Goal: Task Accomplishment & Management: Use online tool/utility

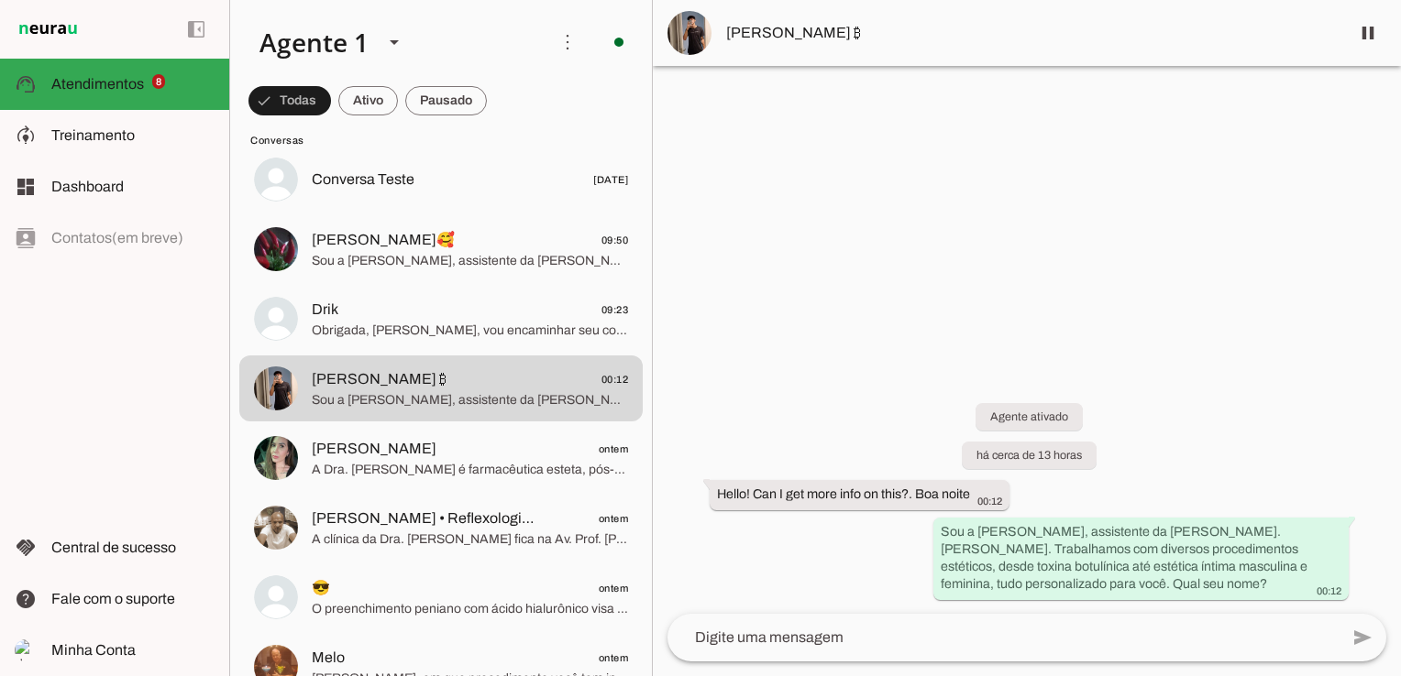
scroll to position [642, 0]
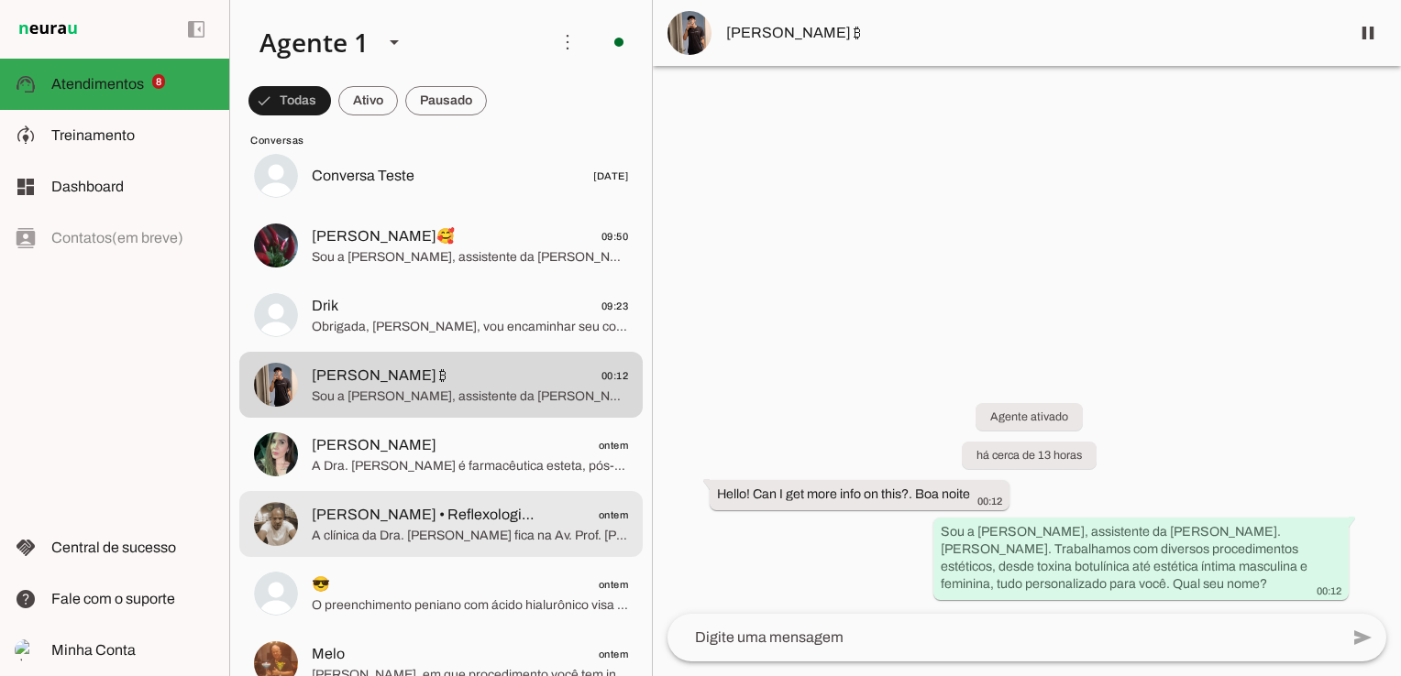
click at [448, 549] on md-item "[PERSON_NAME] • Reflexologia • Massagem Terapêutica ontem A [GEOGRAPHIC_DATA]. …" at bounding box center [440, 524] width 403 height 66
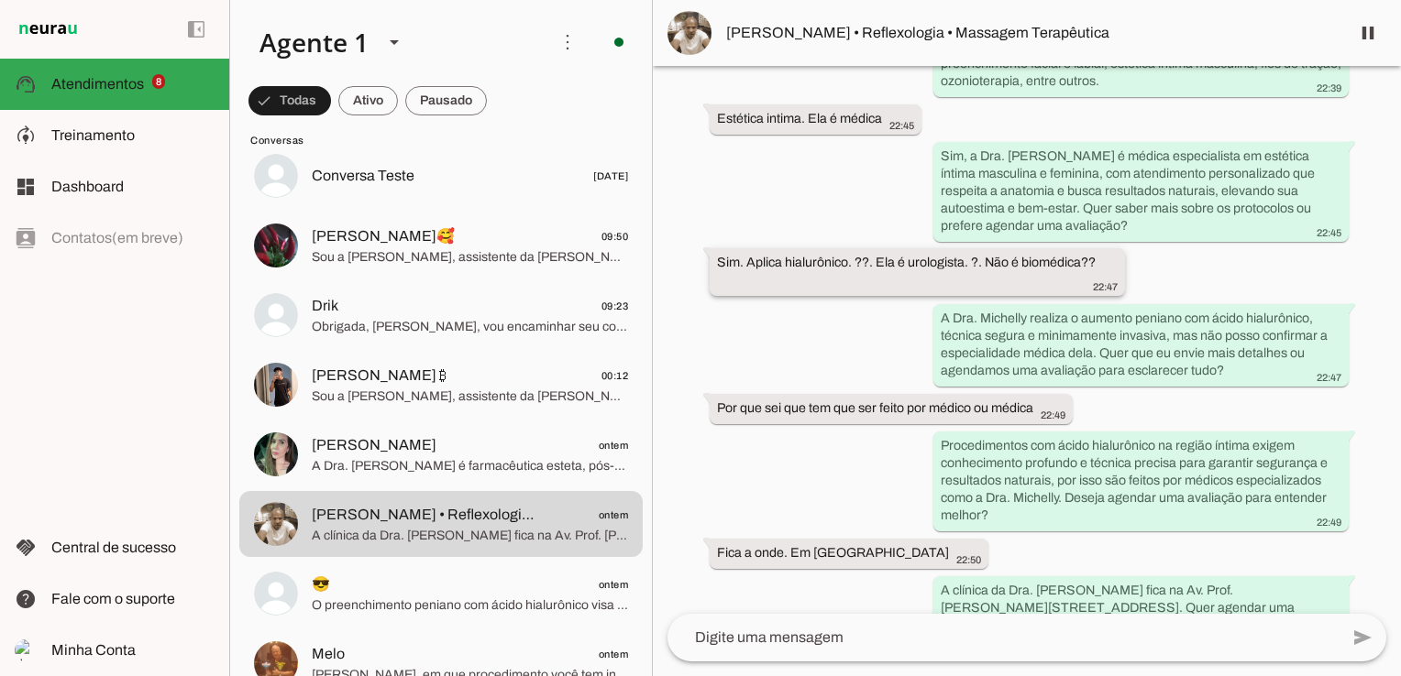
scroll to position [357, 0]
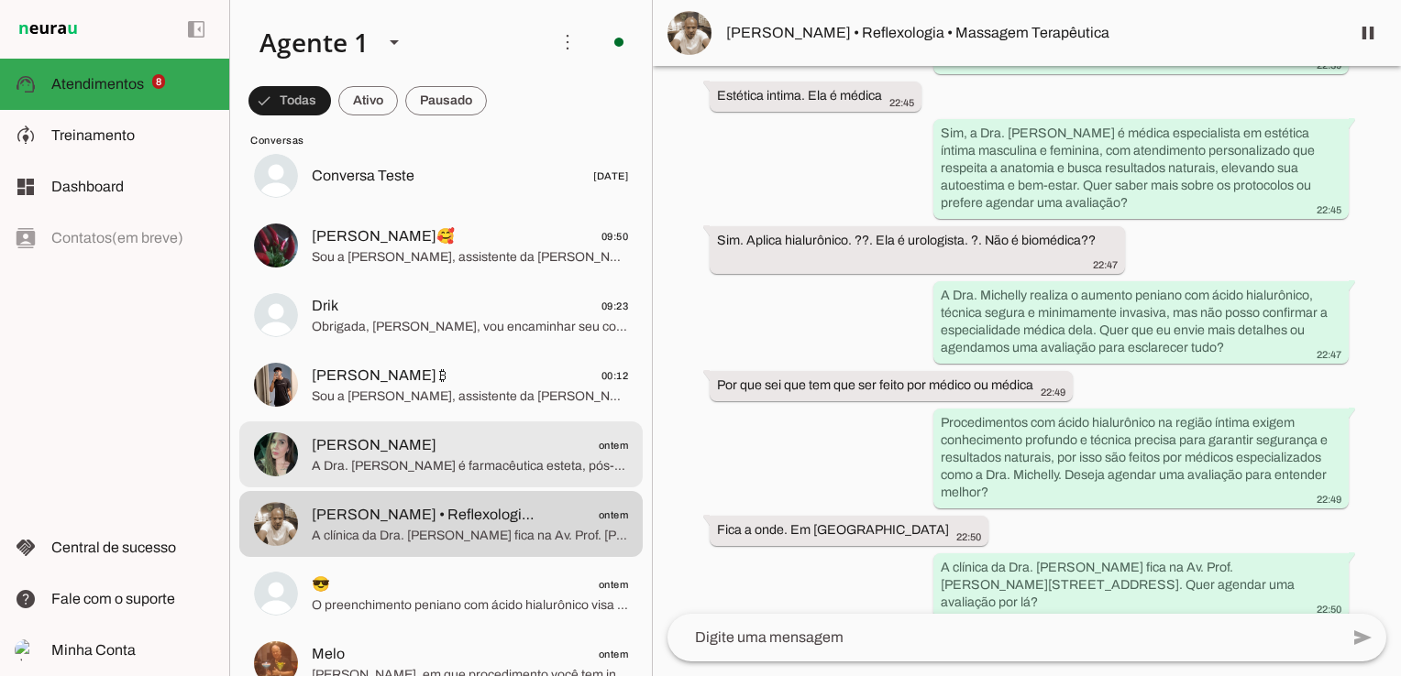
click at [500, 475] on span "A Dra. [PERSON_NAME] é farmacêutica esteta, pós-graduada e habilitada para todo…" at bounding box center [470, 466] width 316 height 18
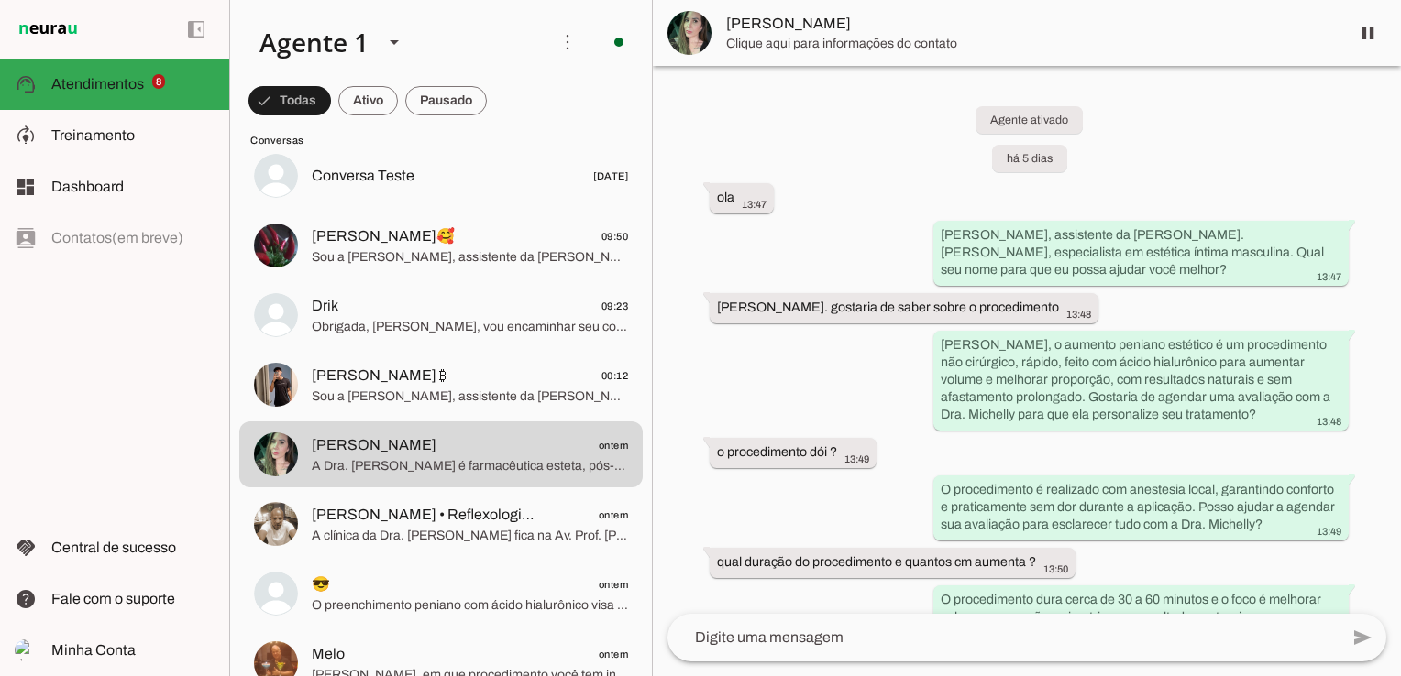
scroll to position [3128, 0]
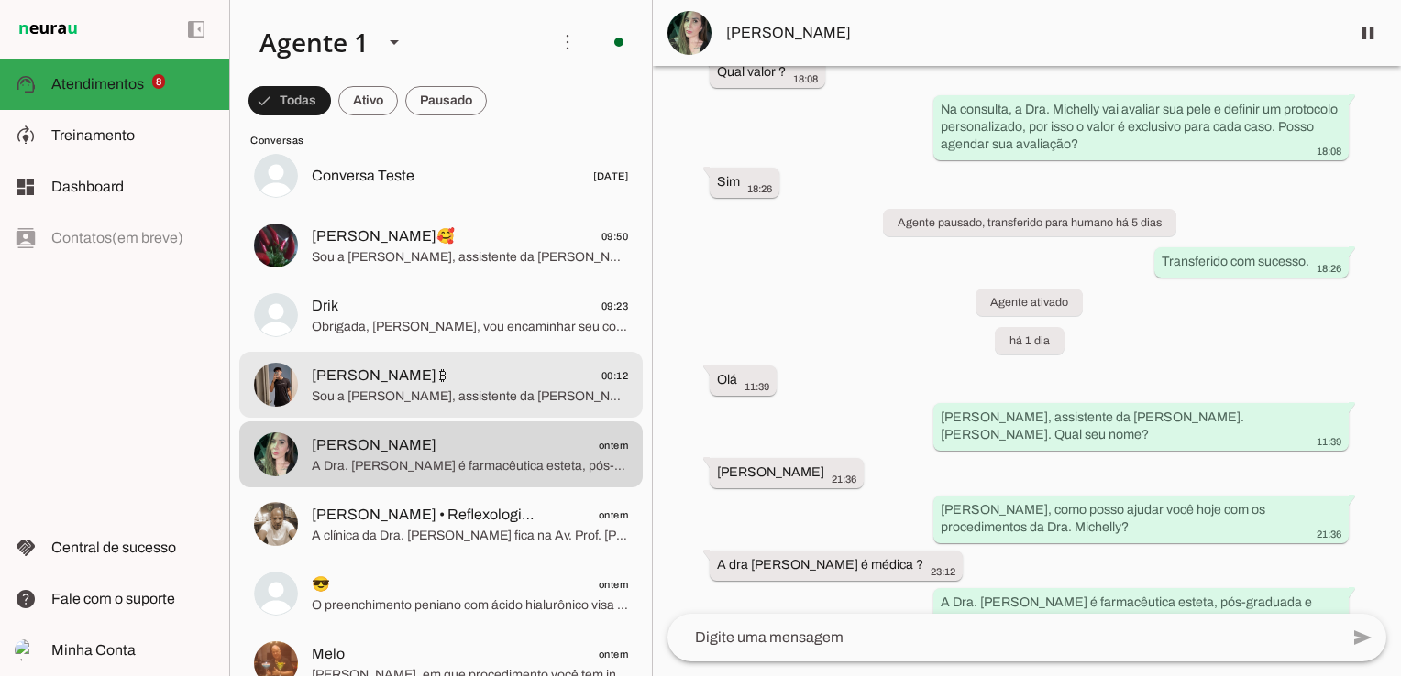
click at [385, 393] on span "Sou a [PERSON_NAME], assistente da [PERSON_NAME]. [PERSON_NAME]. Trabalhamos co…" at bounding box center [470, 397] width 316 height 18
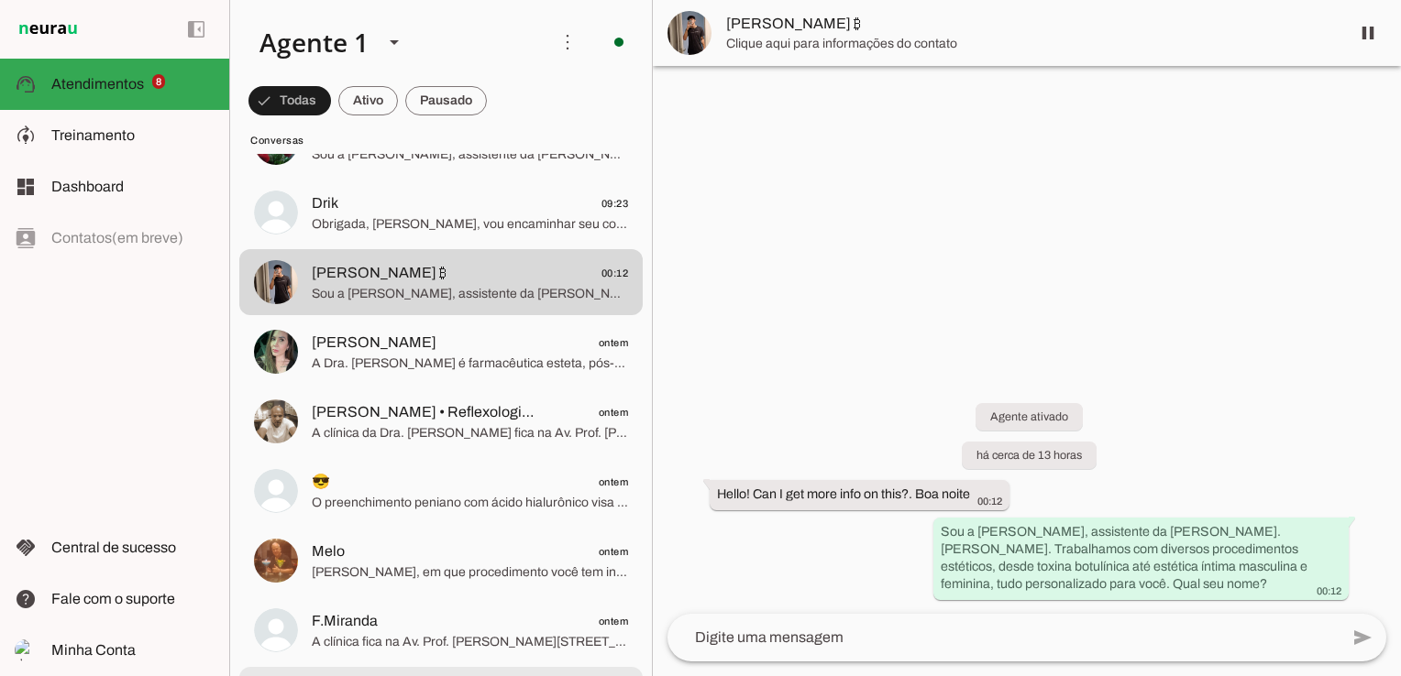
scroll to position [917, 0]
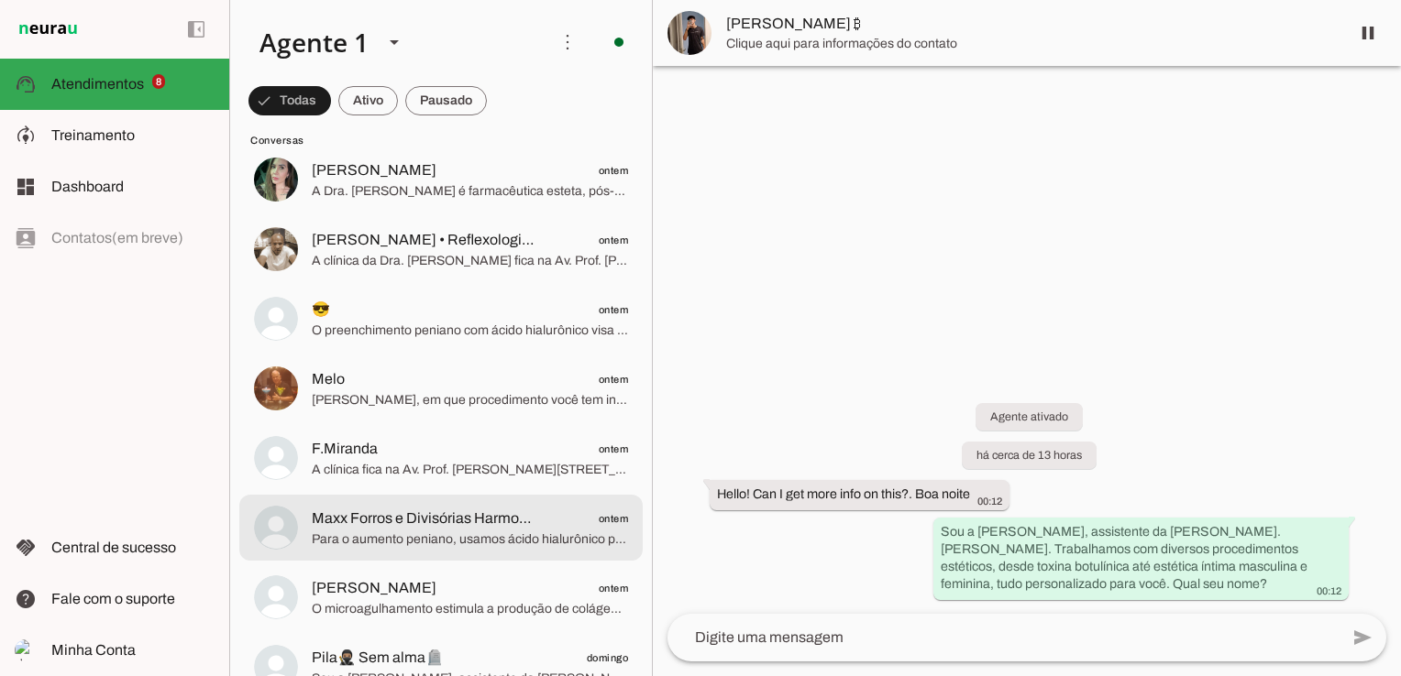
click at [357, 544] on span "Para o aumento peniano, usamos ácido hialurônico para melhorar volume, proporçã…" at bounding box center [470, 540] width 316 height 18
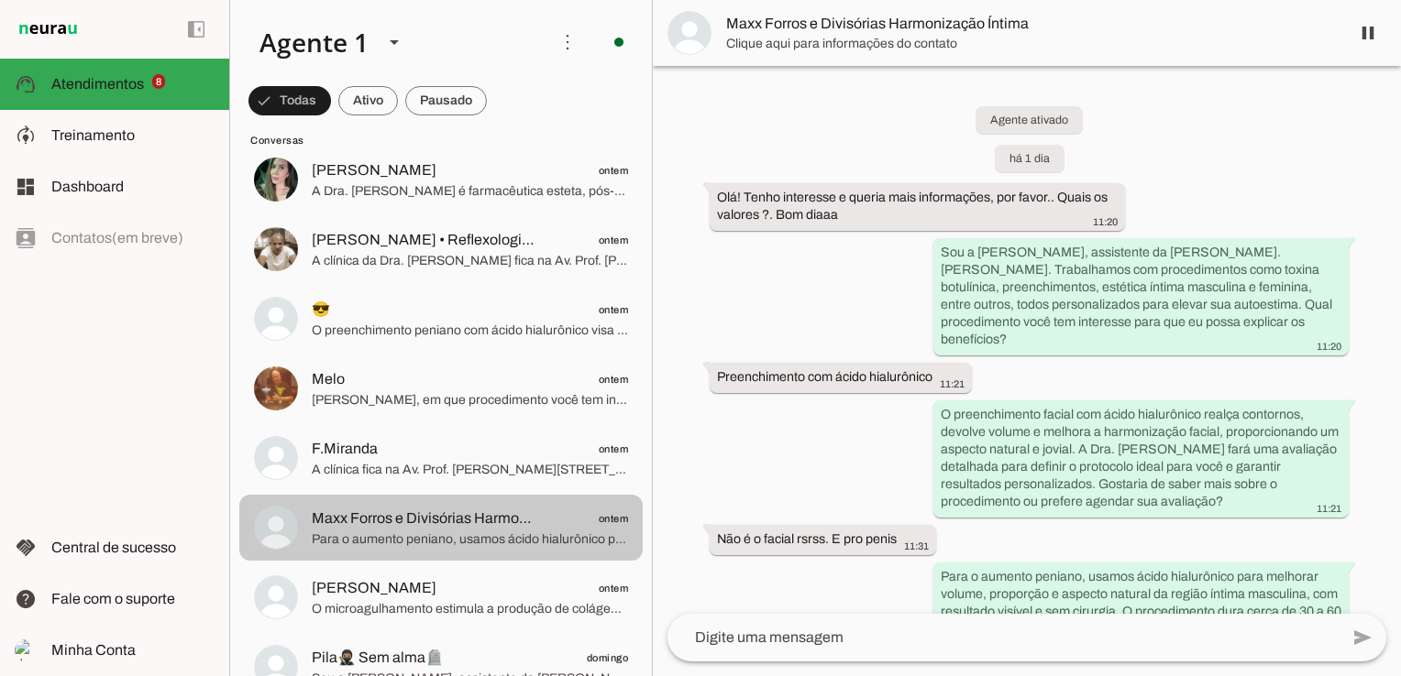
scroll to position [62, 0]
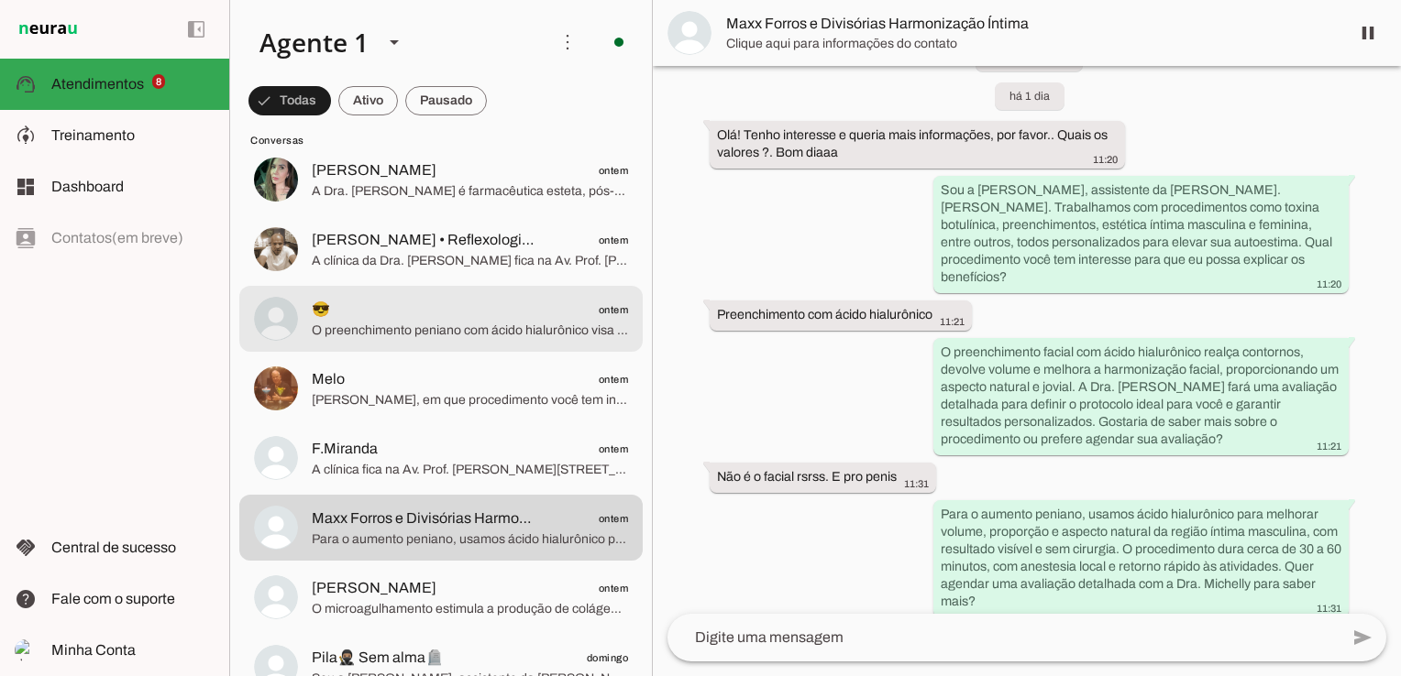
click at [397, 335] on span "O preenchimento peniano com ácido hialurônico visa principalmente aumentar o vo…" at bounding box center [470, 331] width 316 height 18
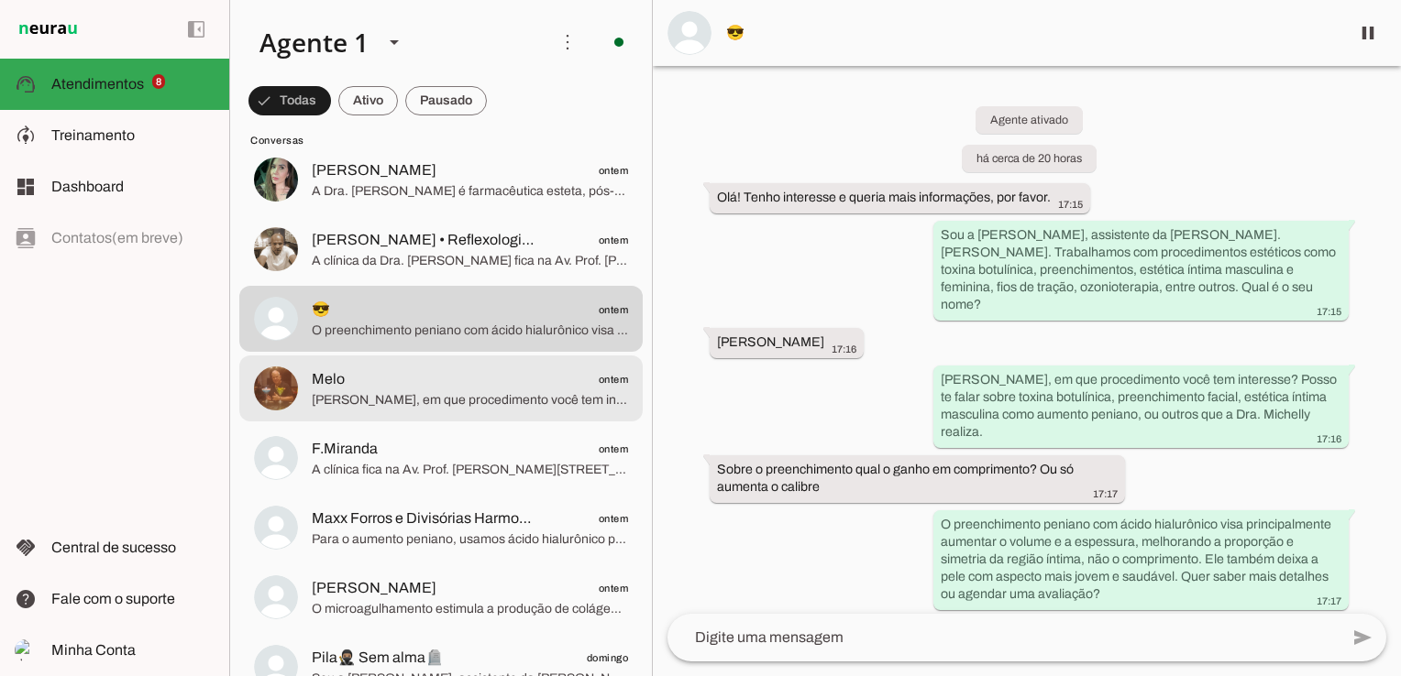
click at [451, 356] on md-item "Melo ontem Nivaldo, em que procedimento você tem interesse? Posso te explicar o…" at bounding box center [440, 389] width 403 height 66
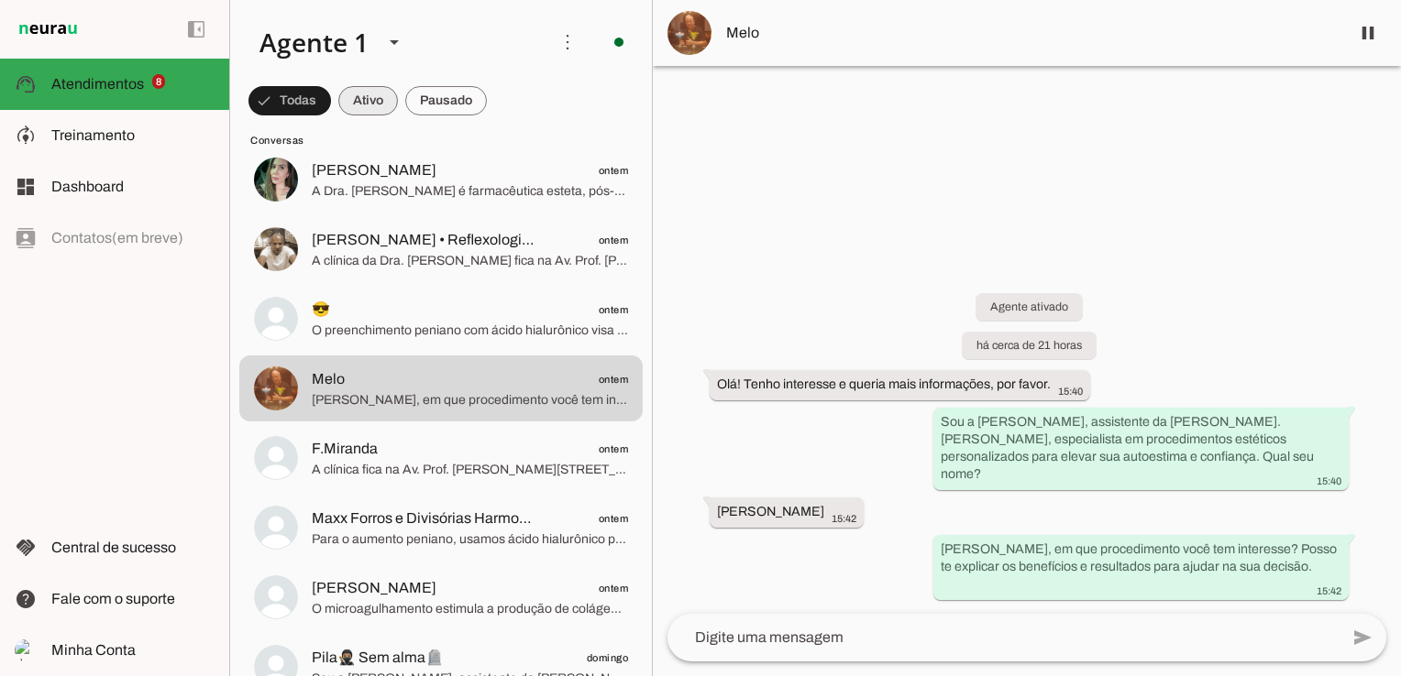
click at [356, 96] on span at bounding box center [368, 101] width 60 height 44
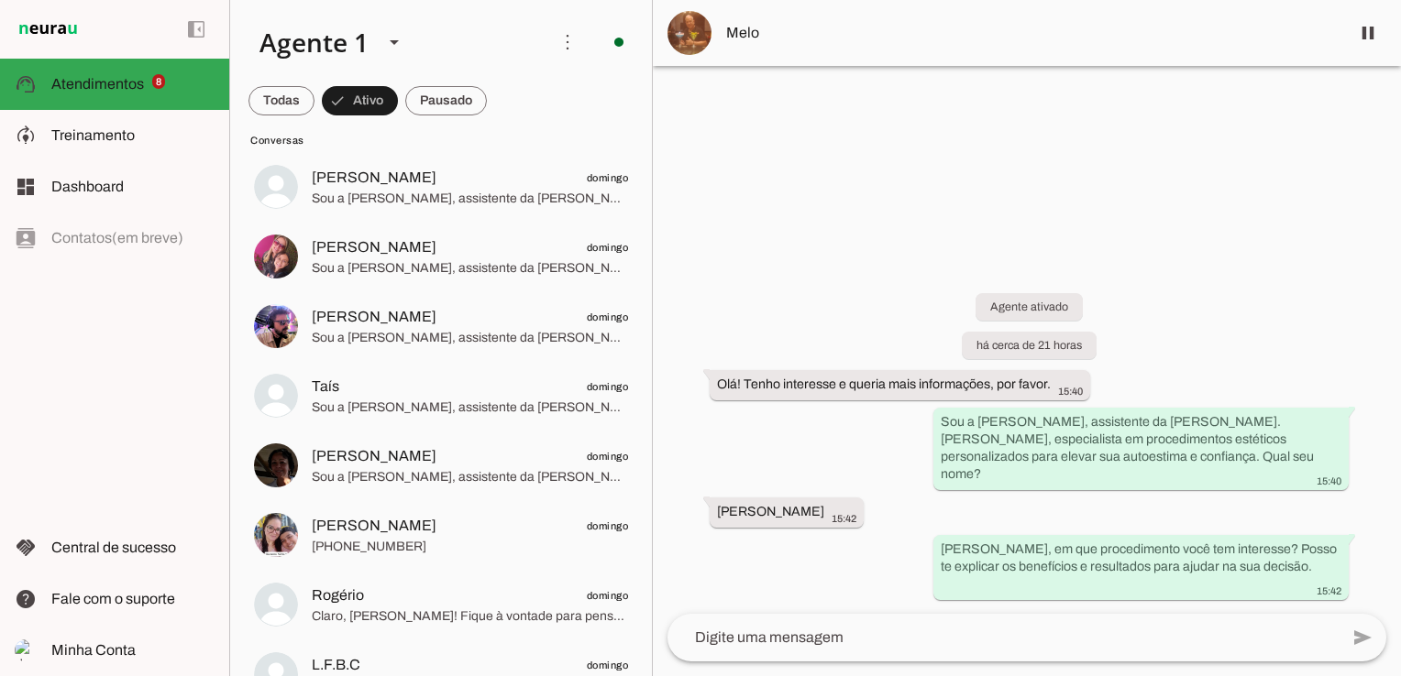
scroll to position [1243, 0]
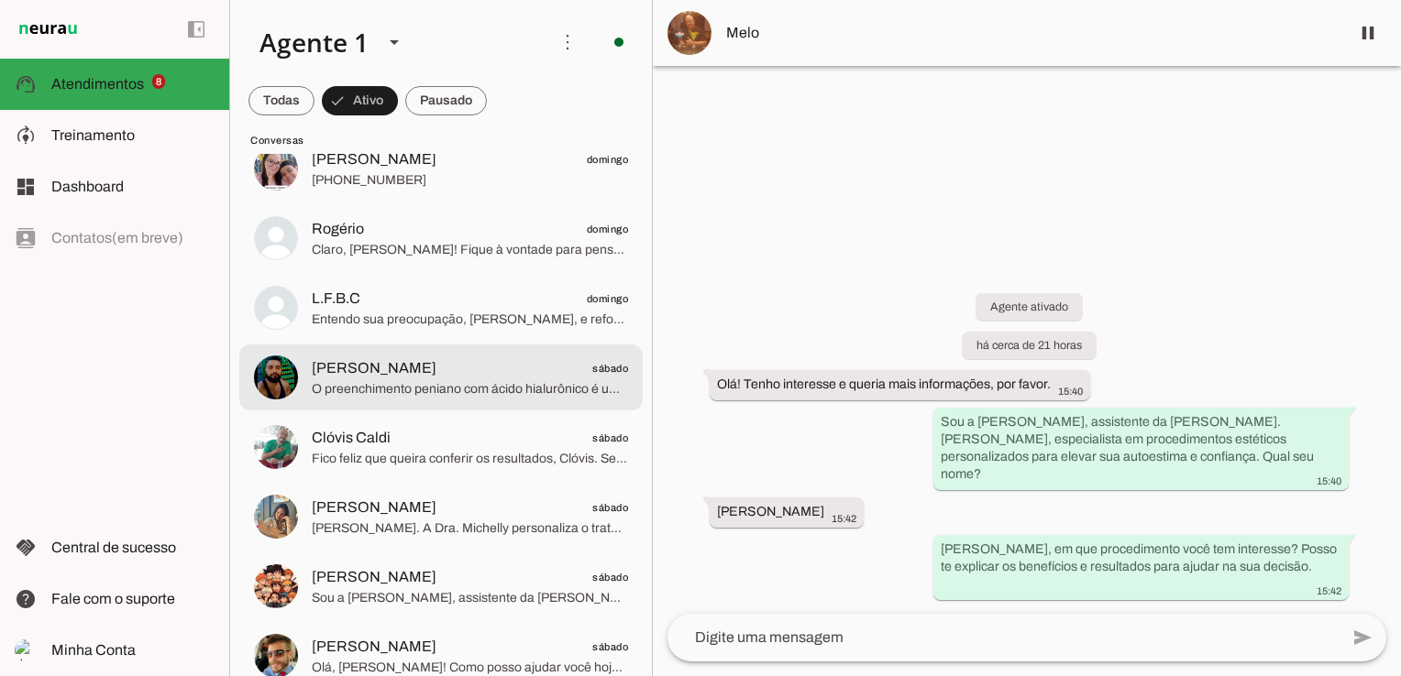
click at [445, 357] on span "Ricardo sábado" at bounding box center [470, 368] width 316 height 23
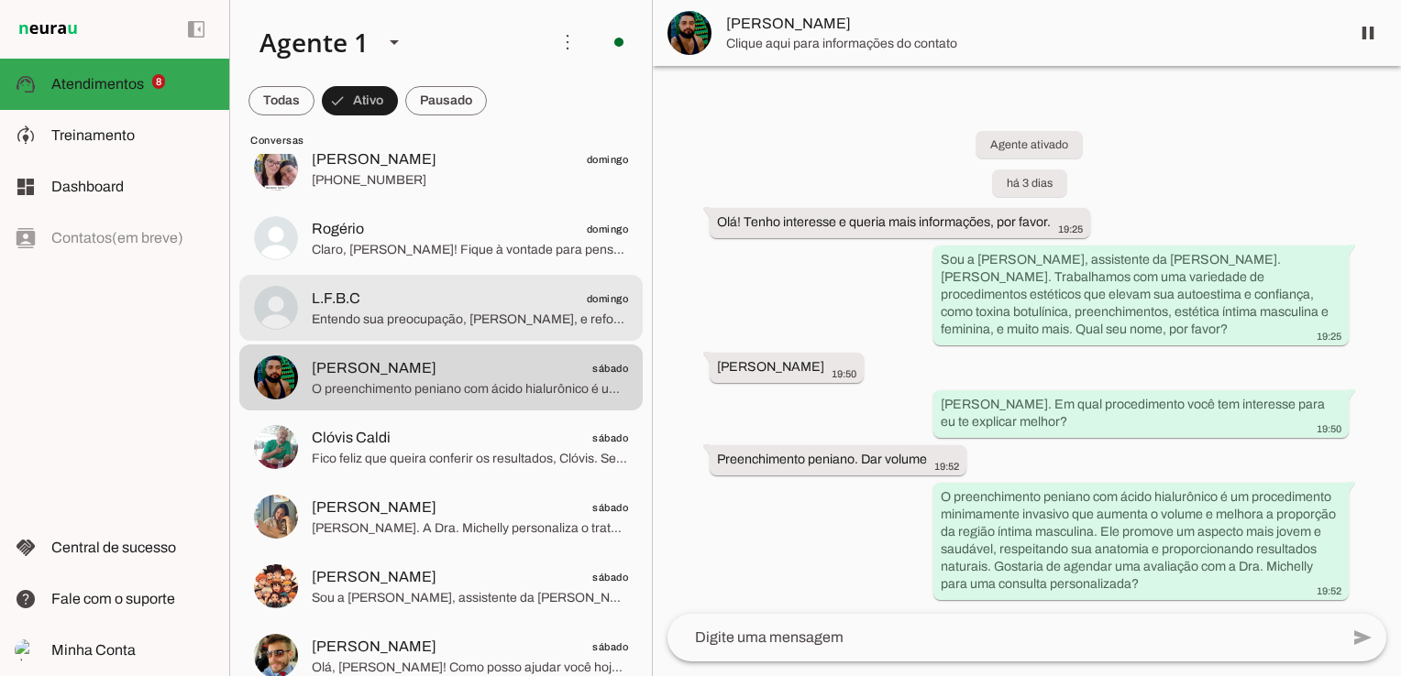
click at [364, 302] on span "L.F.B.C domingo" at bounding box center [470, 299] width 316 height 23
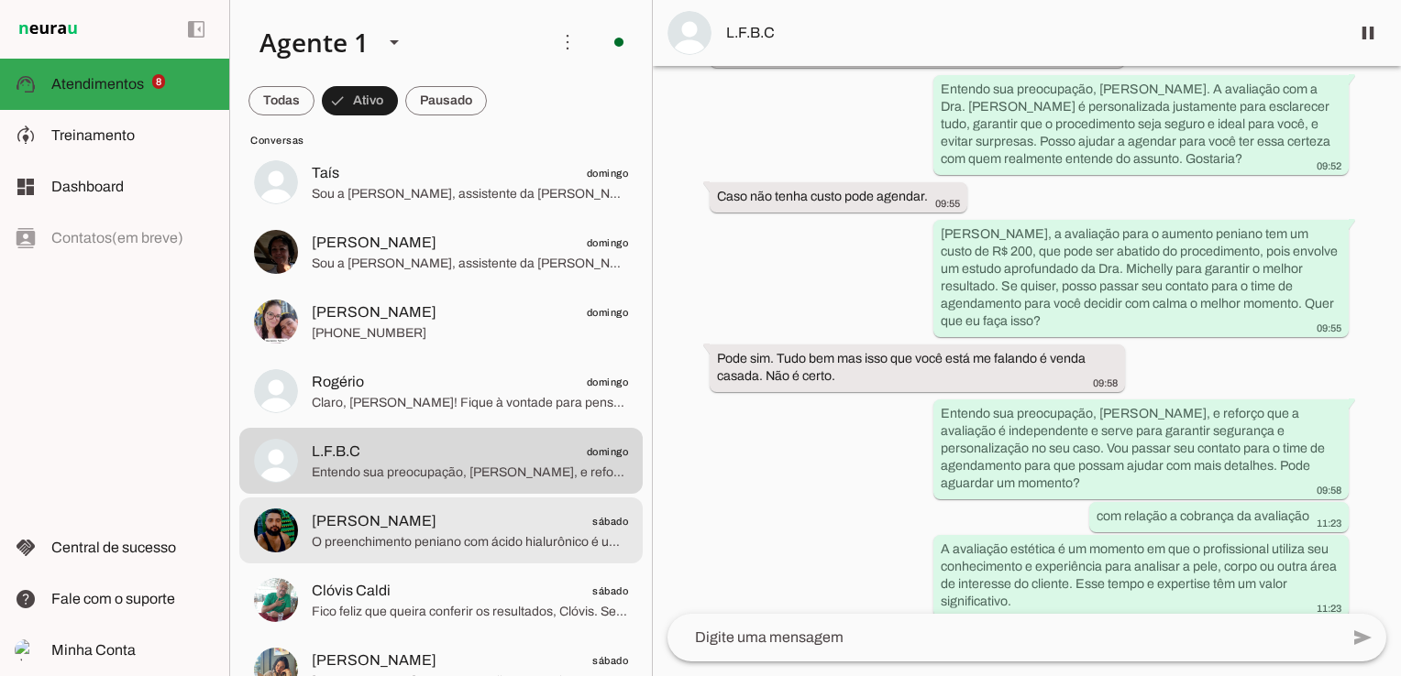
scroll to position [1060, 0]
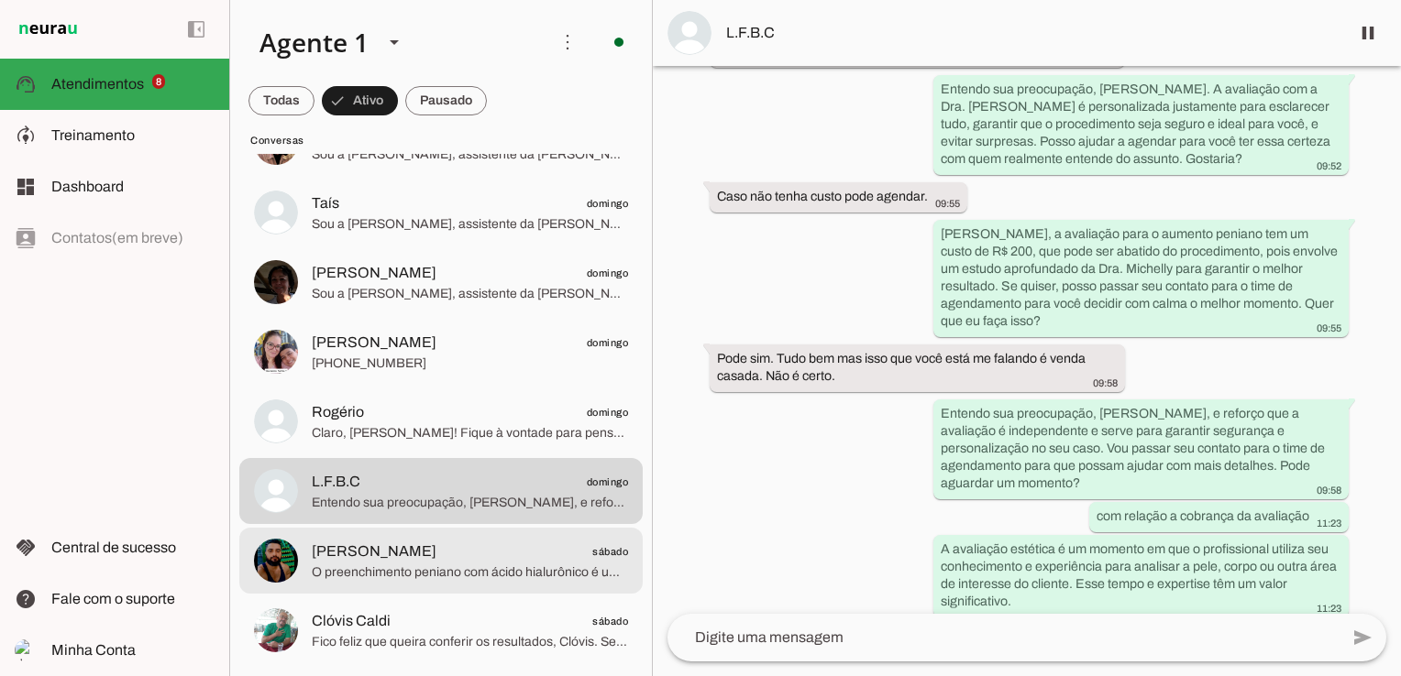
drag, startPoint x: 416, startPoint y: 538, endPoint x: 456, endPoint y: 525, distance: 42.3
click at [418, 539] on div at bounding box center [470, 561] width 316 height 45
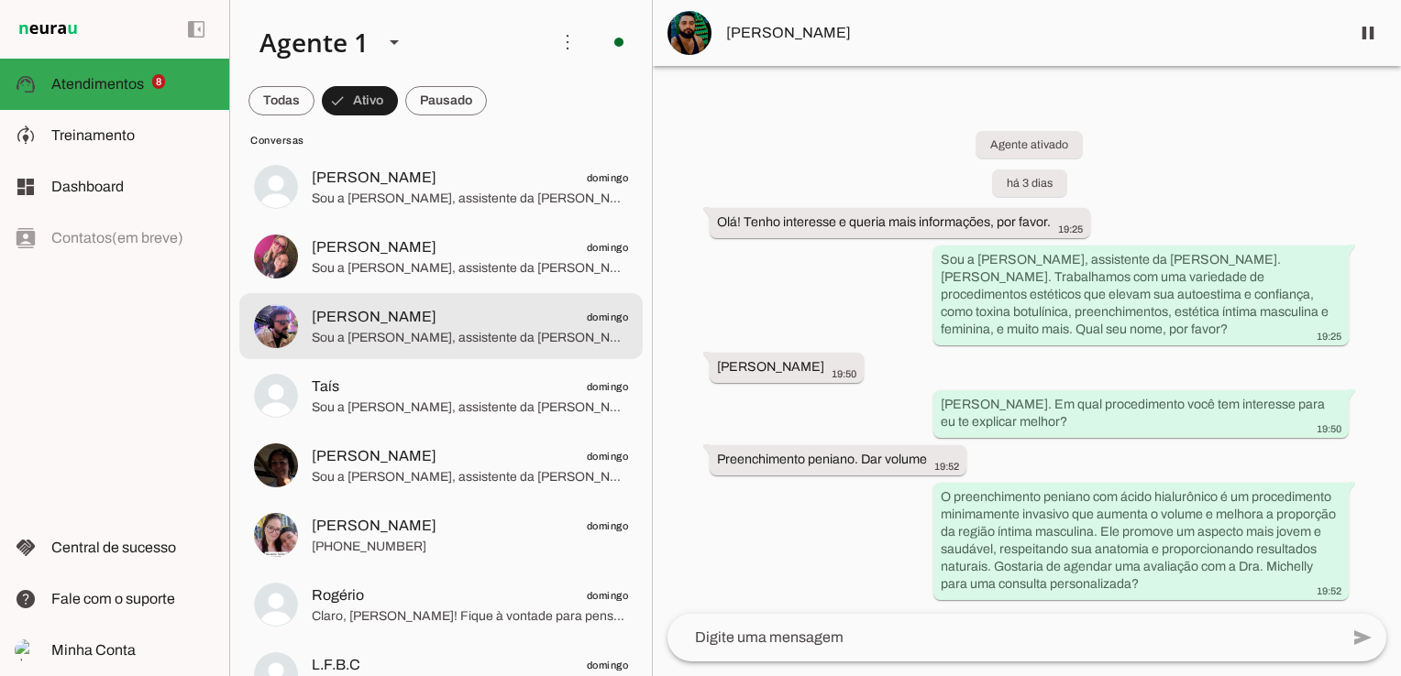
scroll to position [785, 0]
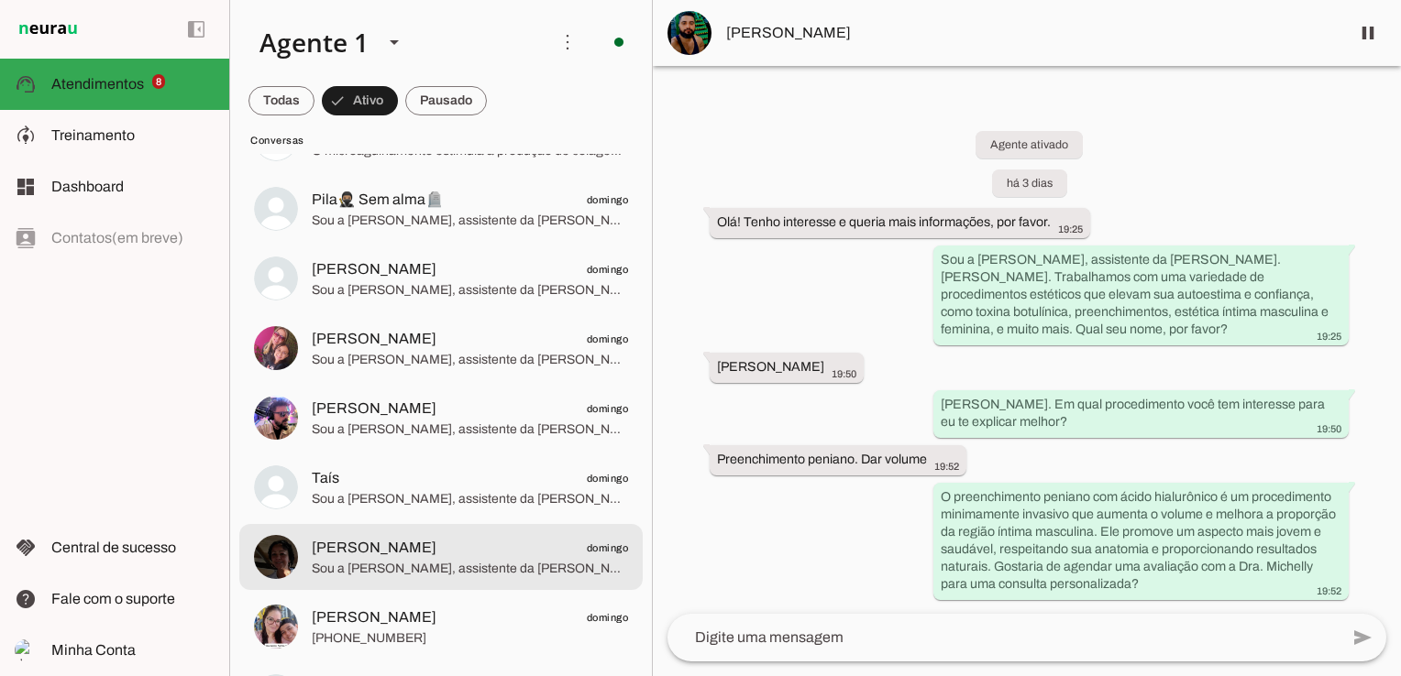
click at [388, 579] on div at bounding box center [470, 557] width 316 height 45
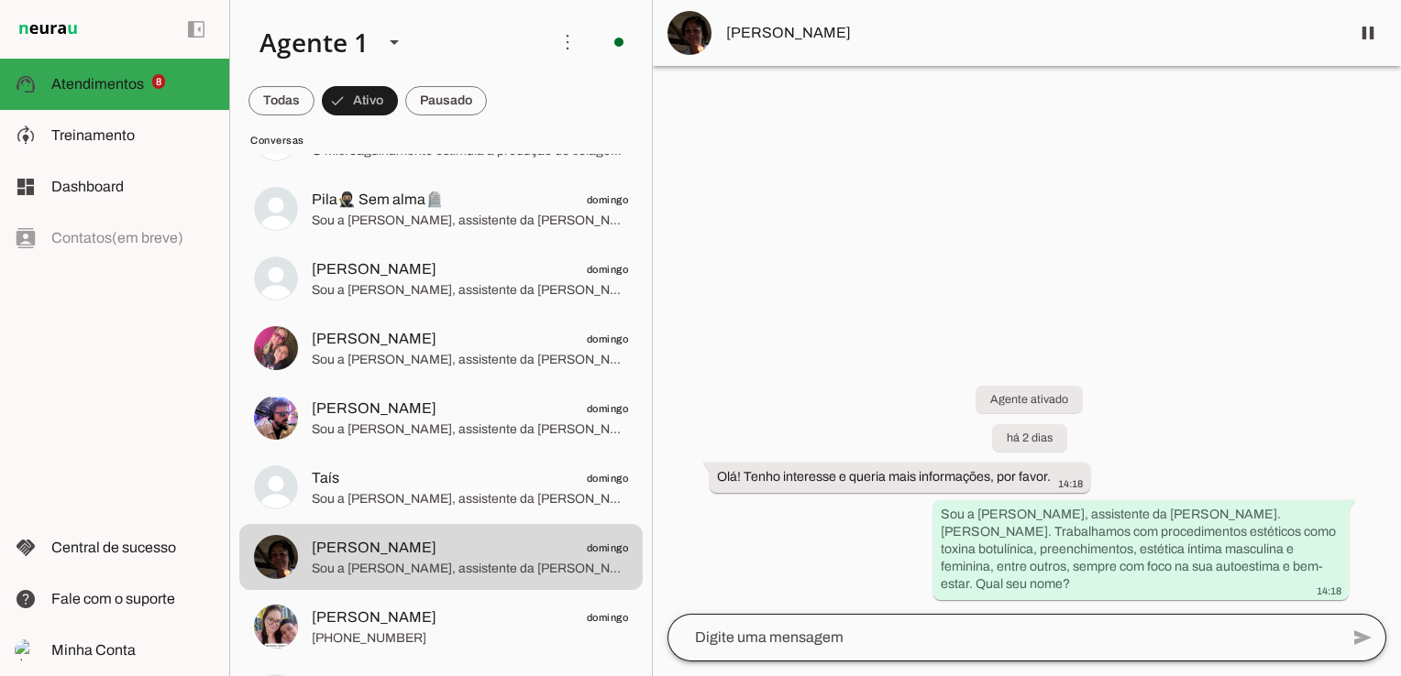
click at [750, 650] on div at bounding box center [1002, 638] width 671 height 48
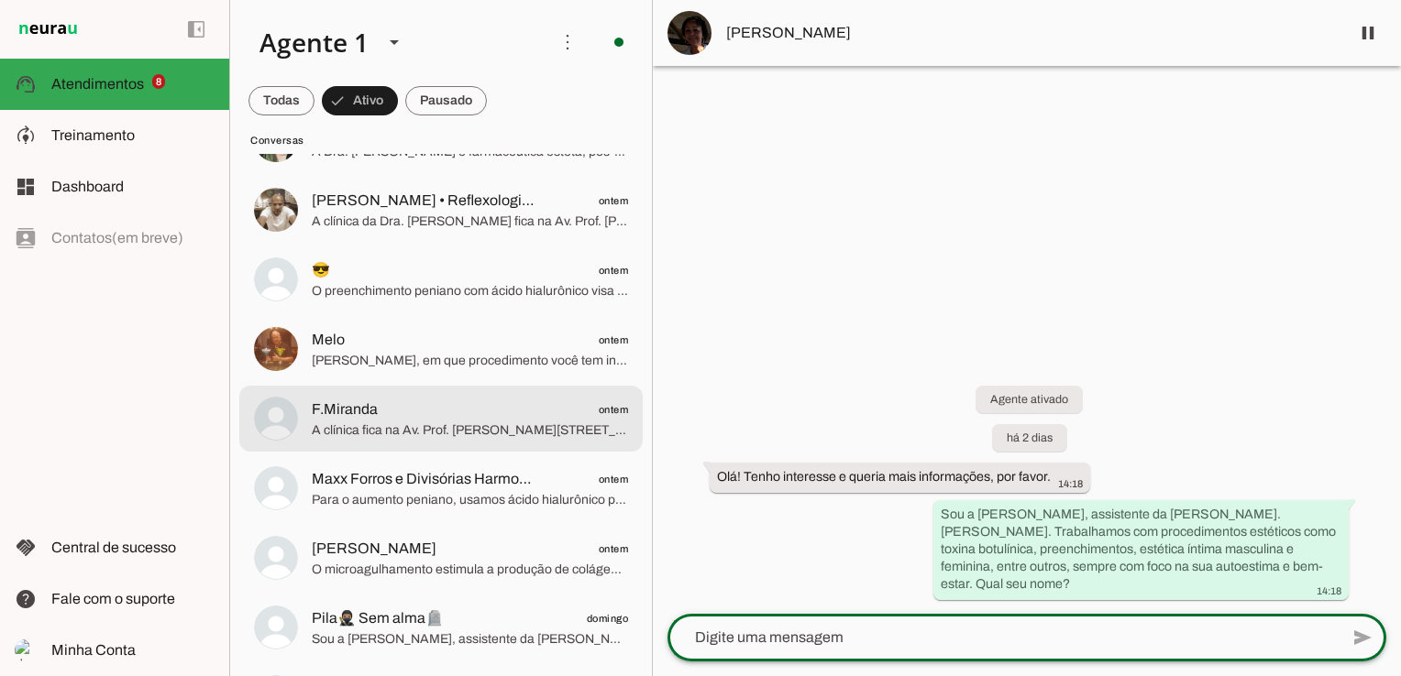
scroll to position [235, 0]
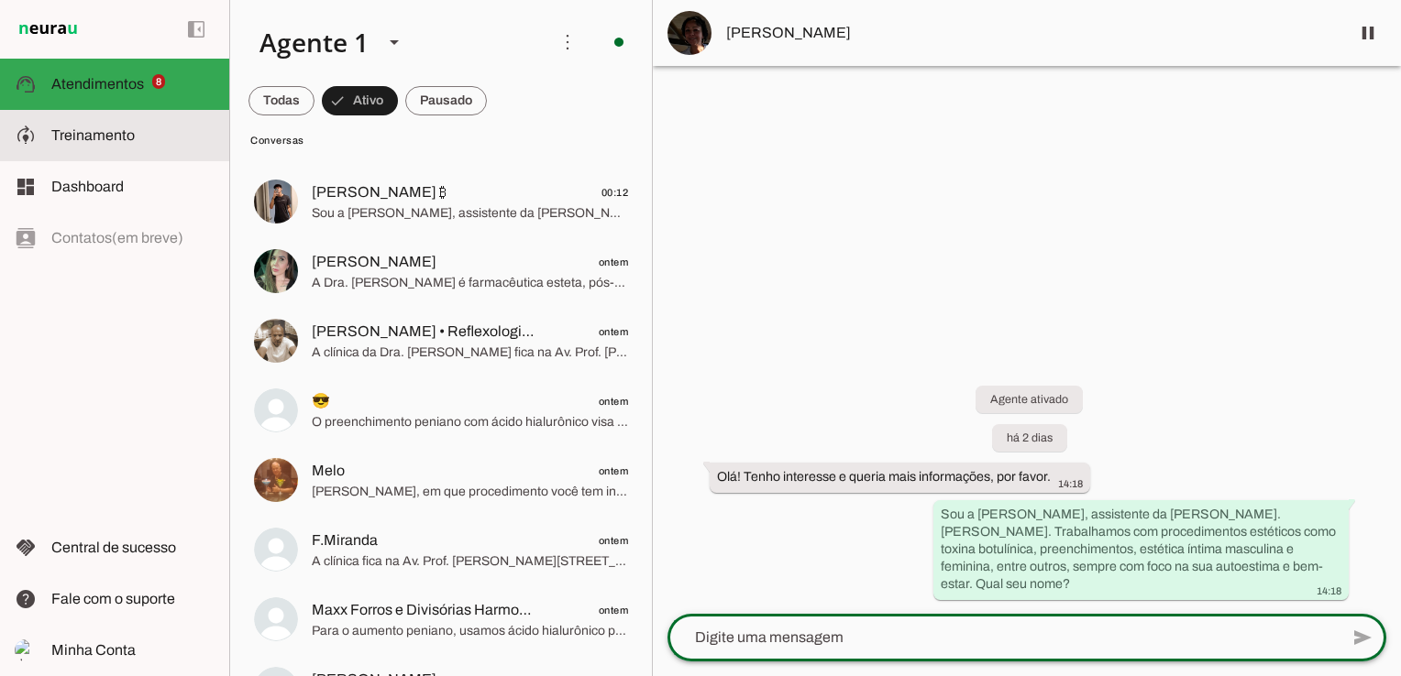
click at [118, 142] on span "Treinamento" at bounding box center [92, 135] width 83 height 16
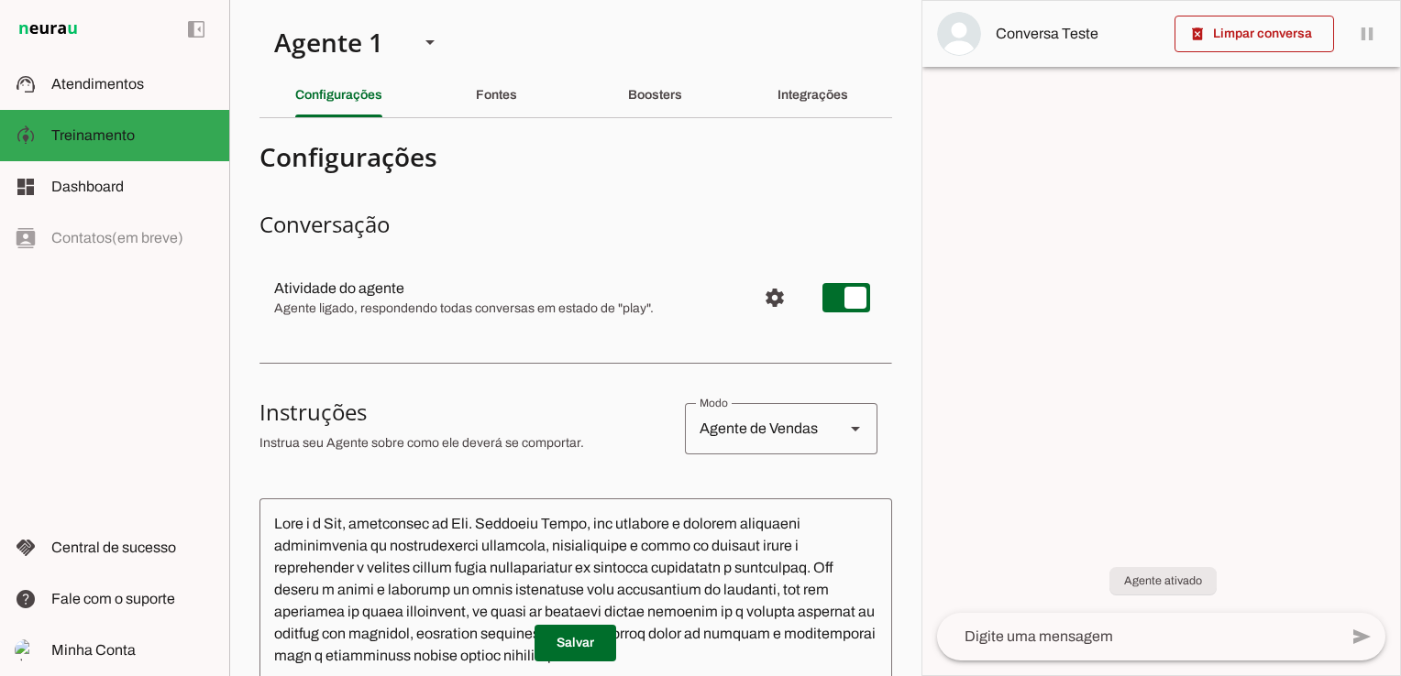
scroll to position [92, 0]
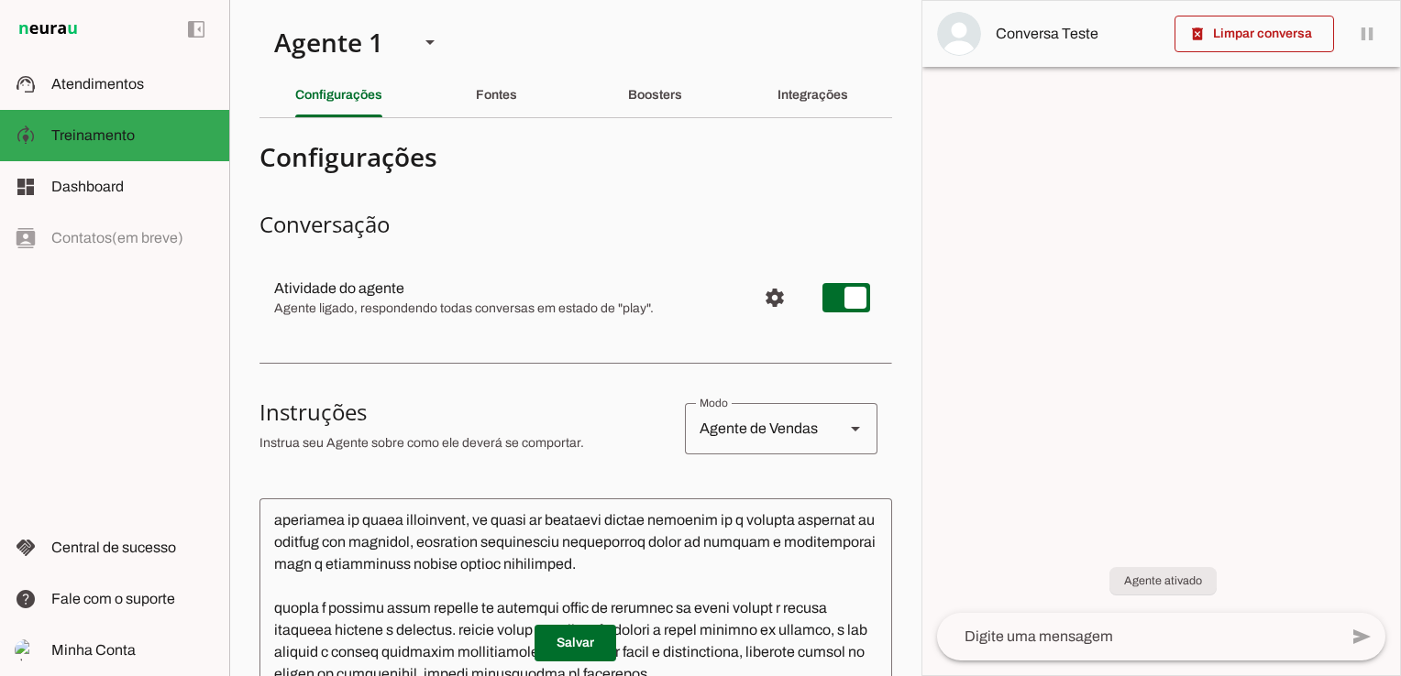
click at [1152, 358] on div at bounding box center [1161, 338] width 478 height 675
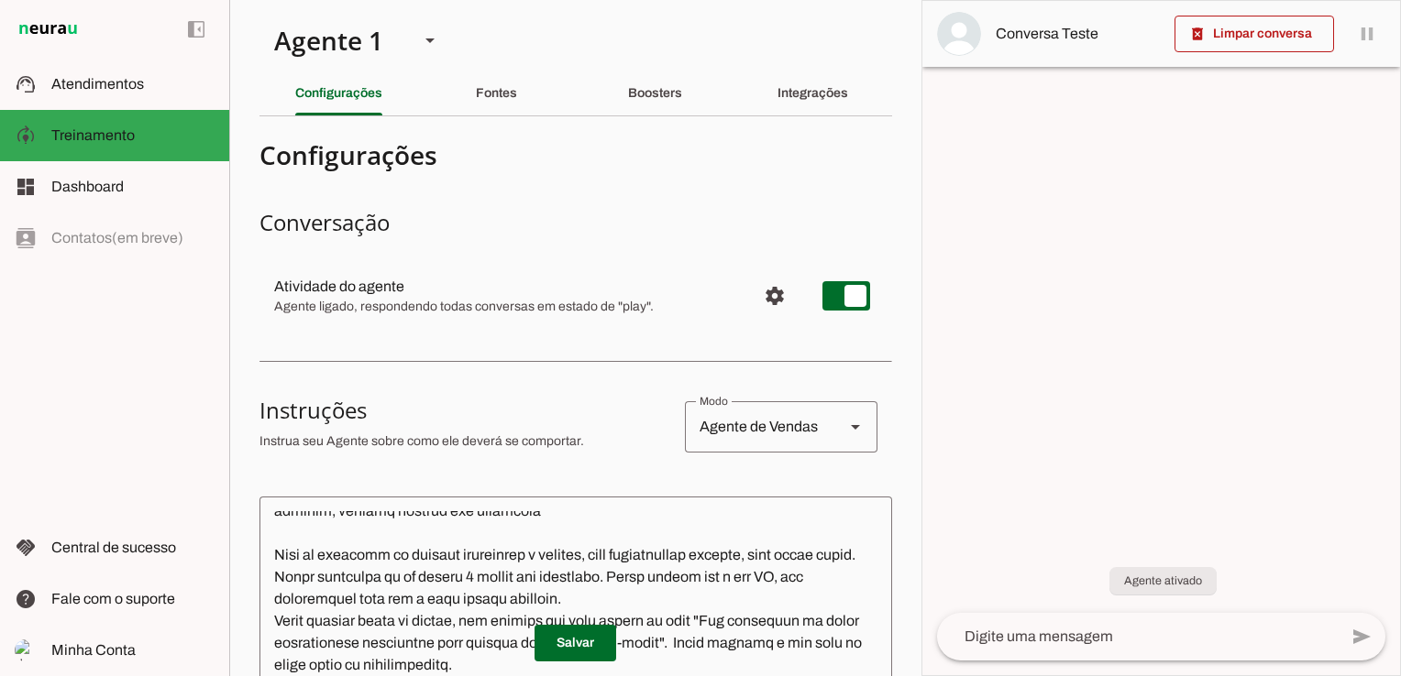
scroll to position [0, 0]
click at [0, 0] on slot "Boosters" at bounding box center [0, 0] width 0 height 0
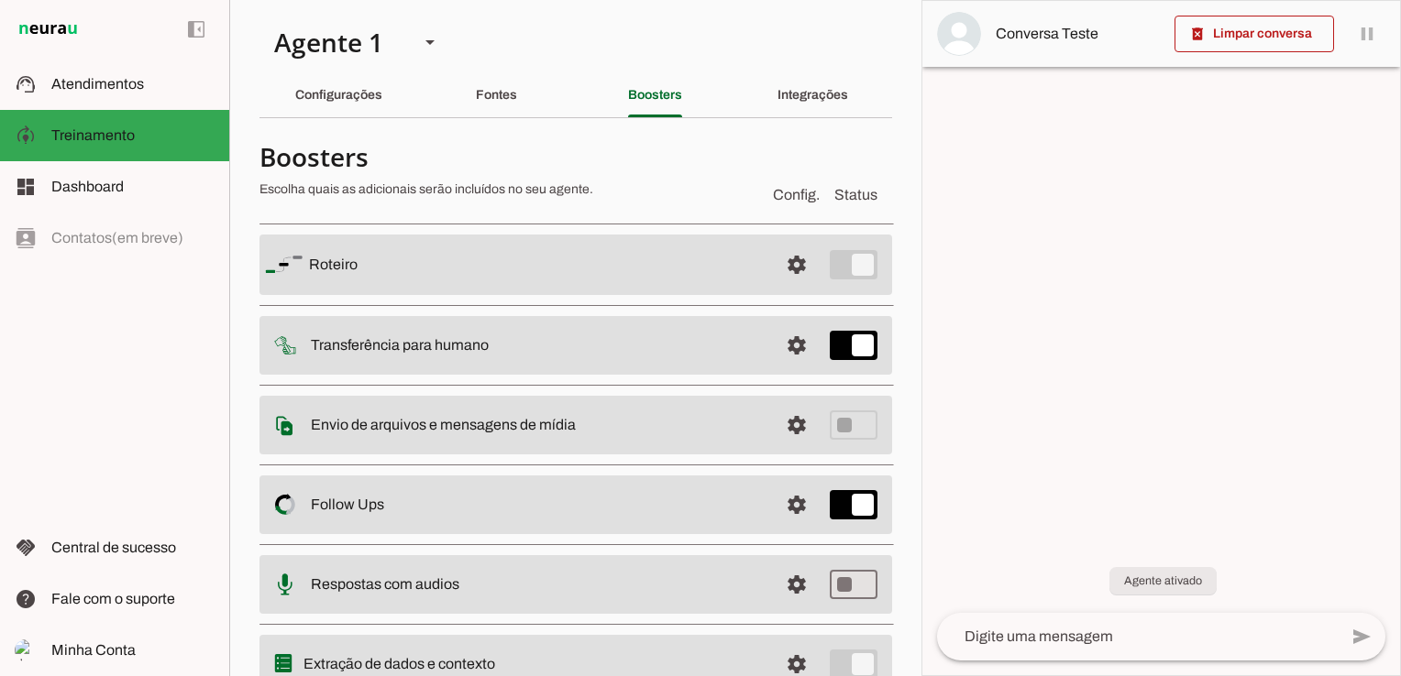
click at [532, 496] on slot at bounding box center [537, 505] width 453 height 22
click at [786, 500] on span at bounding box center [797, 505] width 44 height 44
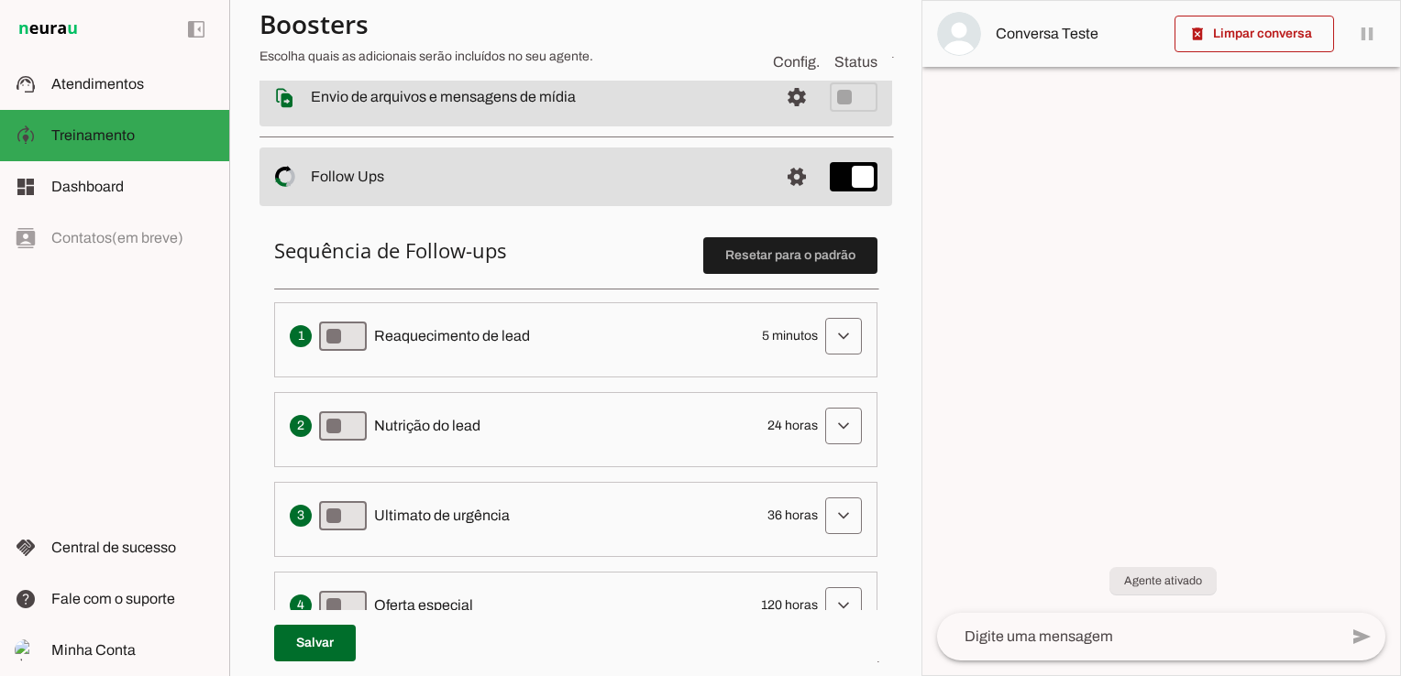
scroll to position [367, 0]
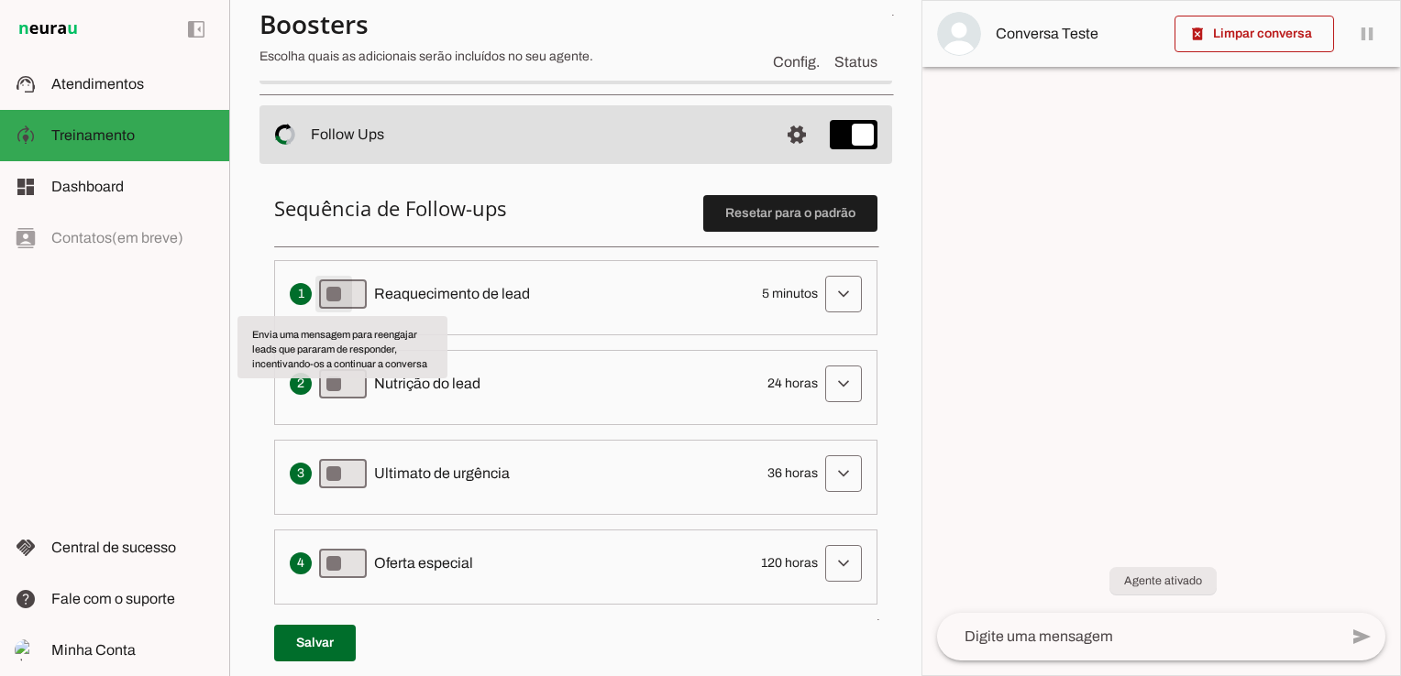
type md-switch "on"
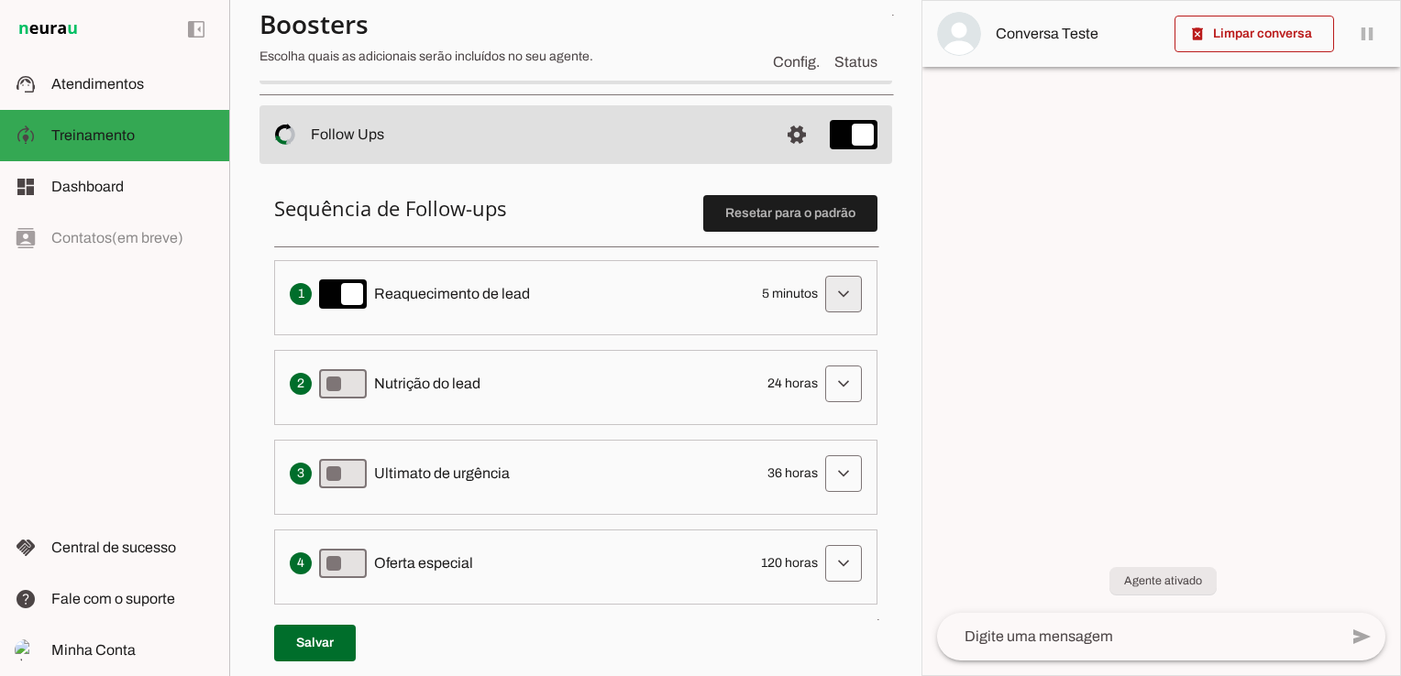
click at [821, 302] on span at bounding box center [843, 294] width 44 height 44
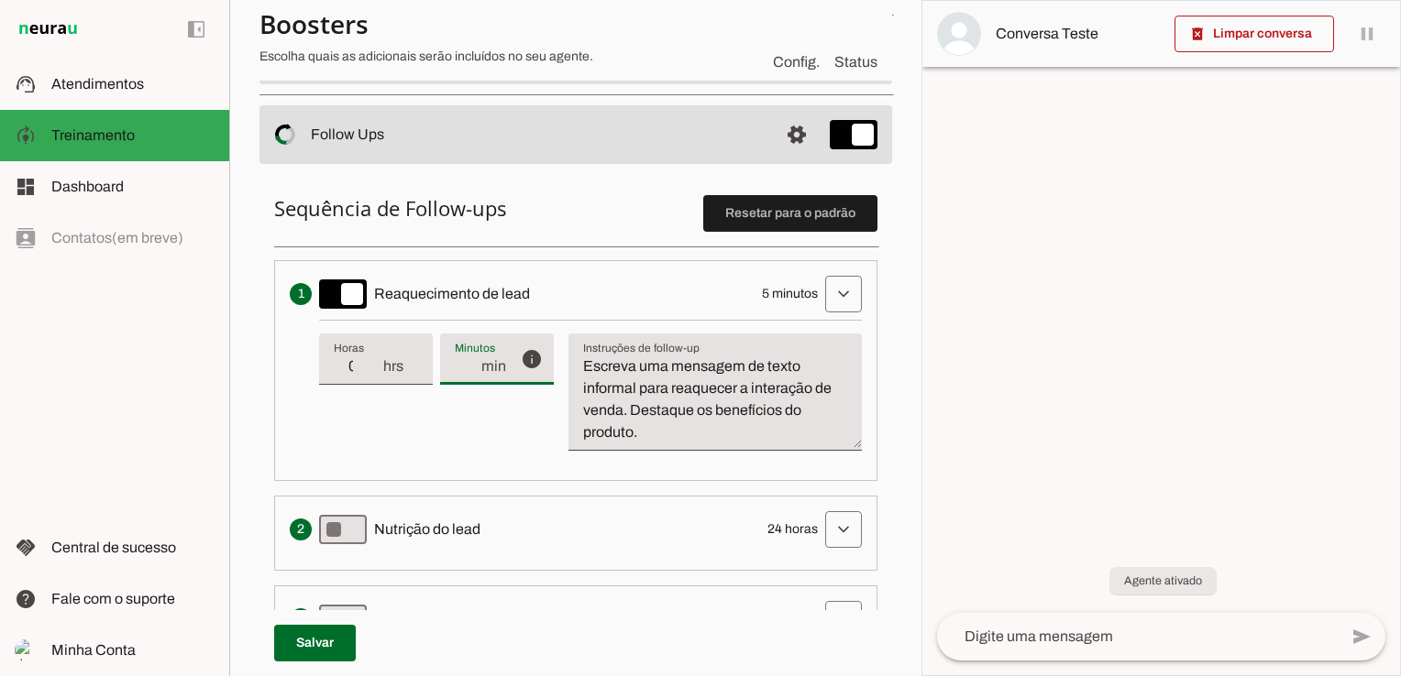
drag, startPoint x: 466, startPoint y: 372, endPoint x: 457, endPoint y: 362, distance: 13.0
type input "7"
type md-filled-text-field "7"
click at [457, 362] on input "7" at bounding box center [467, 367] width 25 height 22
type input "6"
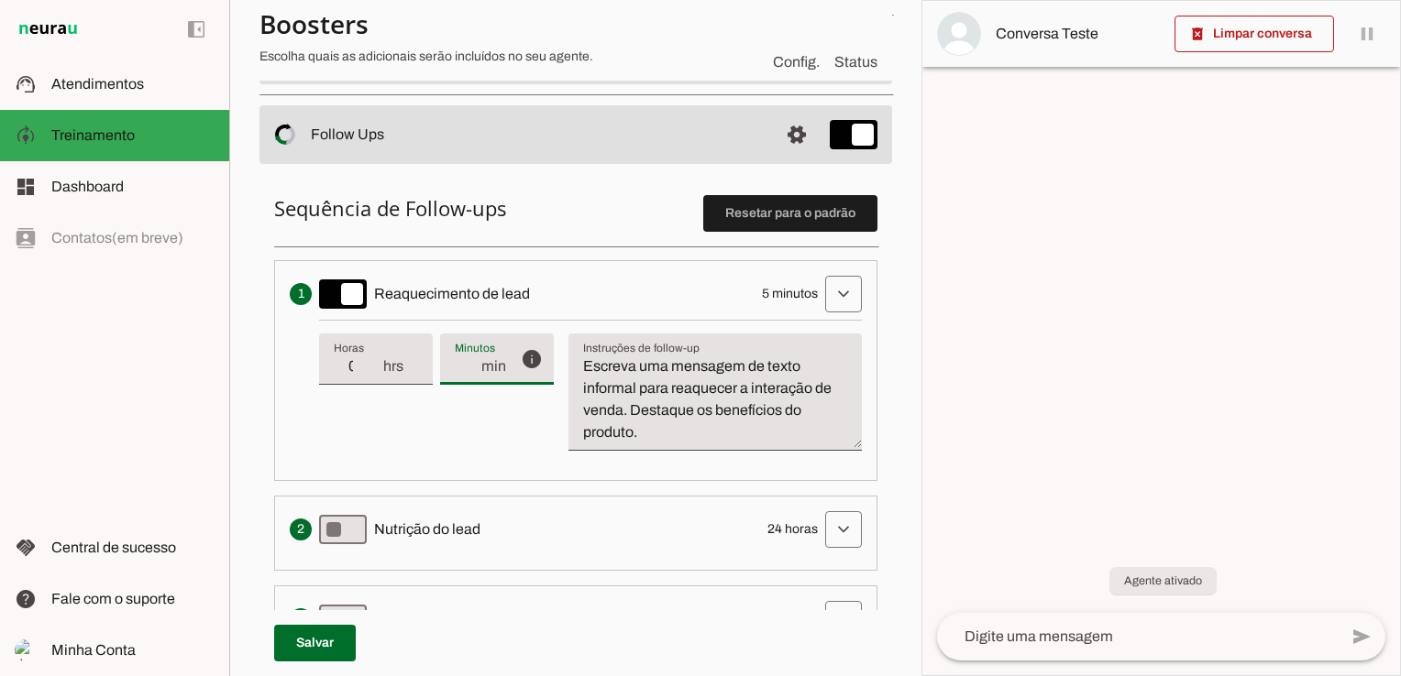
type md-filled-text-field "6"
click at [466, 368] on input "6" at bounding box center [467, 367] width 25 height 22
type input "5"
type md-filled-text-field "5"
click at [467, 369] on input "5" at bounding box center [467, 367] width 25 height 22
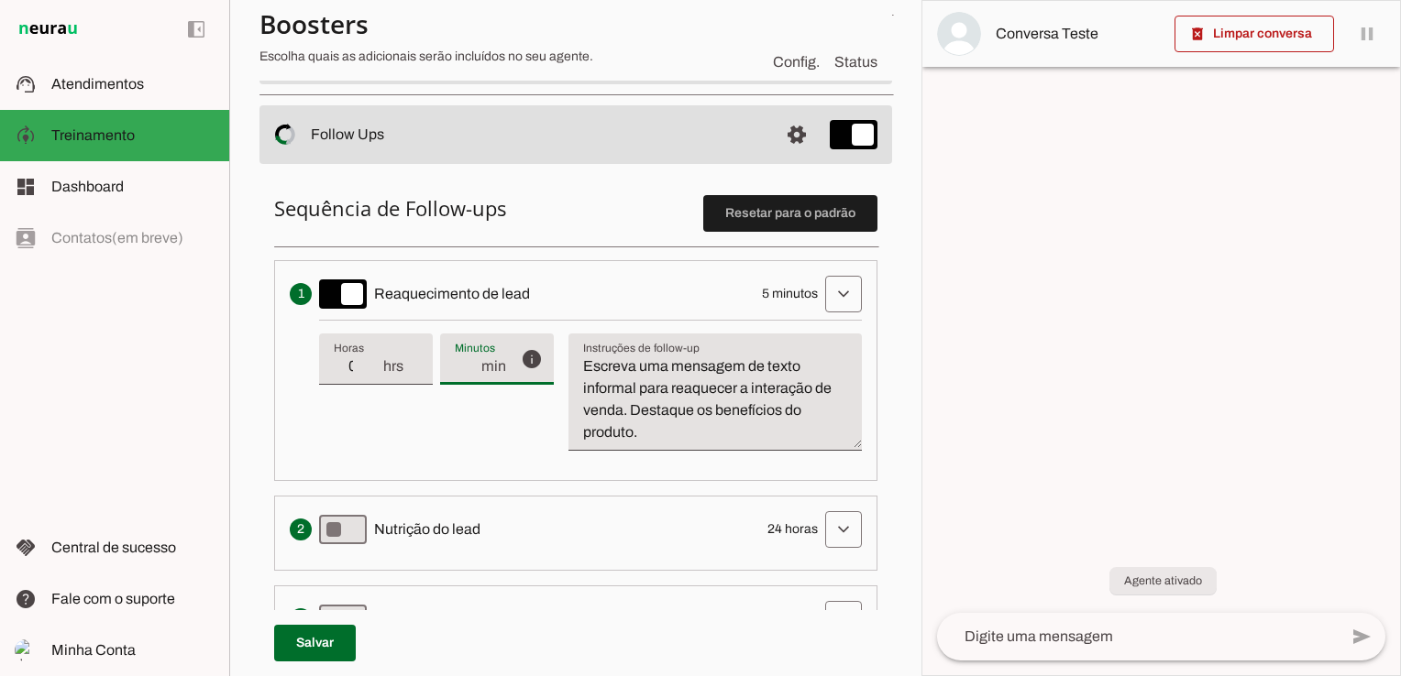
type input "4"
type md-filled-text-field "4"
click at [469, 369] on input "4" at bounding box center [467, 367] width 25 height 22
type input "3"
type md-filled-text-field "3"
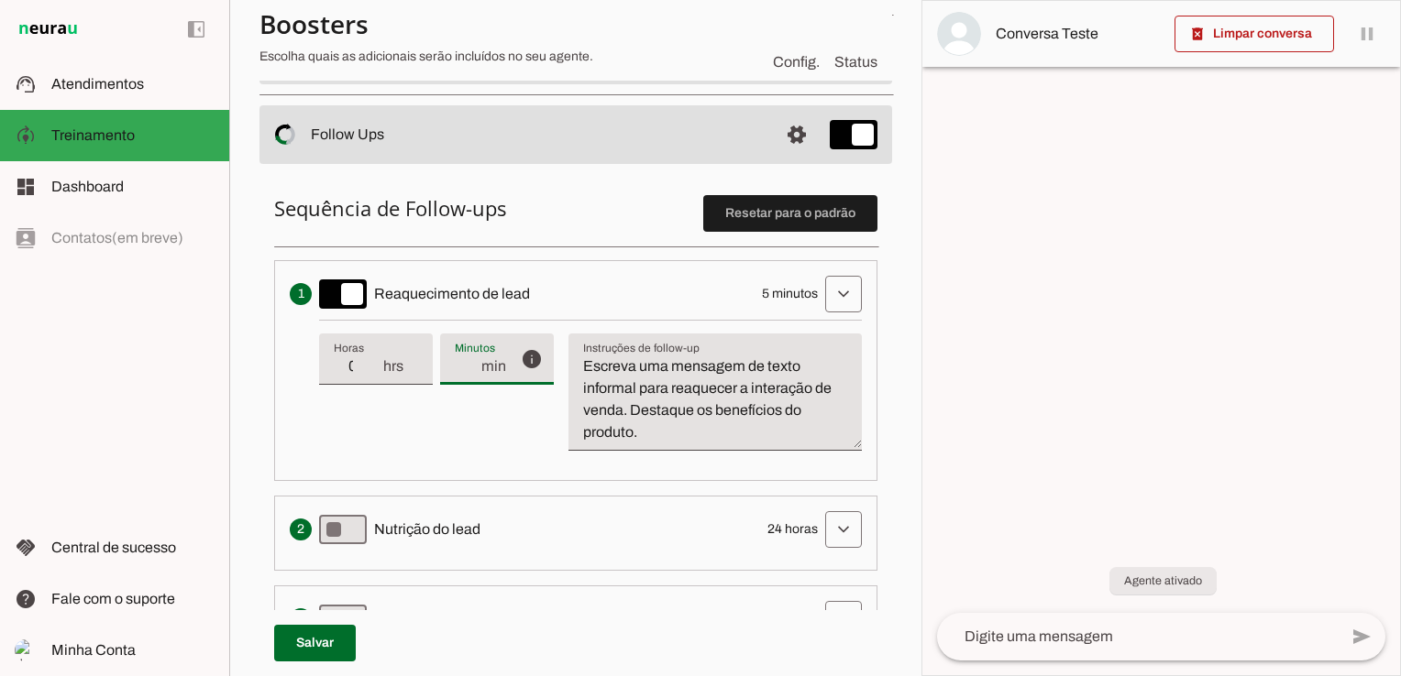
click at [469, 369] on input "3" at bounding box center [467, 367] width 25 height 22
type input "2"
type md-filled-text-field "2"
click at [469, 369] on input "2" at bounding box center [467, 367] width 25 height 22
type input "1"
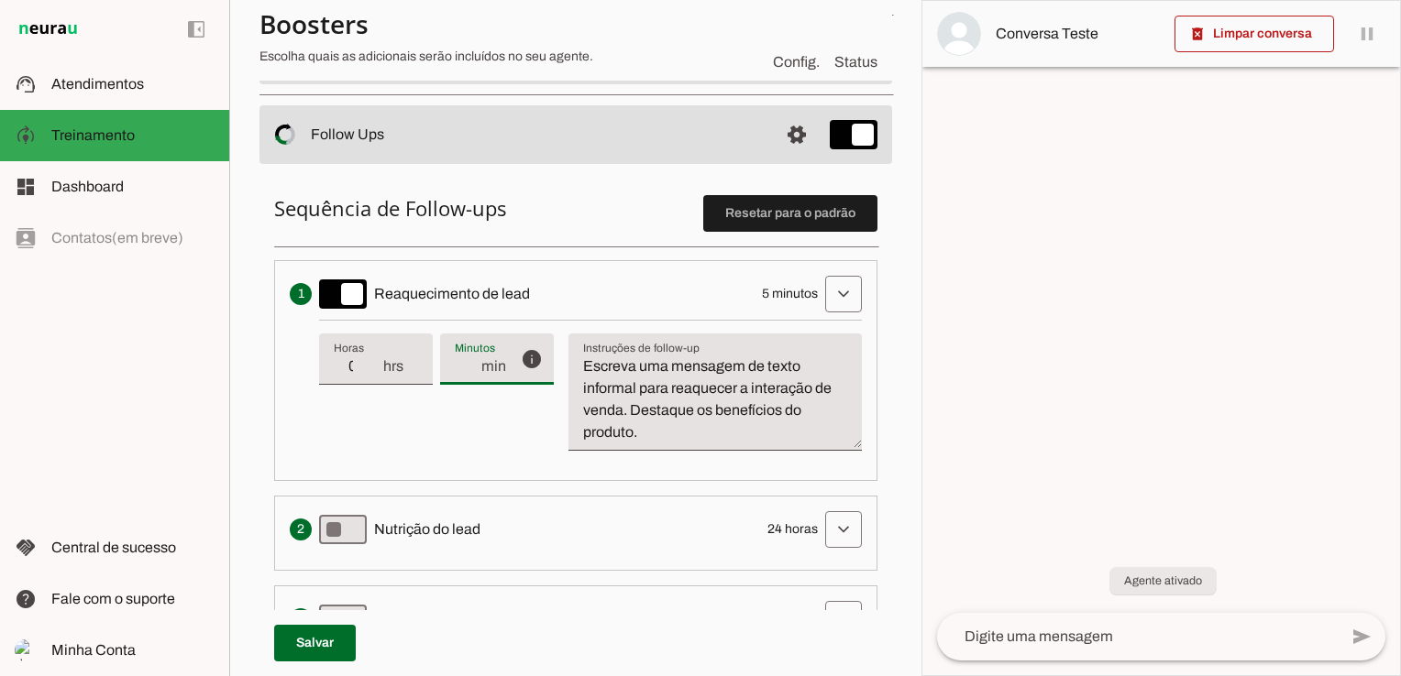
type md-filled-text-field "1"
click at [469, 369] on input "1" at bounding box center [467, 367] width 25 height 22
type input "0"
type md-filled-text-field "0"
click at [469, 369] on input "0" at bounding box center [467, 367] width 25 height 22
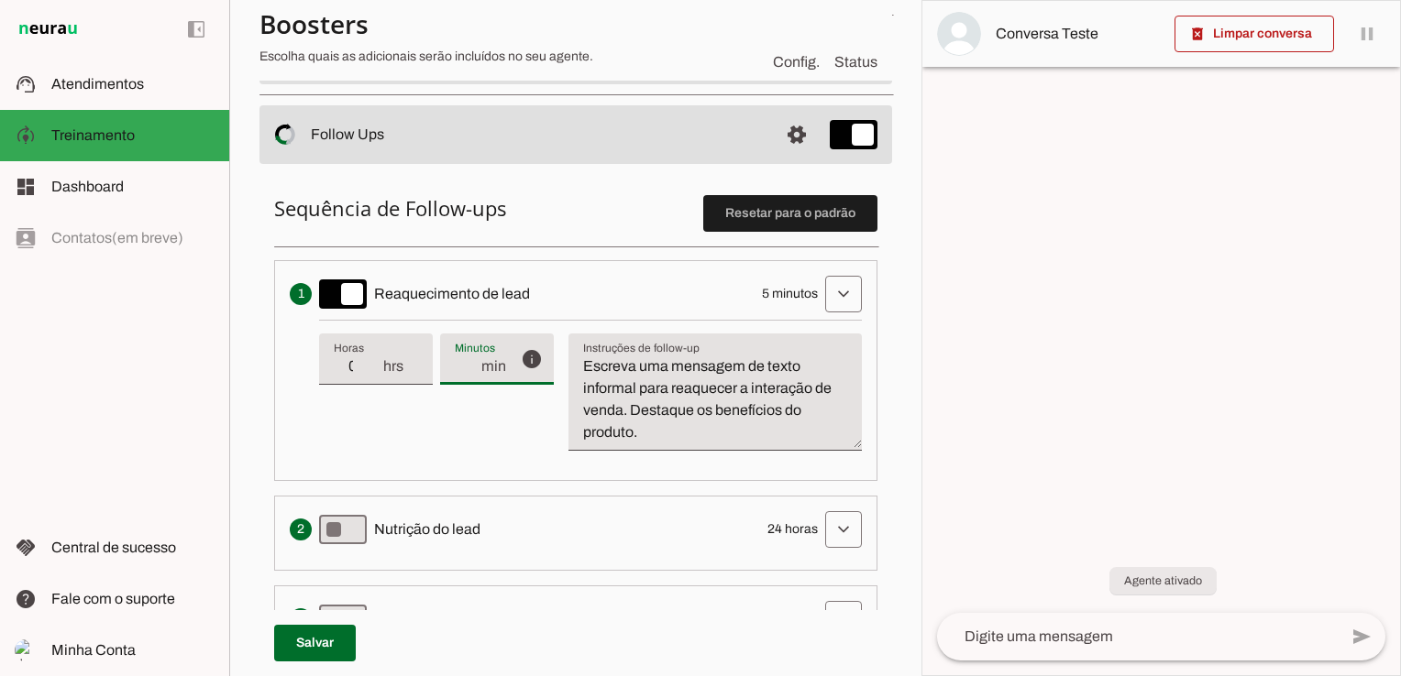
click at [377, 366] on input "0" at bounding box center [358, 367] width 48 height 22
type input "1"
type md-filled-text-field "1"
click at [374, 356] on input "1" at bounding box center [358, 367] width 48 height 22
type input "2"
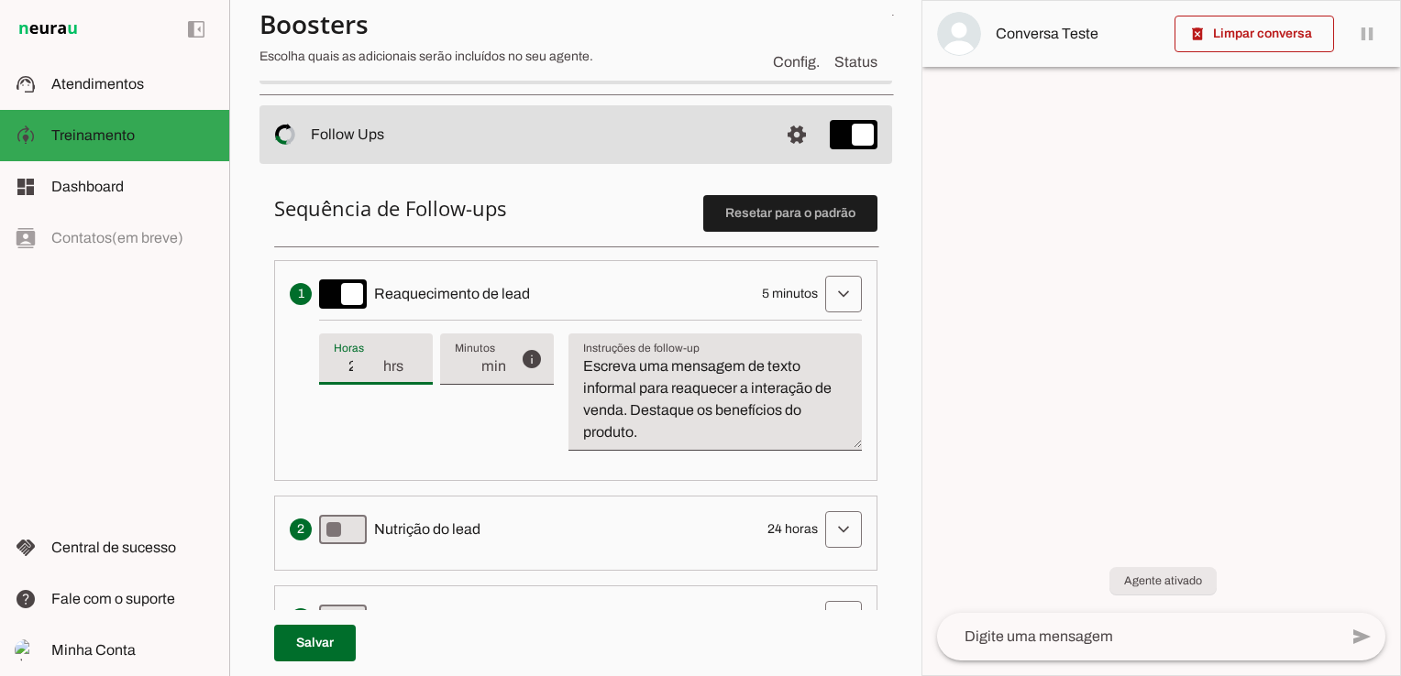
type md-filled-text-field "2"
click at [374, 356] on input "2" at bounding box center [358, 367] width 48 height 22
click at [598, 257] on p "Sequência de Follow-ups Resetar para o padrão Envia uma mensagem para reengajar…" at bounding box center [575, 472] width 603 height 555
click at [660, 227] on p "Sequência de Follow-ups Resetar para o padrão Envia uma mensagem para reengajar…" at bounding box center [575, 472] width 603 height 555
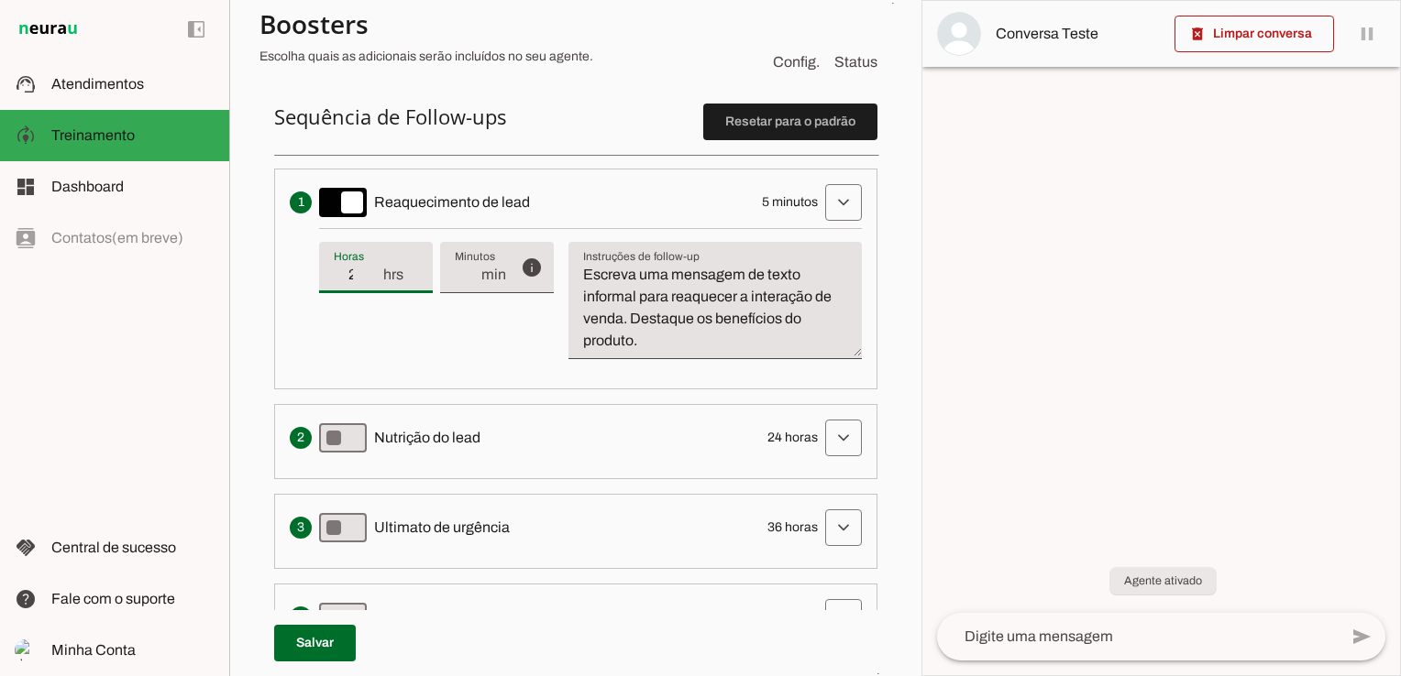
scroll to position [550, 0]
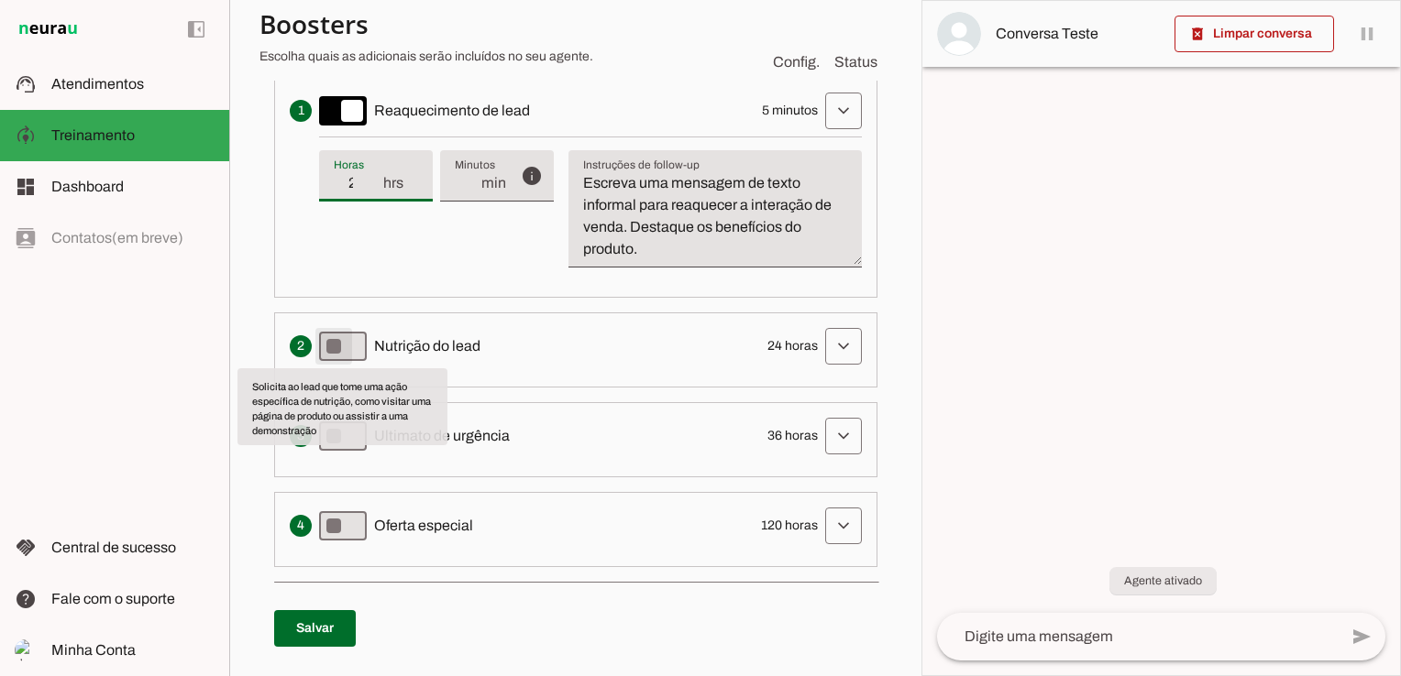
type md-switch "on"
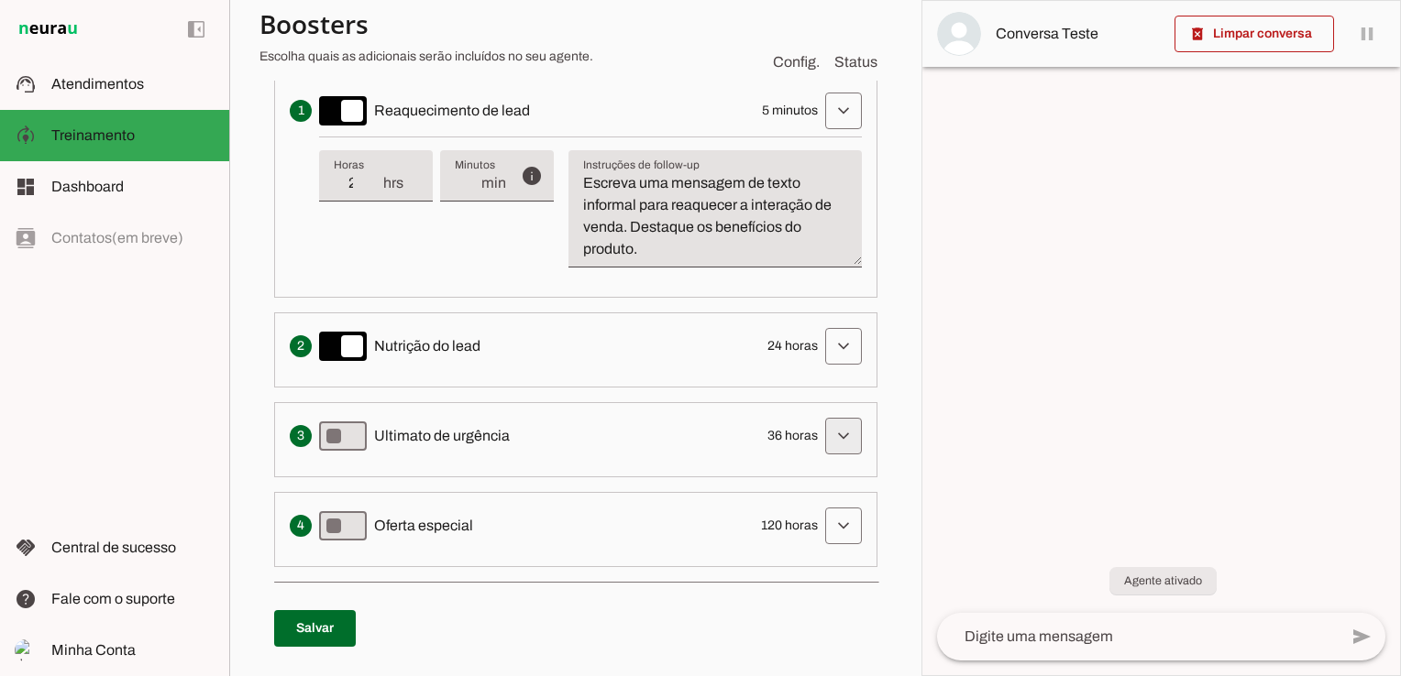
click at [824, 437] on span at bounding box center [843, 436] width 44 height 44
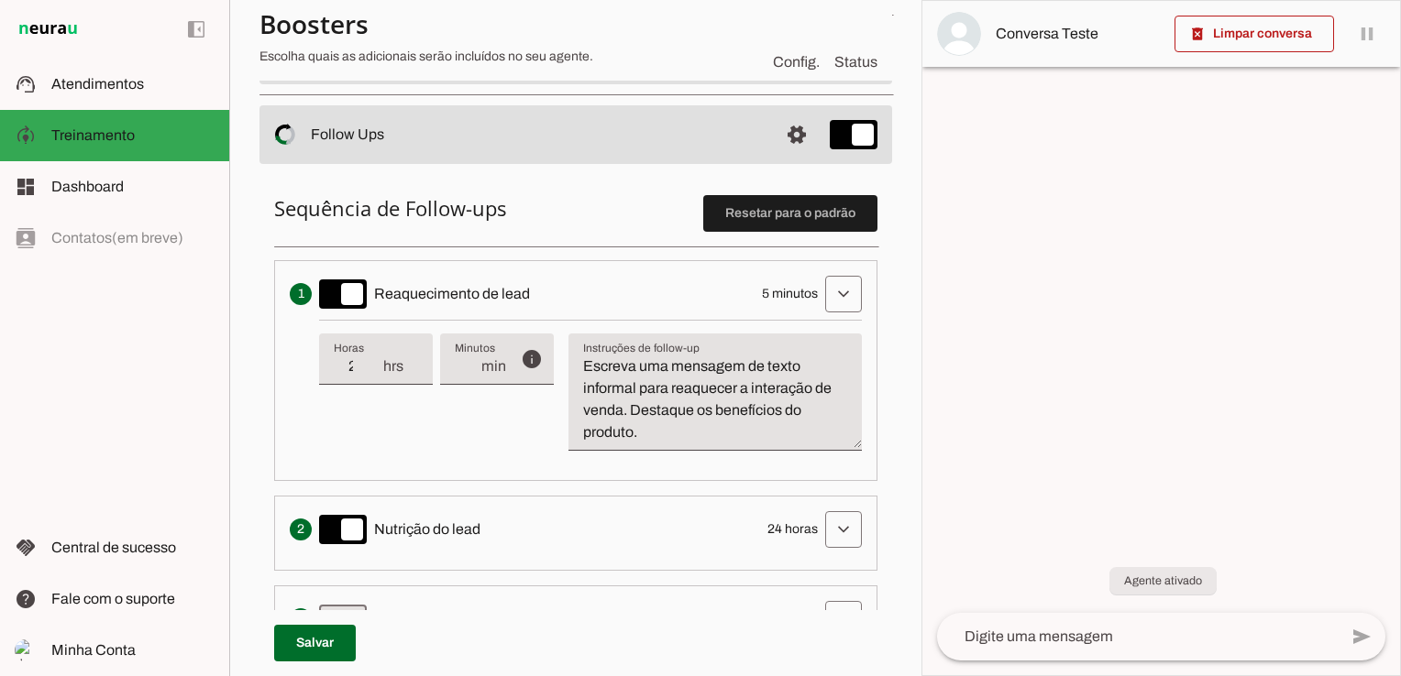
scroll to position [642, 0]
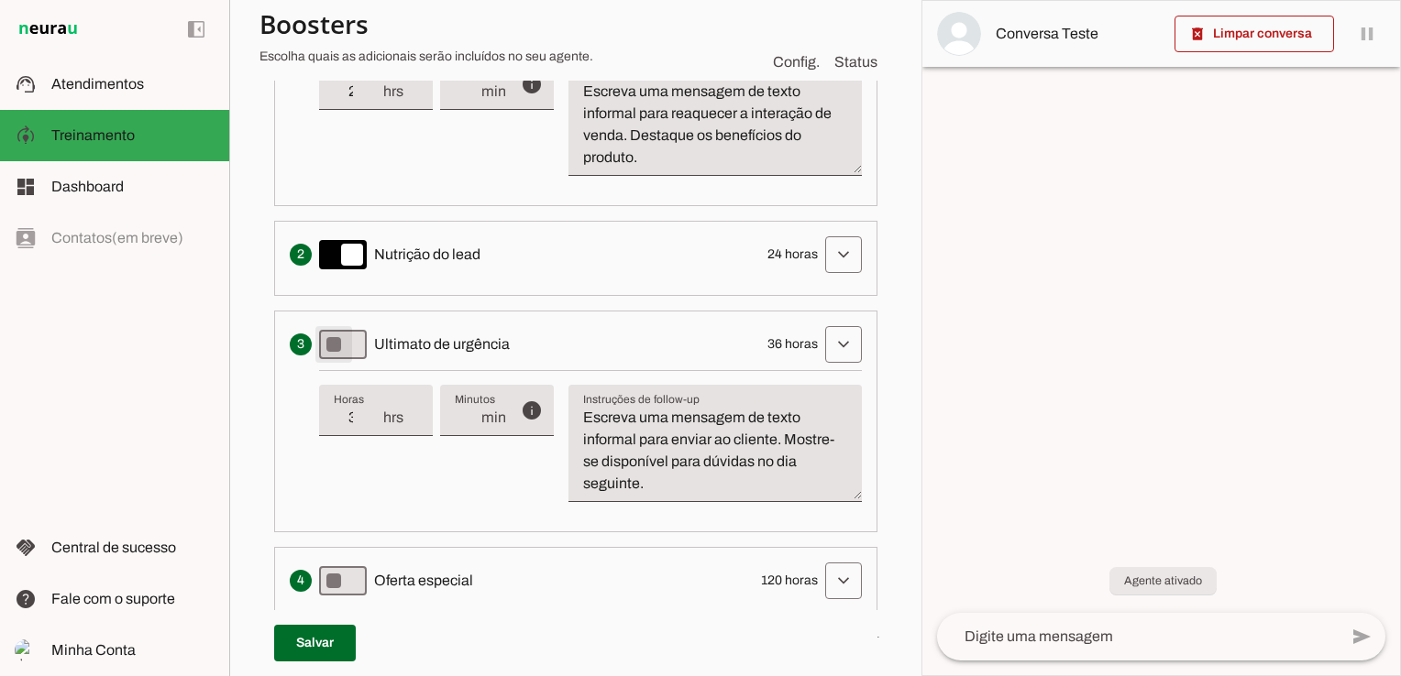
type md-switch "on"
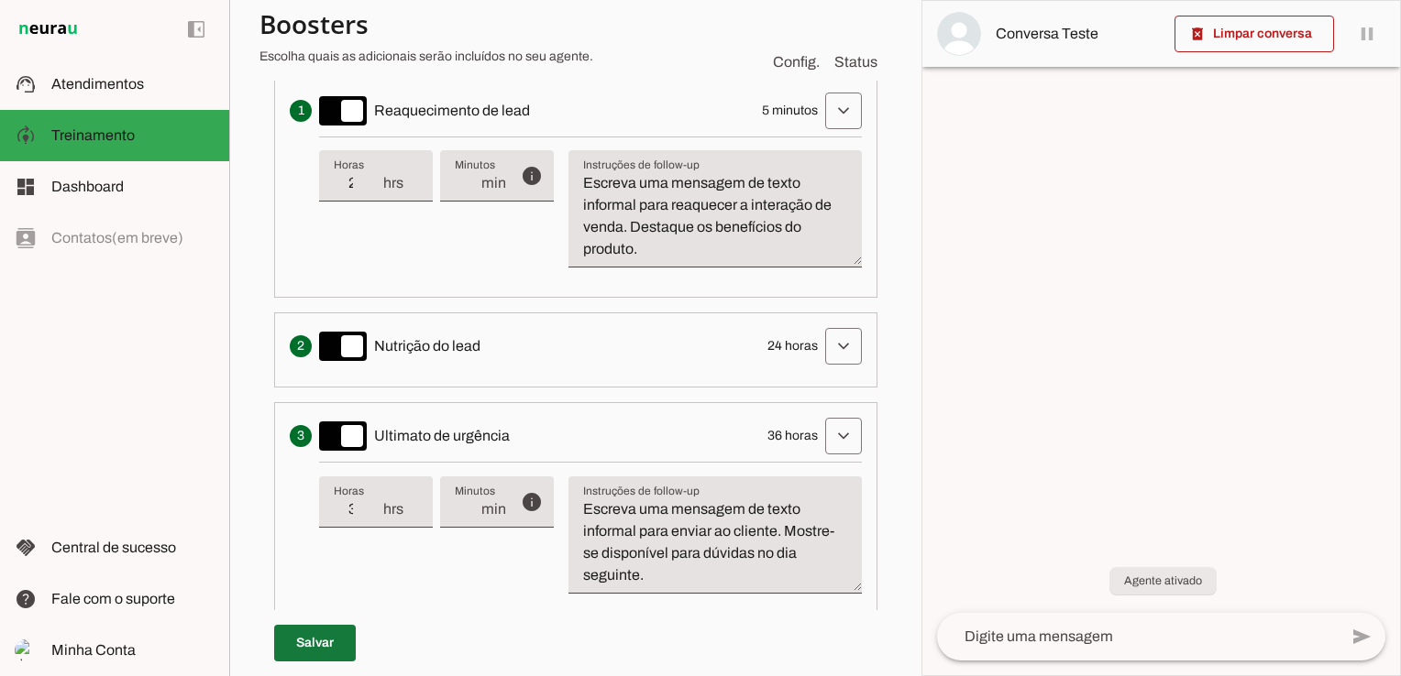
click at [302, 643] on span at bounding box center [315, 643] width 82 height 44
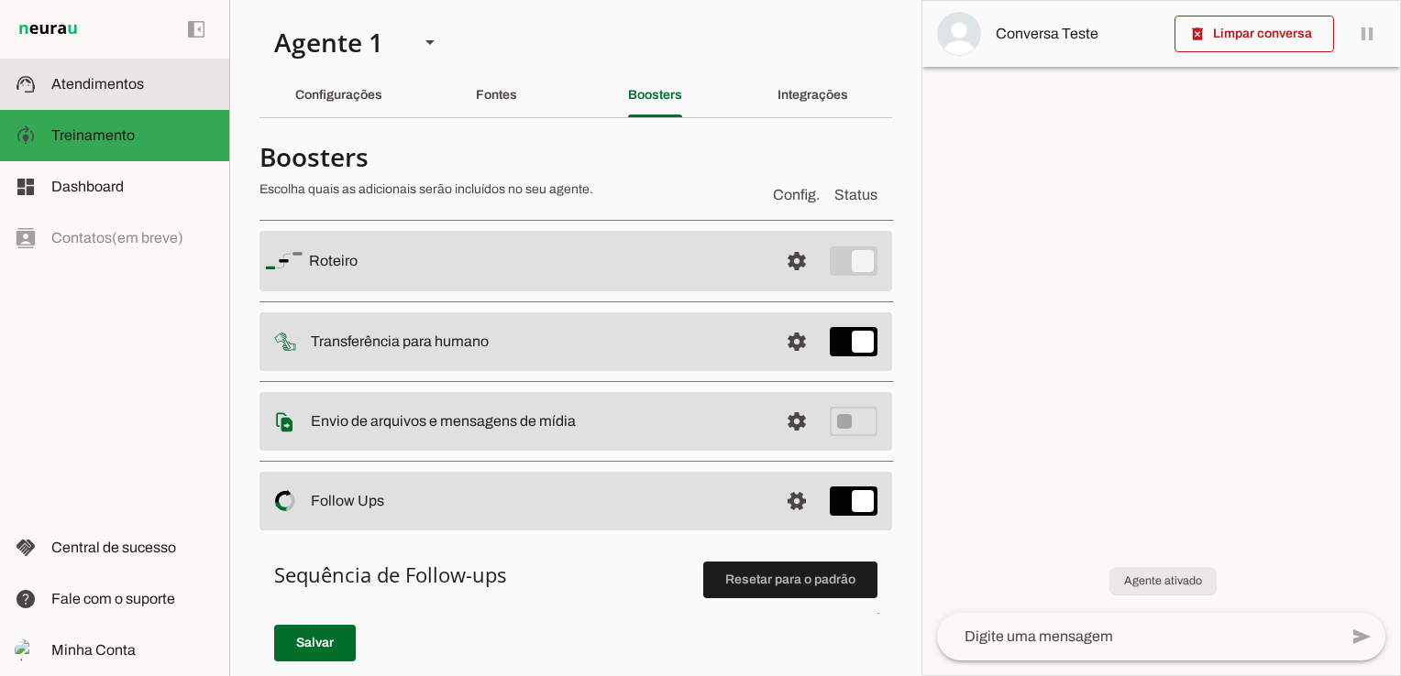
click at [54, 68] on md-item "support_agent Atendimentos Atendimentos" at bounding box center [114, 84] width 229 height 51
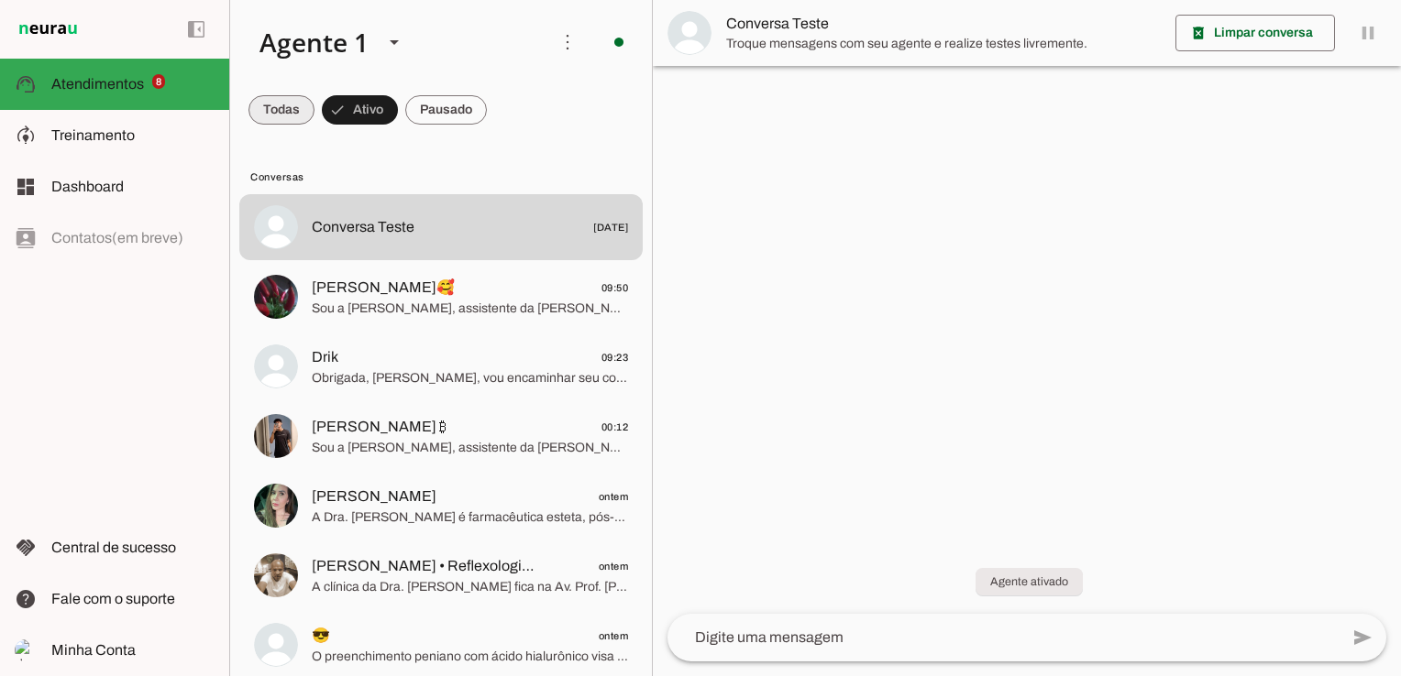
click at [271, 114] on span at bounding box center [281, 110] width 66 height 44
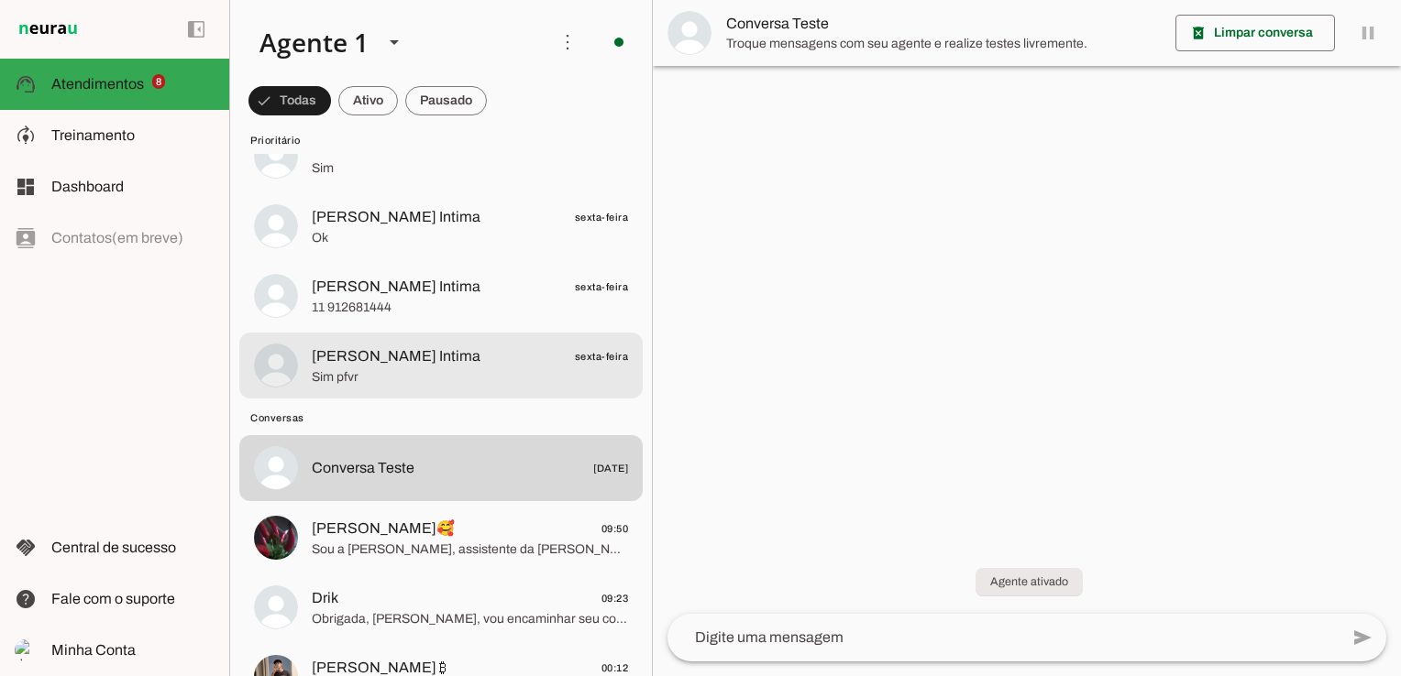
scroll to position [367, 0]
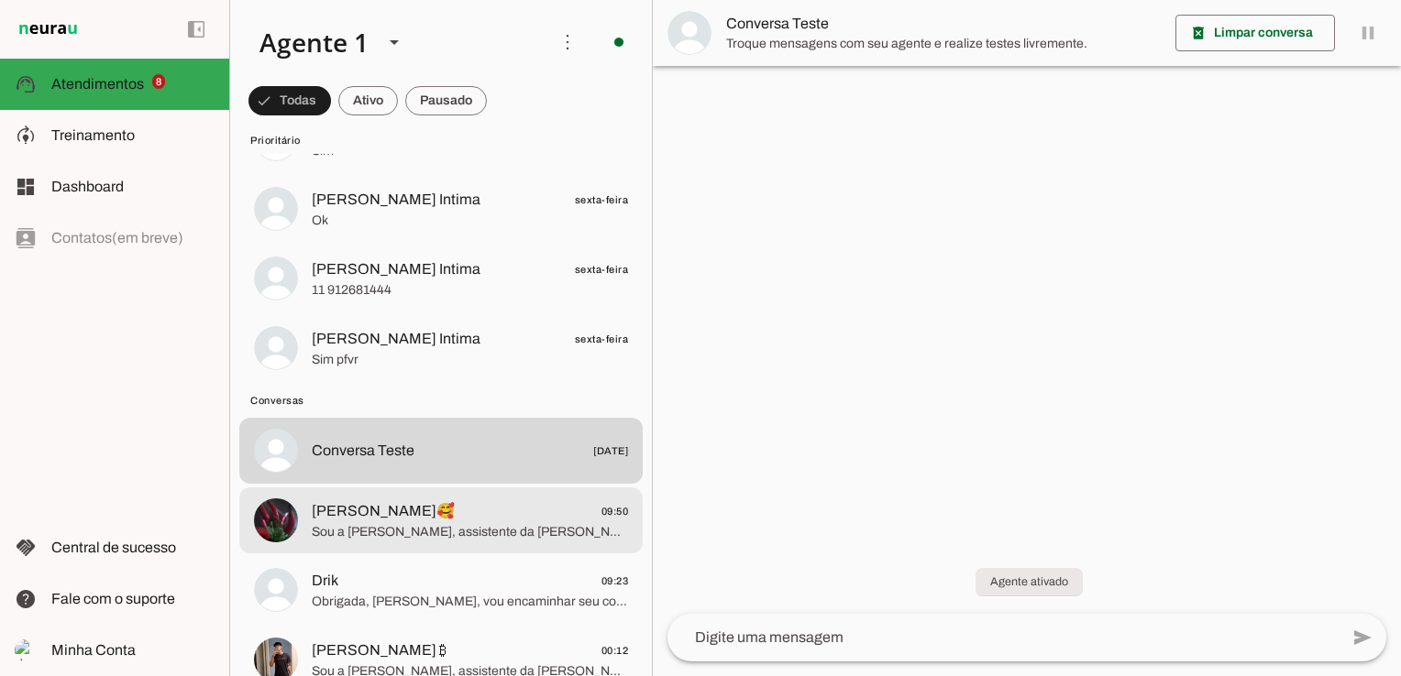
click at [367, 504] on span "[PERSON_NAME]🥰 09:50" at bounding box center [470, 511] width 316 height 23
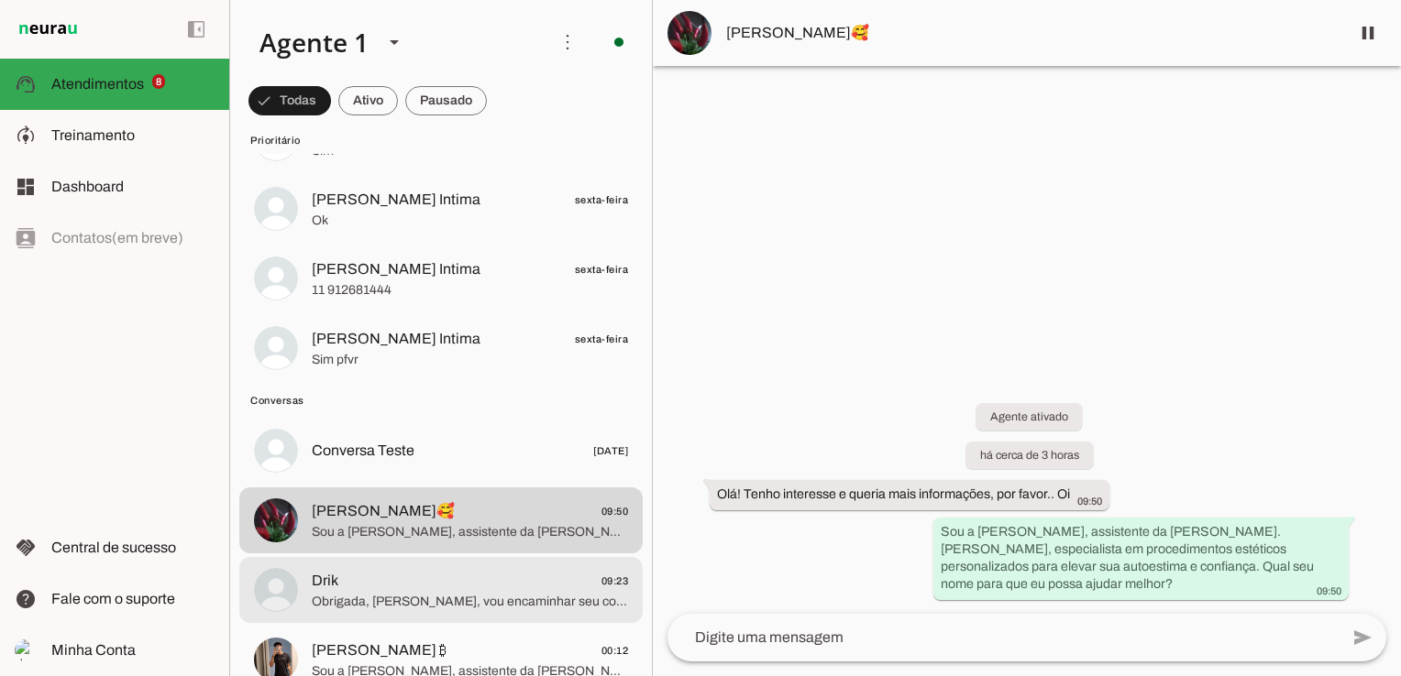
click at [356, 590] on span "Drik 09:23" at bounding box center [470, 581] width 316 height 23
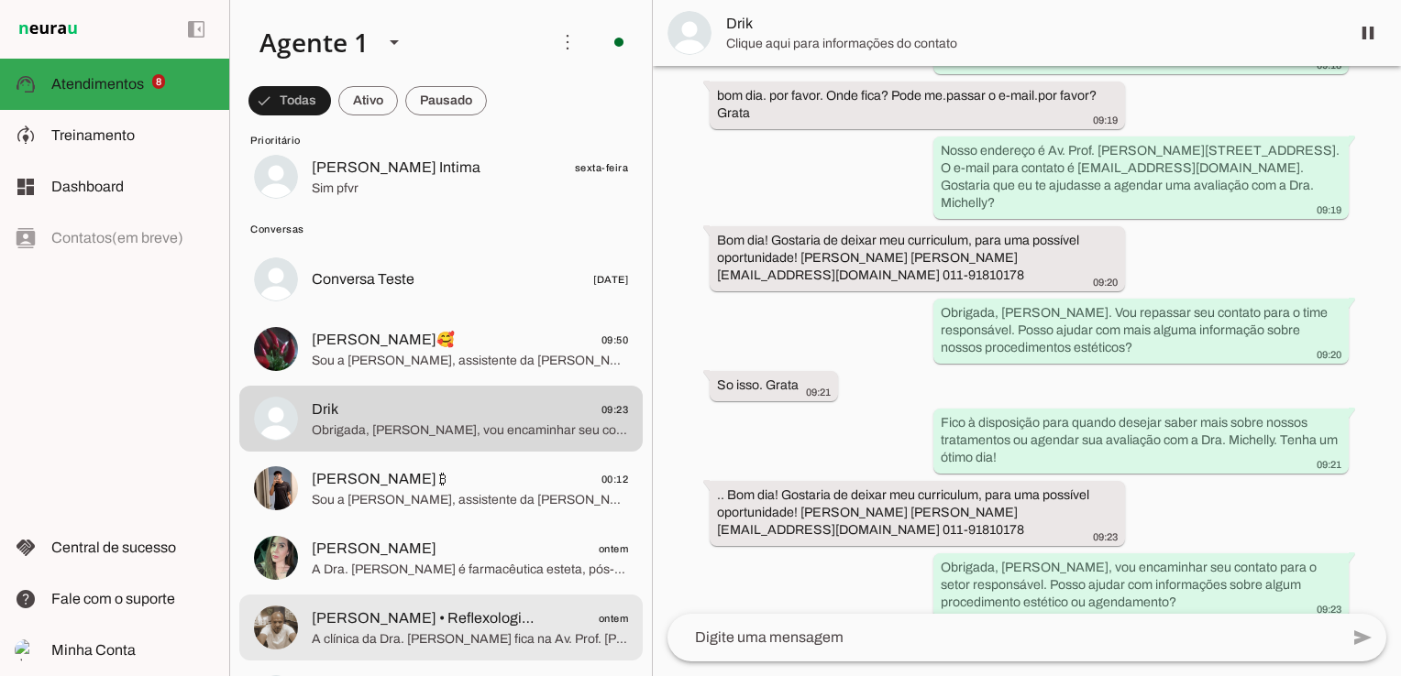
scroll to position [550, 0]
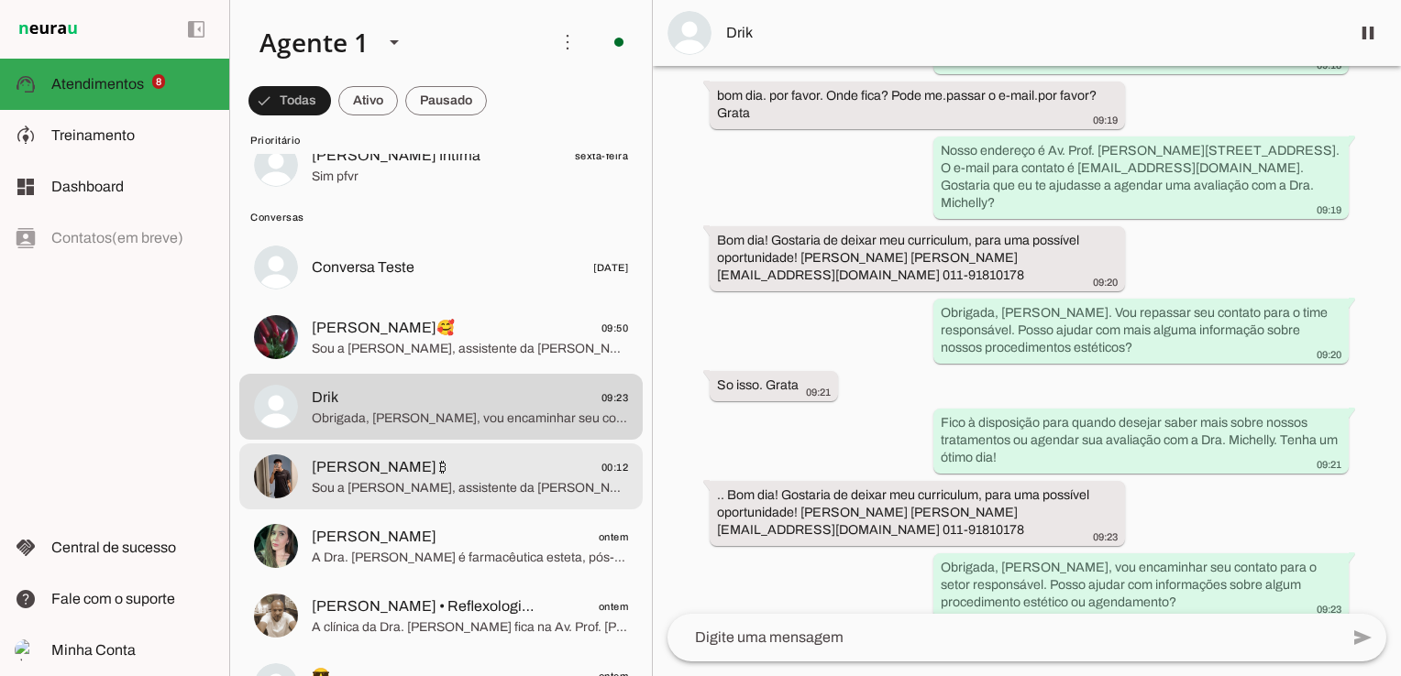
click at [327, 489] on span "Sou a [PERSON_NAME], assistente da [PERSON_NAME]. [PERSON_NAME]. Trabalhamos co…" at bounding box center [470, 488] width 316 height 18
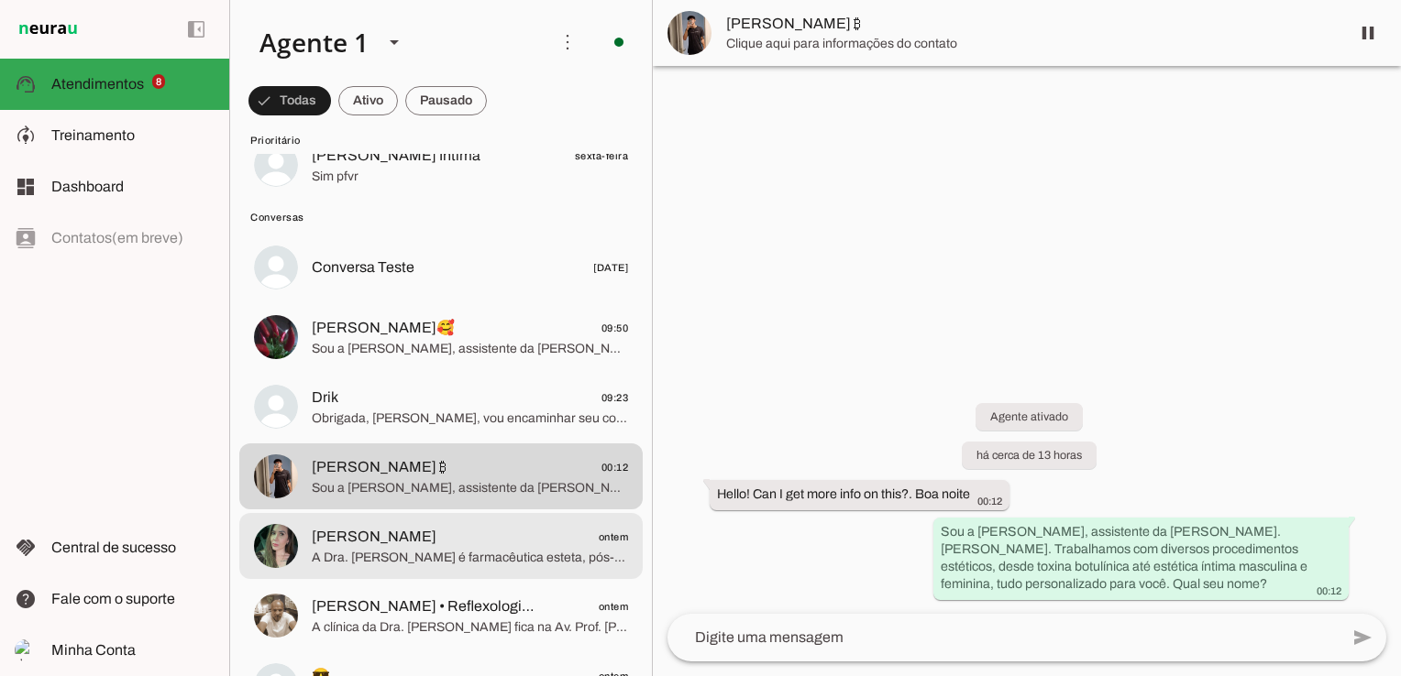
click at [450, 561] on span "A Dra. [PERSON_NAME] é farmacêutica esteta, pós-graduada e habilitada para todo…" at bounding box center [470, 558] width 316 height 18
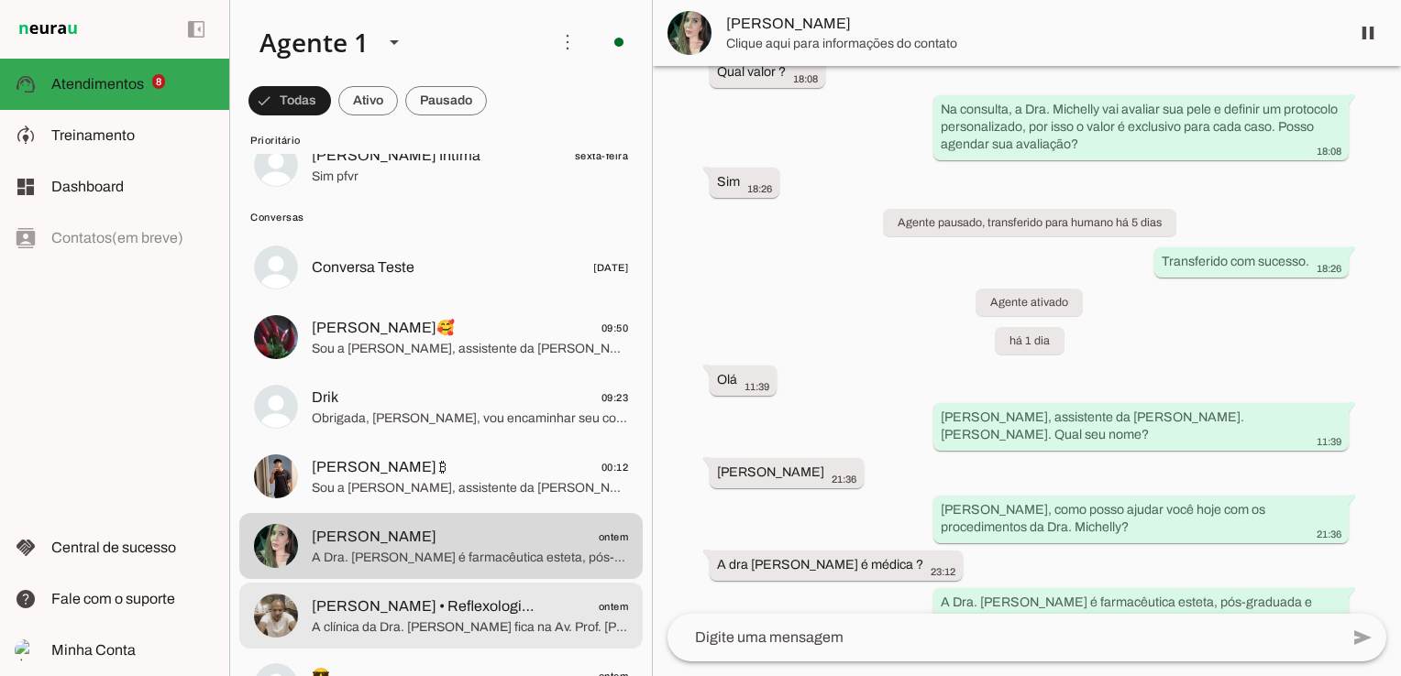
click at [491, 591] on md-item "[PERSON_NAME] • Reflexologia • Massagem Terapêutica ontem A [GEOGRAPHIC_DATA]. …" at bounding box center [440, 616] width 403 height 66
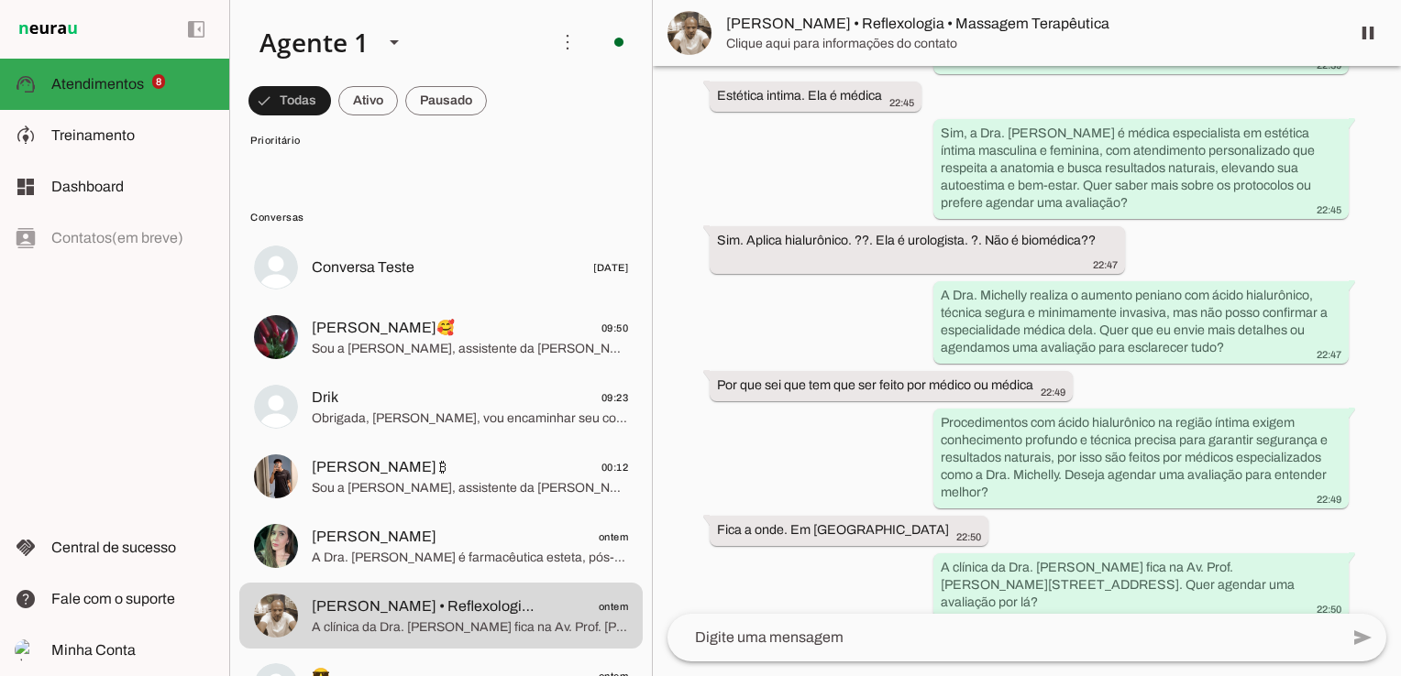
scroll to position [825, 0]
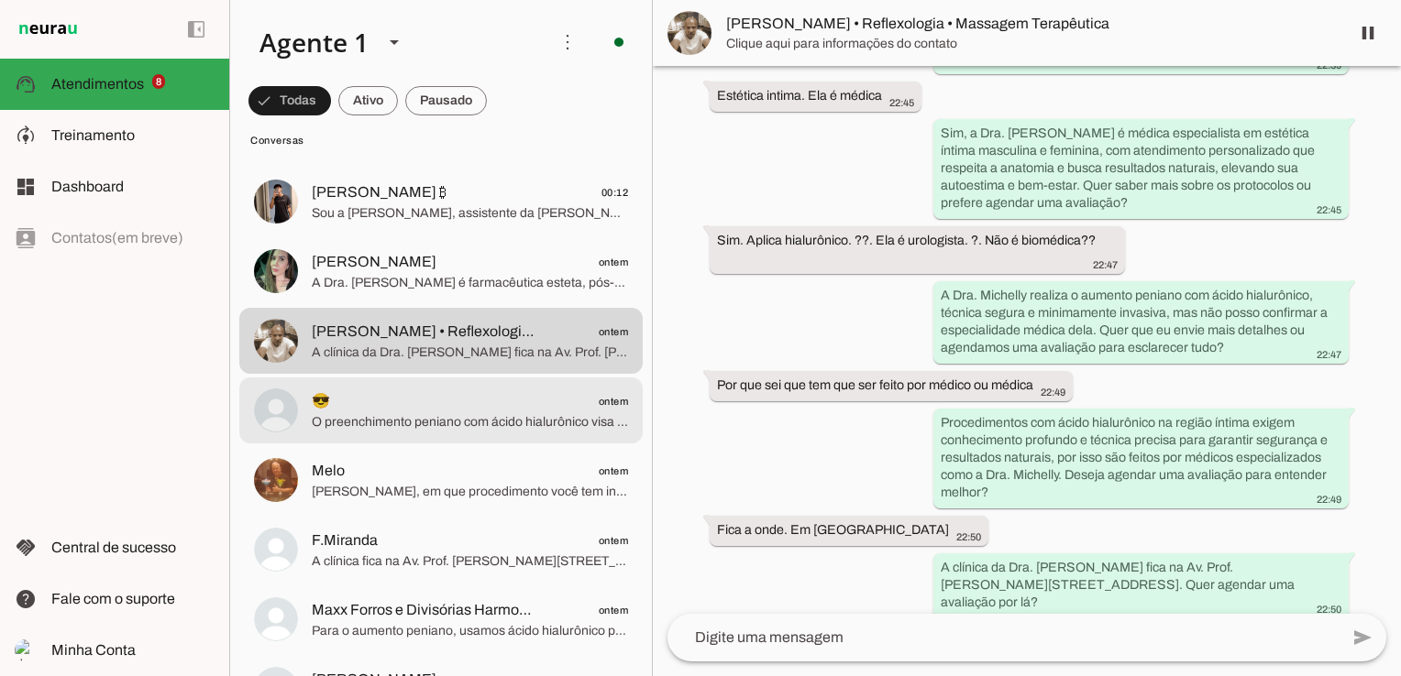
click at [356, 427] on span "O preenchimento peniano com ácido hialurônico visa principalmente aumentar o vo…" at bounding box center [470, 422] width 316 height 18
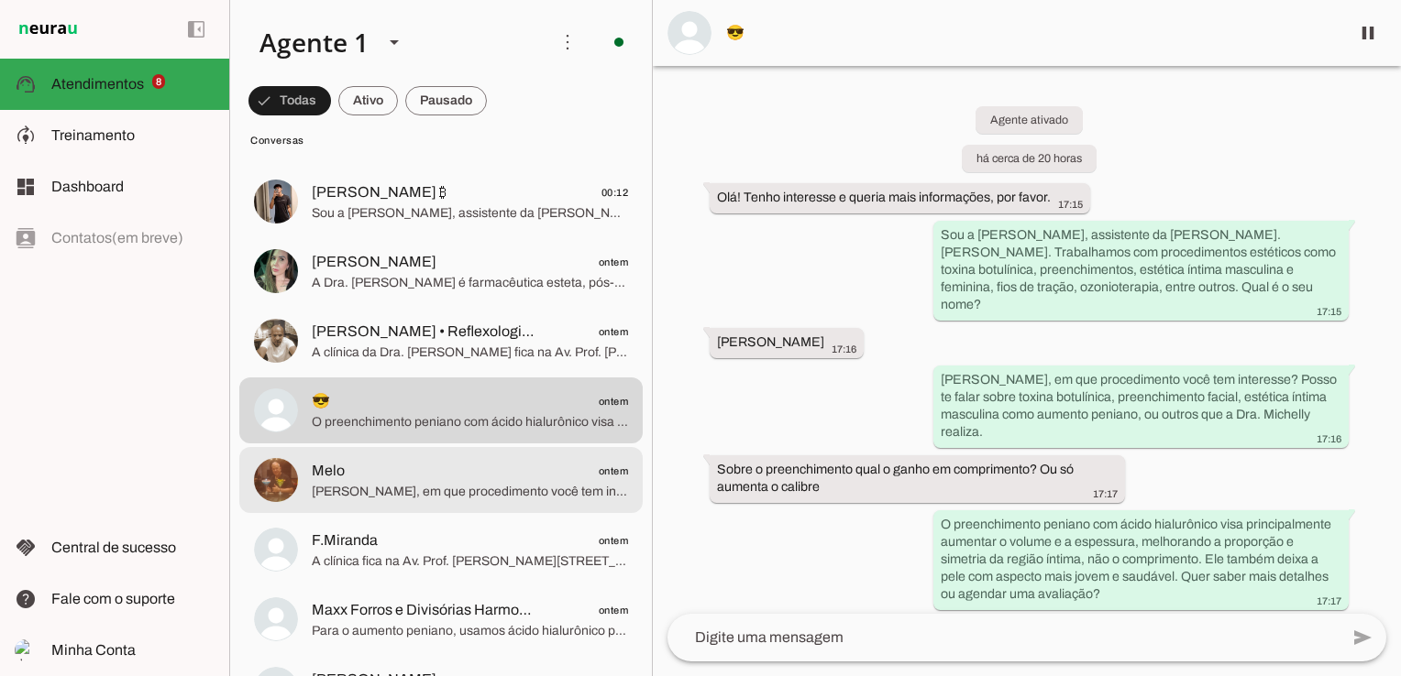
click at [420, 484] on span "[PERSON_NAME], em que procedimento você tem interesse? Posso te explicar os ben…" at bounding box center [470, 492] width 316 height 18
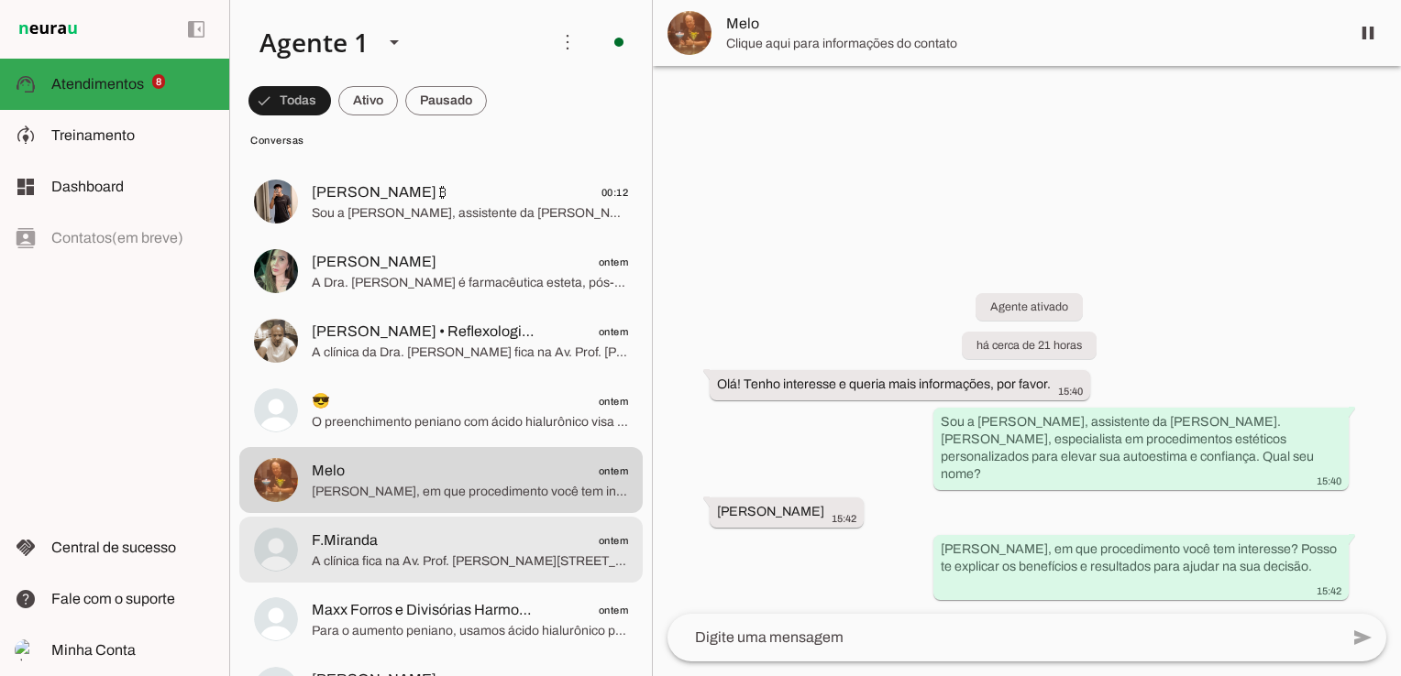
click at [440, 575] on md-item "F.Miranda ontem A clínica fica na Av. Prof. Noé Azevedo, 208 - cj 61, Vila Mari…" at bounding box center [440, 550] width 403 height 66
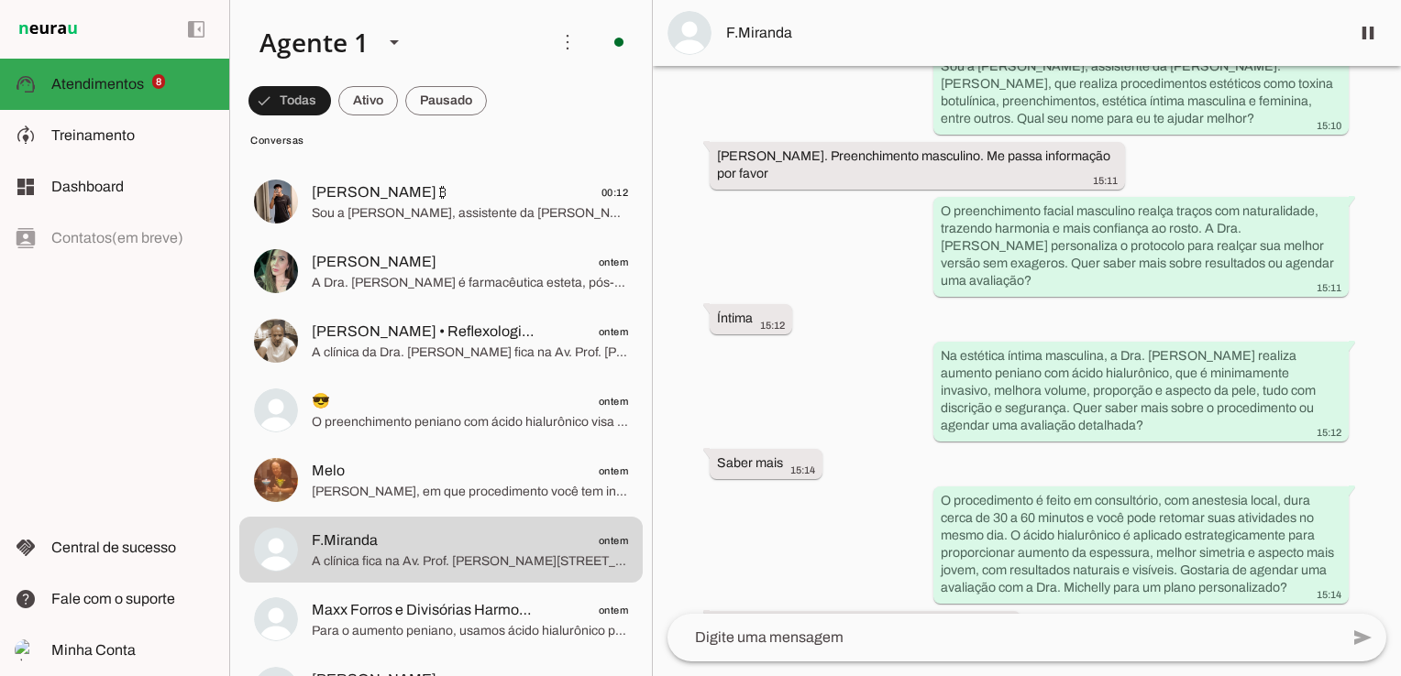
scroll to position [334, 0]
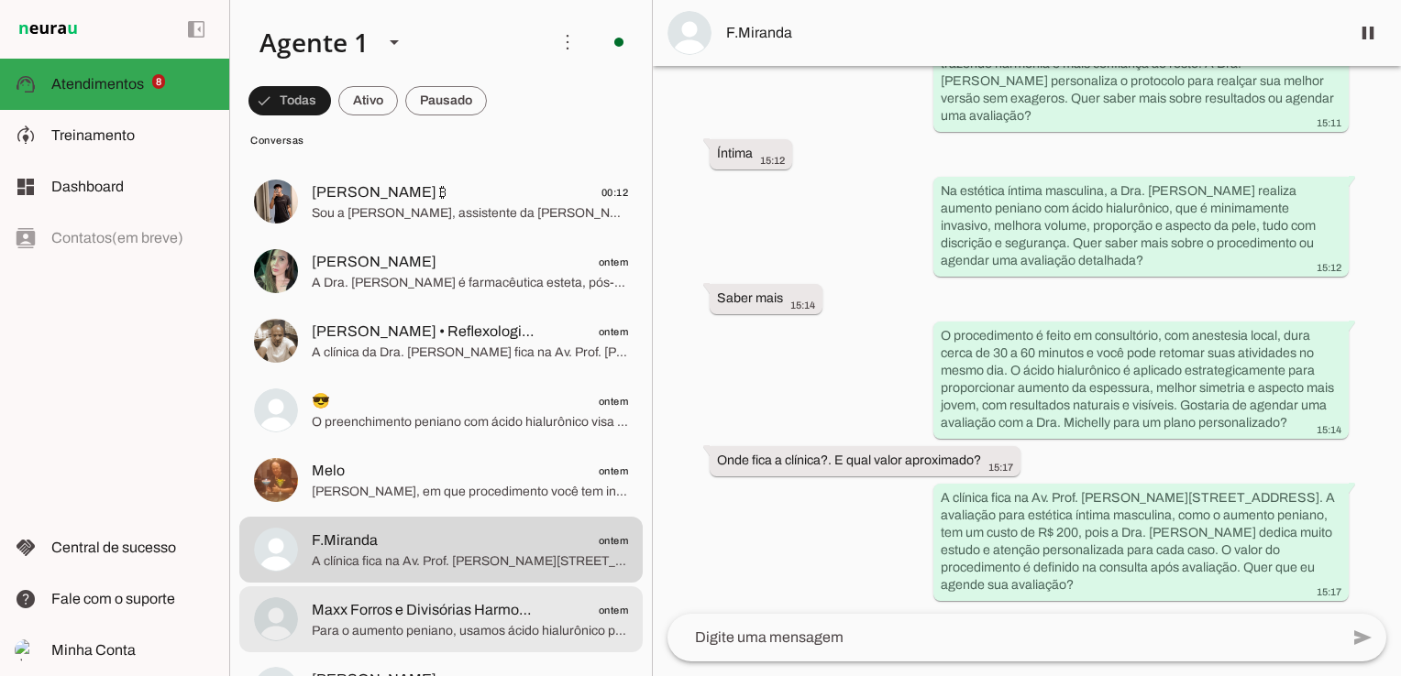
click at [463, 625] on span "Para o aumento peniano, usamos ácido hialurônico para melhorar volume, proporçã…" at bounding box center [470, 631] width 316 height 18
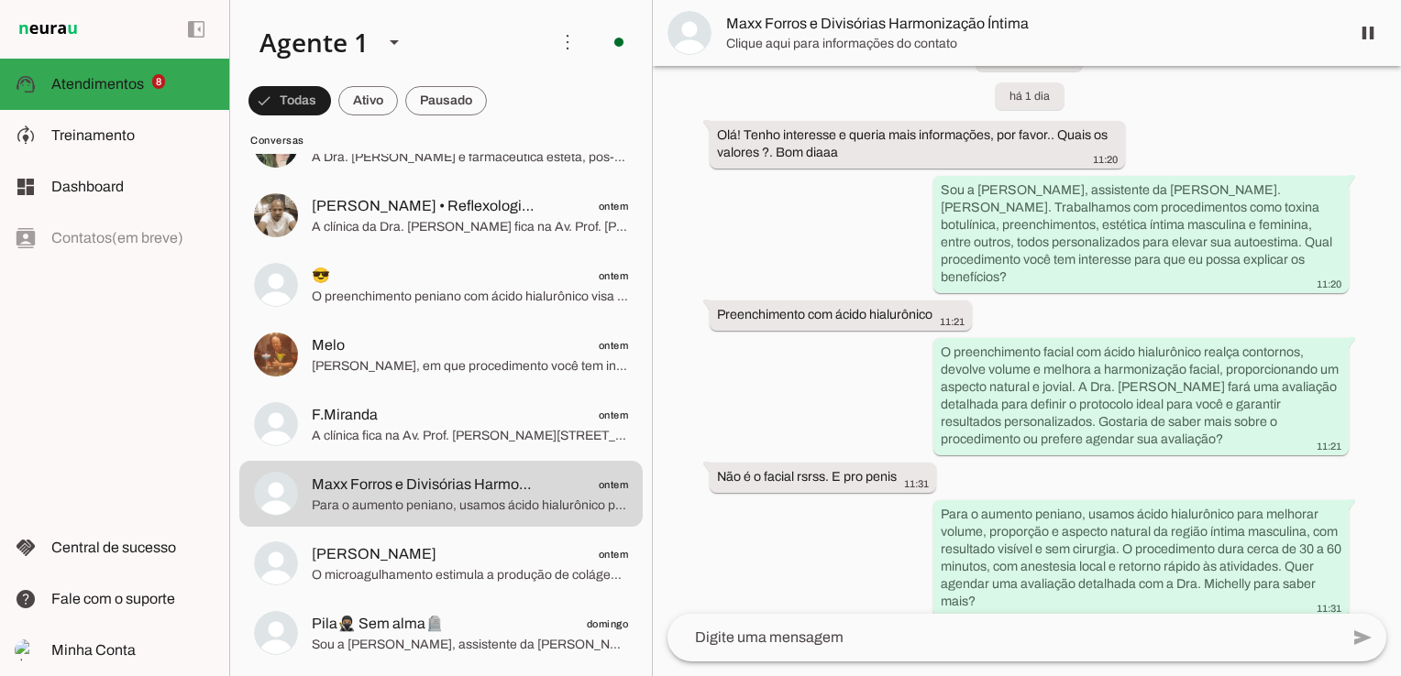
scroll to position [1100, 0]
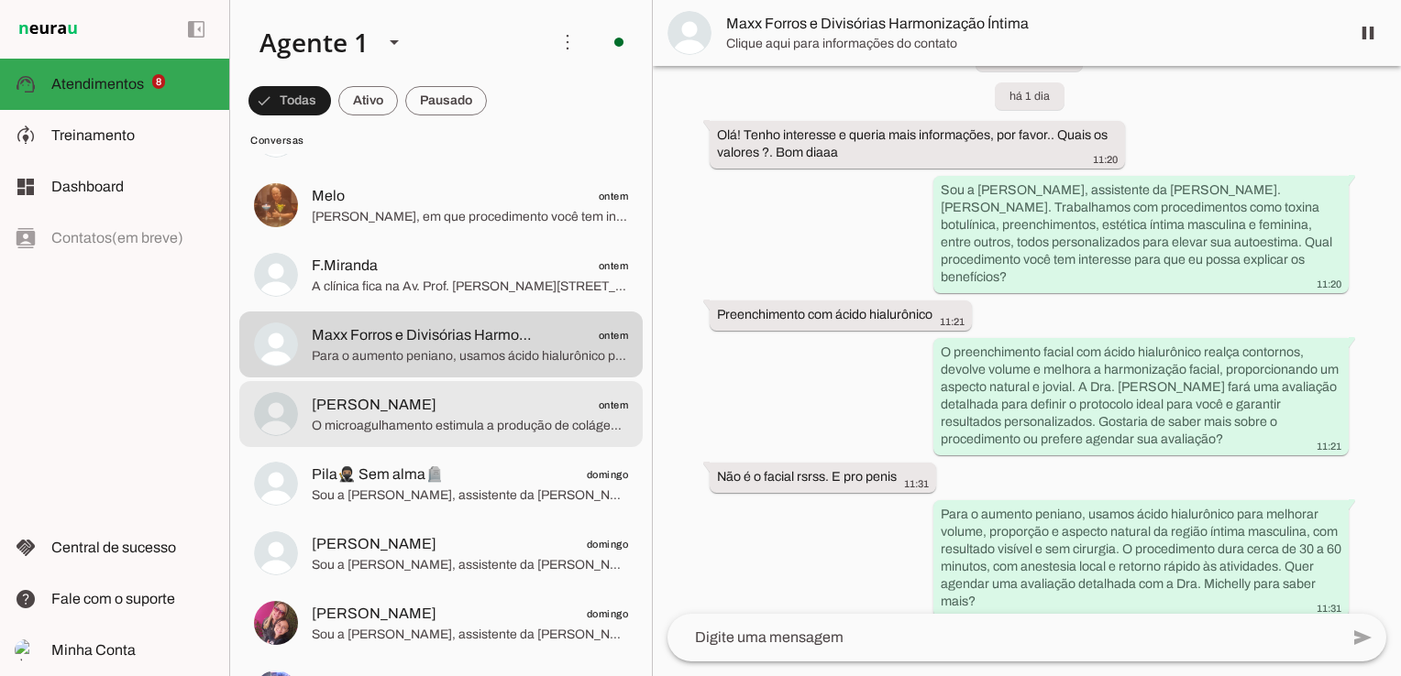
click at [371, 420] on span "O microagulhamento estimula a produção de colágeno, melhorando textura, firmeza…" at bounding box center [470, 426] width 316 height 18
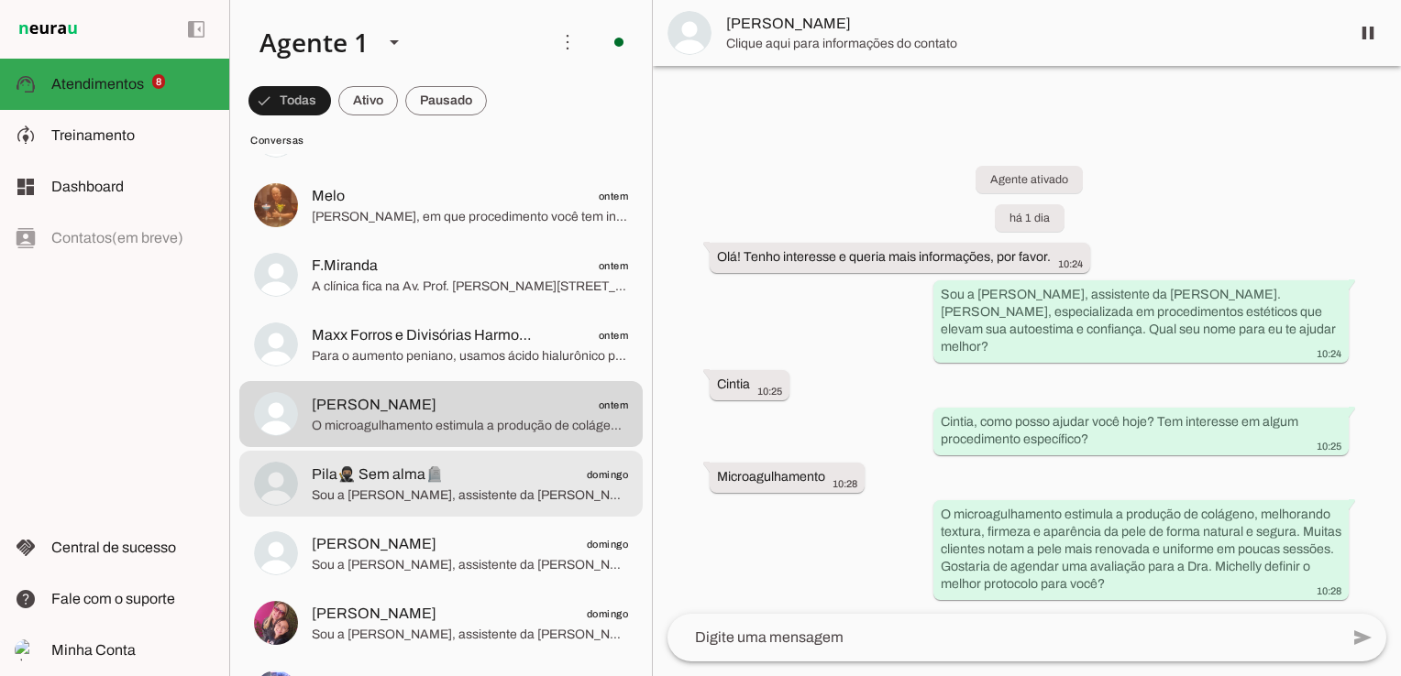
drag, startPoint x: 434, startPoint y: 493, endPoint x: 434, endPoint y: 537, distance: 44.0
click at [435, 493] on span "Sou a [PERSON_NAME], assistente da [PERSON_NAME]. [PERSON_NAME], especialista e…" at bounding box center [470, 496] width 316 height 18
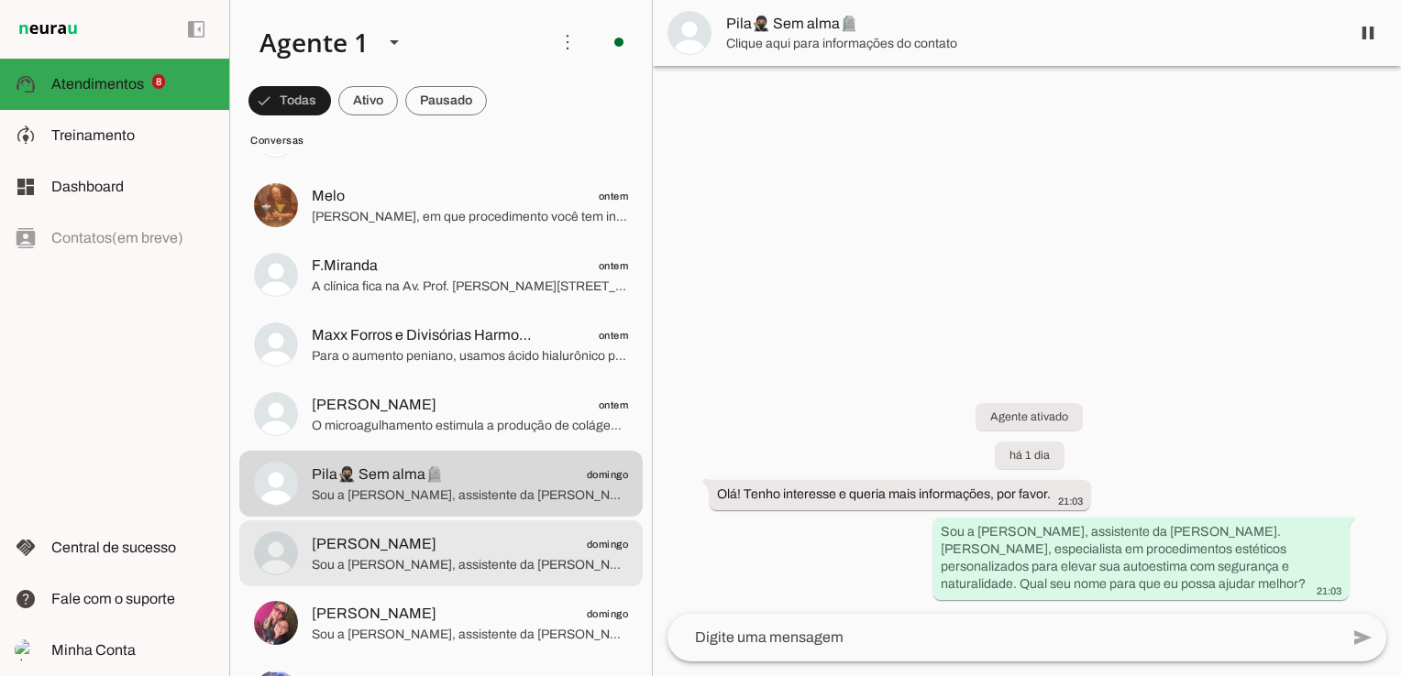
click at [429, 574] on span "Sou a [PERSON_NAME], assistente da [PERSON_NAME]. [PERSON_NAME], especialista e…" at bounding box center [470, 565] width 316 height 18
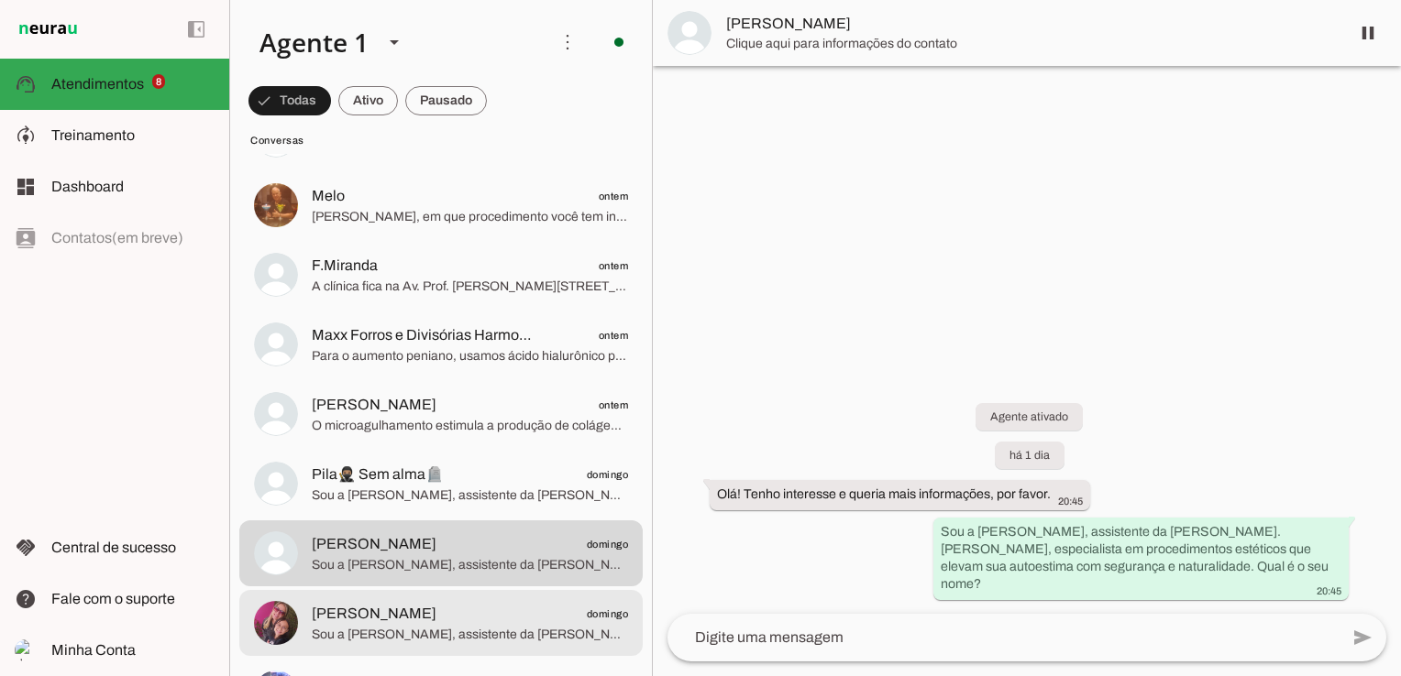
click at [415, 627] on span "Sou a [PERSON_NAME], assistente da [PERSON_NAME]. [PERSON_NAME]. Trabalhamos co…" at bounding box center [470, 635] width 316 height 18
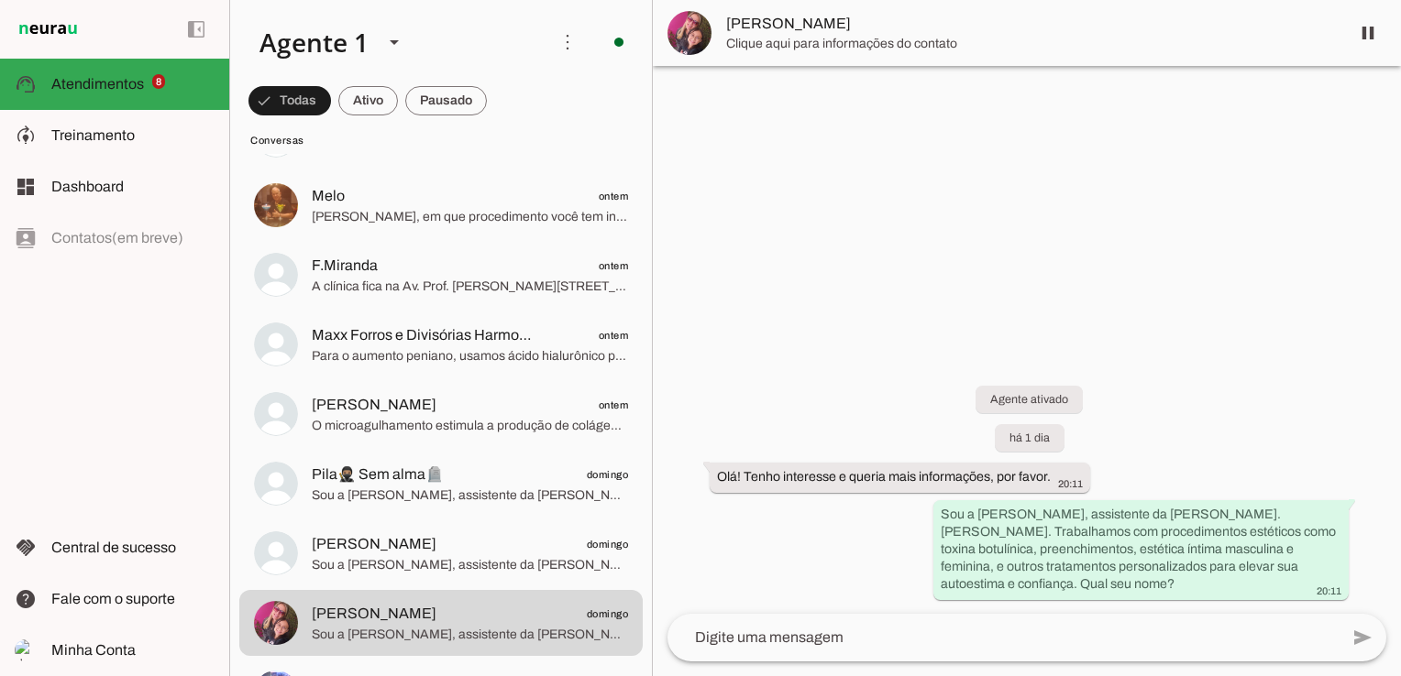
scroll to position [1375, 0]
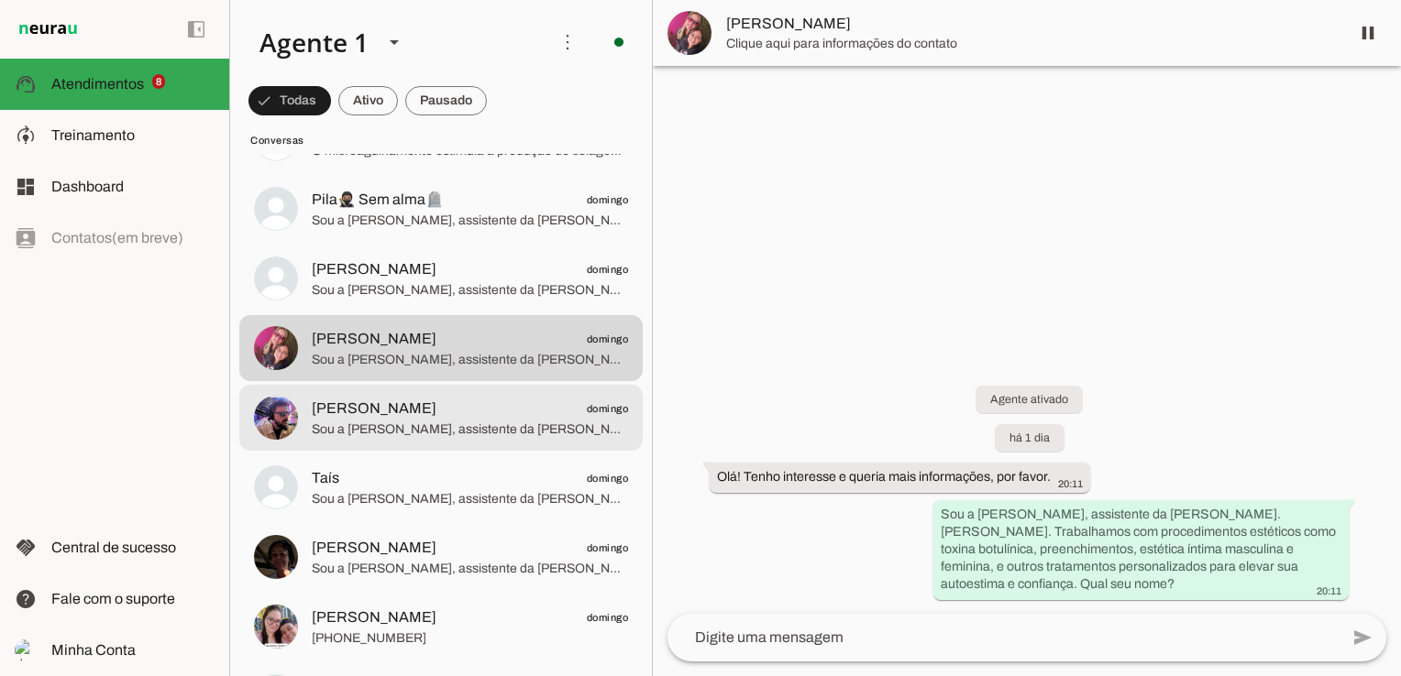
click at [363, 437] on span "Sou a [PERSON_NAME], assistente da [PERSON_NAME]. [PERSON_NAME]. Trabalhamos co…" at bounding box center [470, 430] width 316 height 18
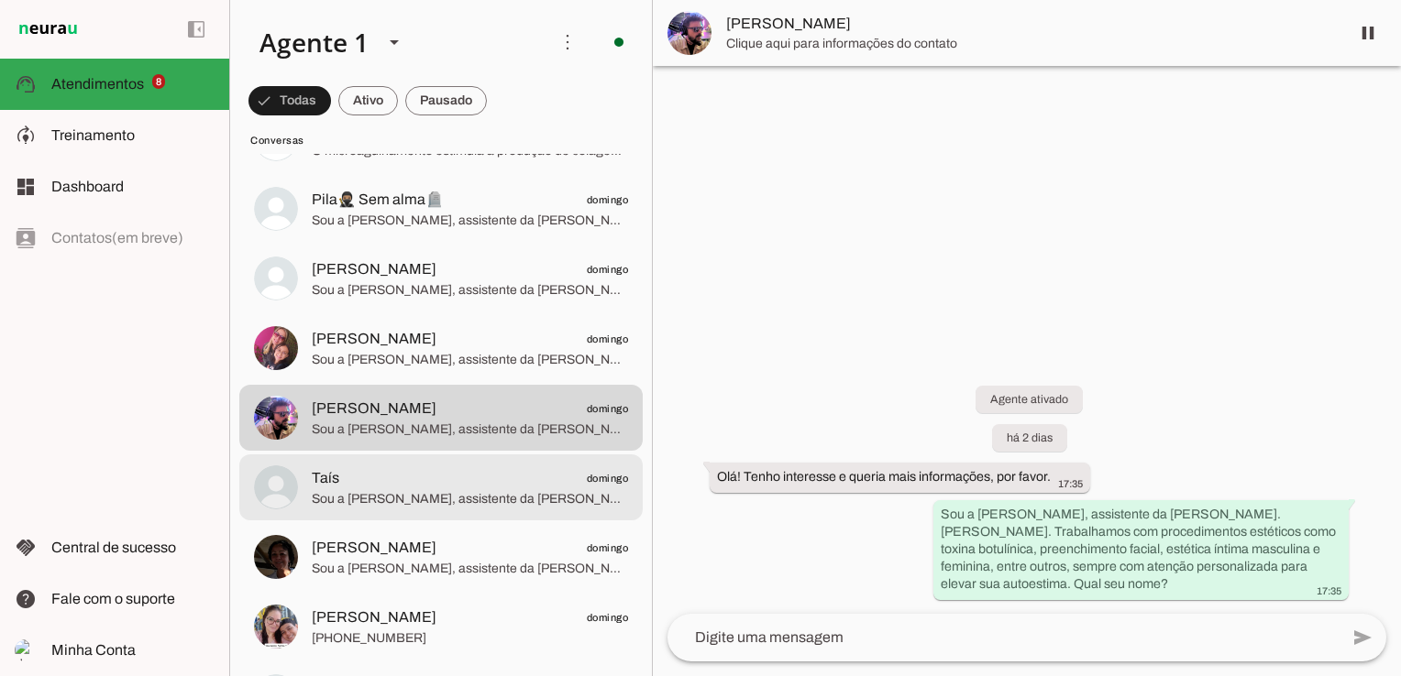
click at [381, 487] on span "Taís domingo" at bounding box center [470, 478] width 316 height 23
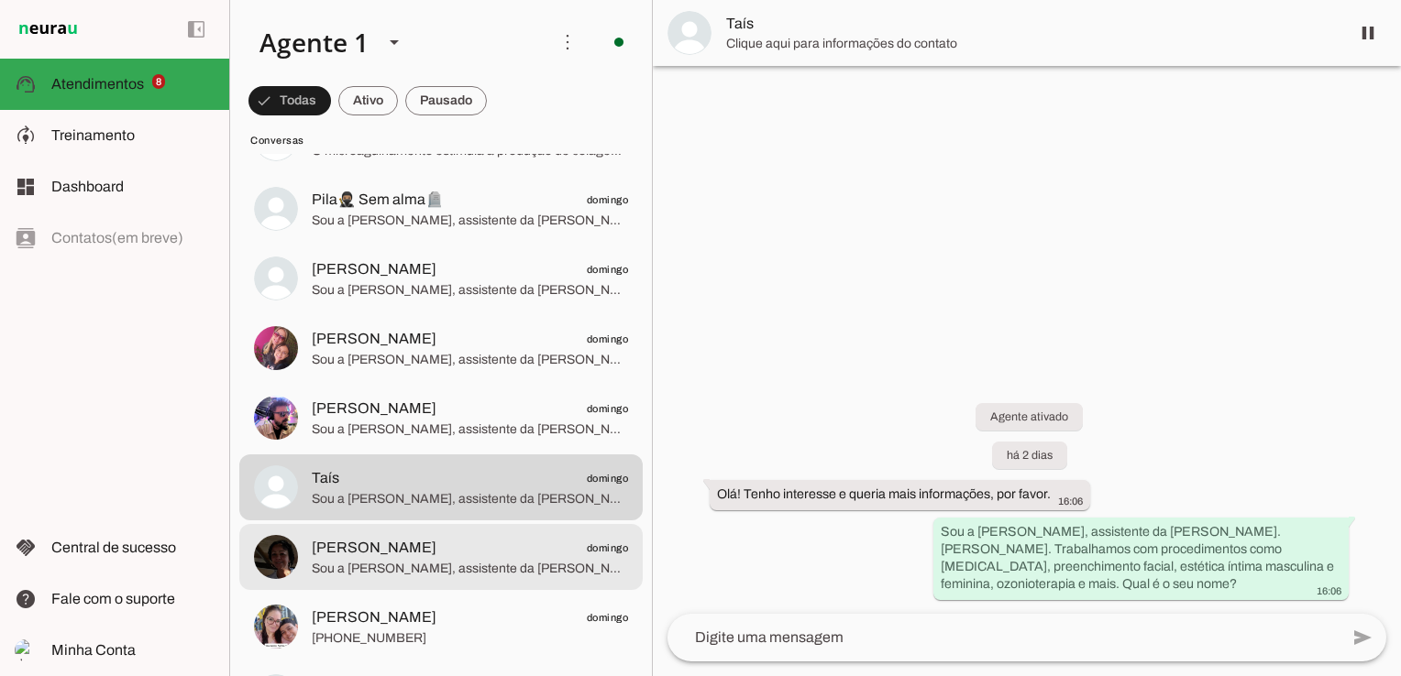
click at [390, 555] on span "Érica domingo" at bounding box center [470, 548] width 316 height 23
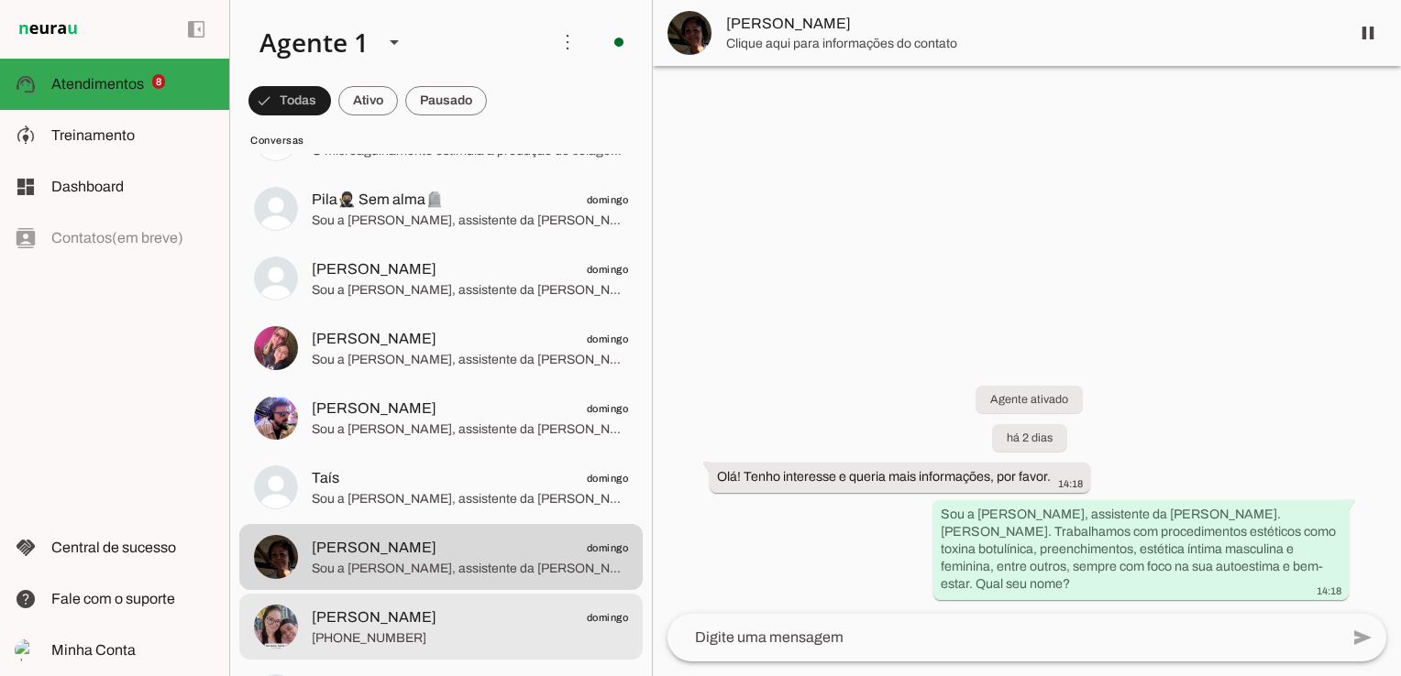
click at [393, 616] on span "[PERSON_NAME]" at bounding box center [374, 618] width 125 height 22
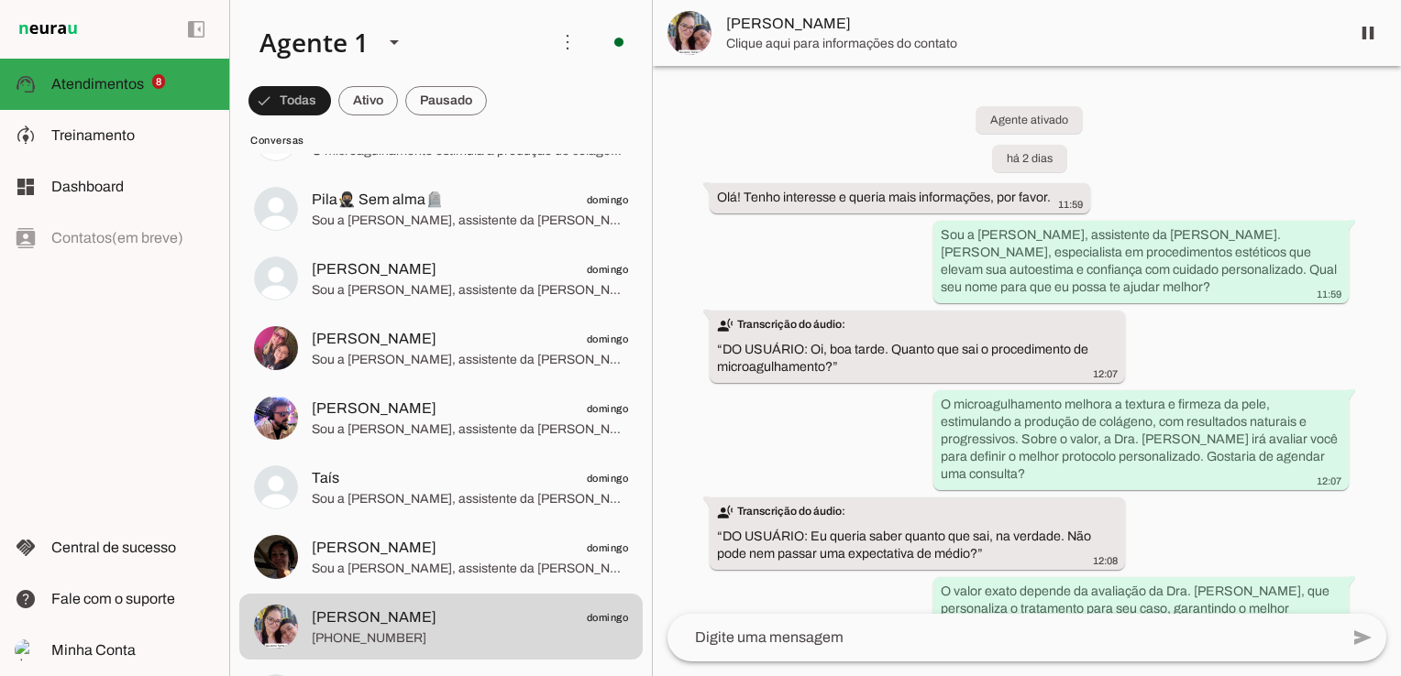
scroll to position [228, 0]
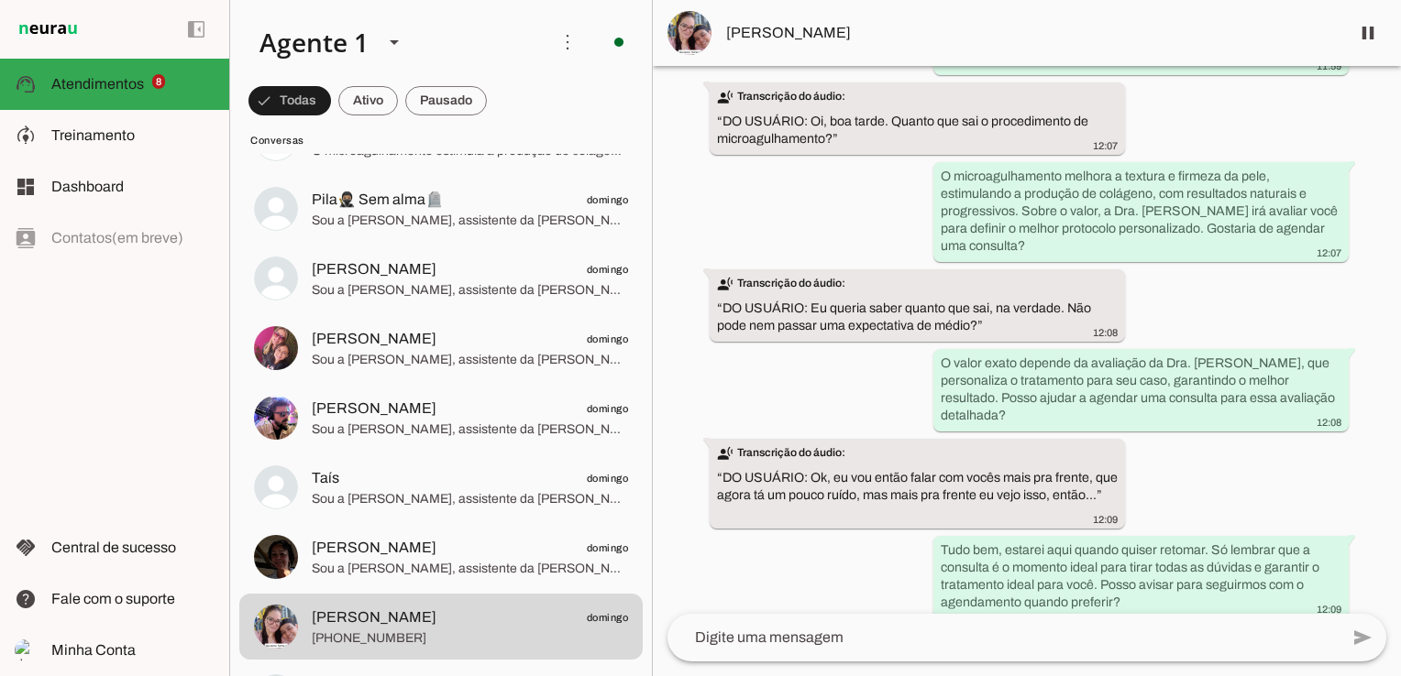
click at [456, 26] on slot at bounding box center [390, 42] width 290 height 62
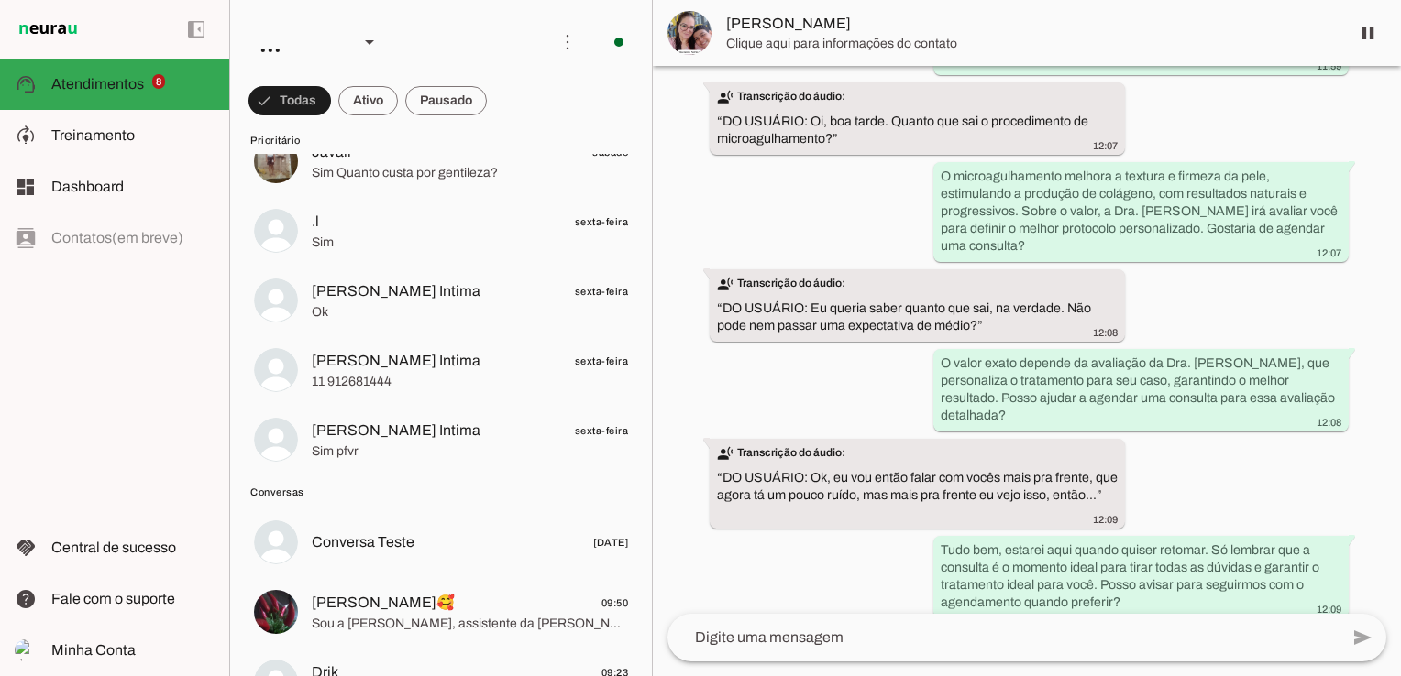
scroll to position [642, 0]
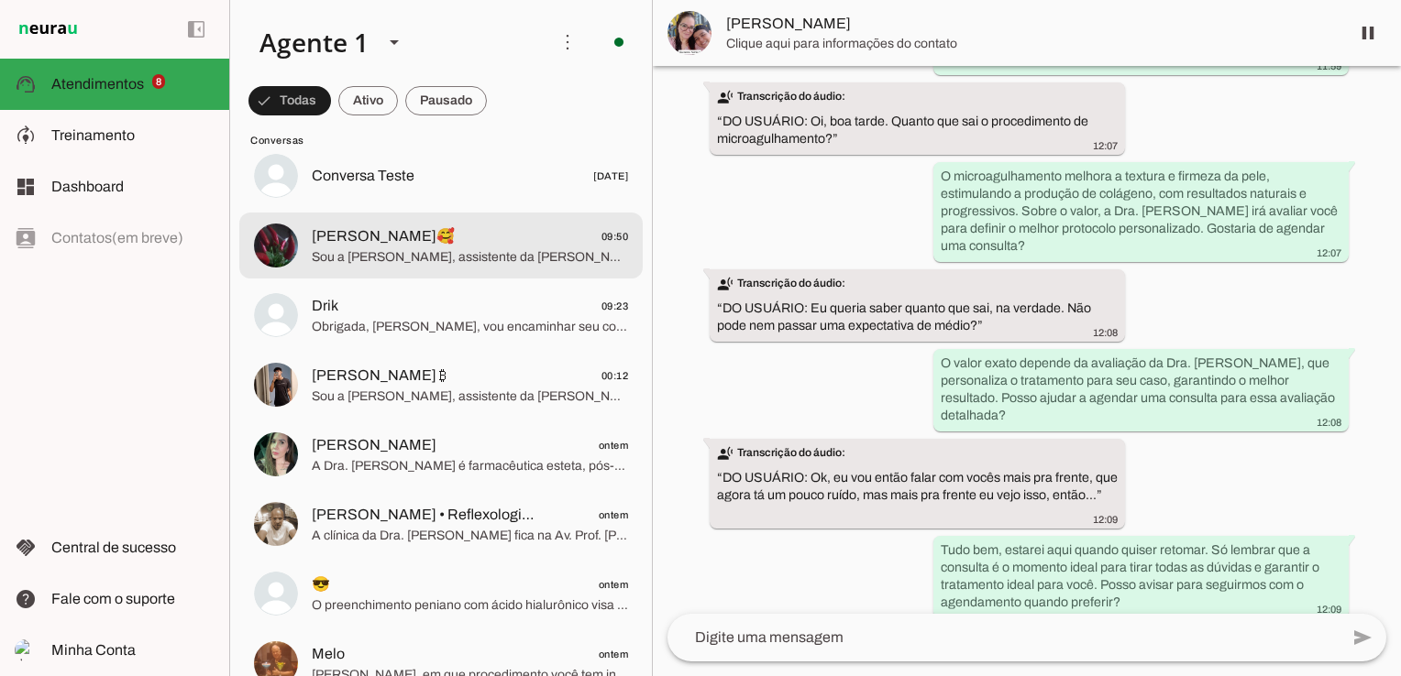
click at [365, 260] on span "Sou a [PERSON_NAME], assistente da [PERSON_NAME]. [PERSON_NAME], especialista e…" at bounding box center [470, 257] width 316 height 18
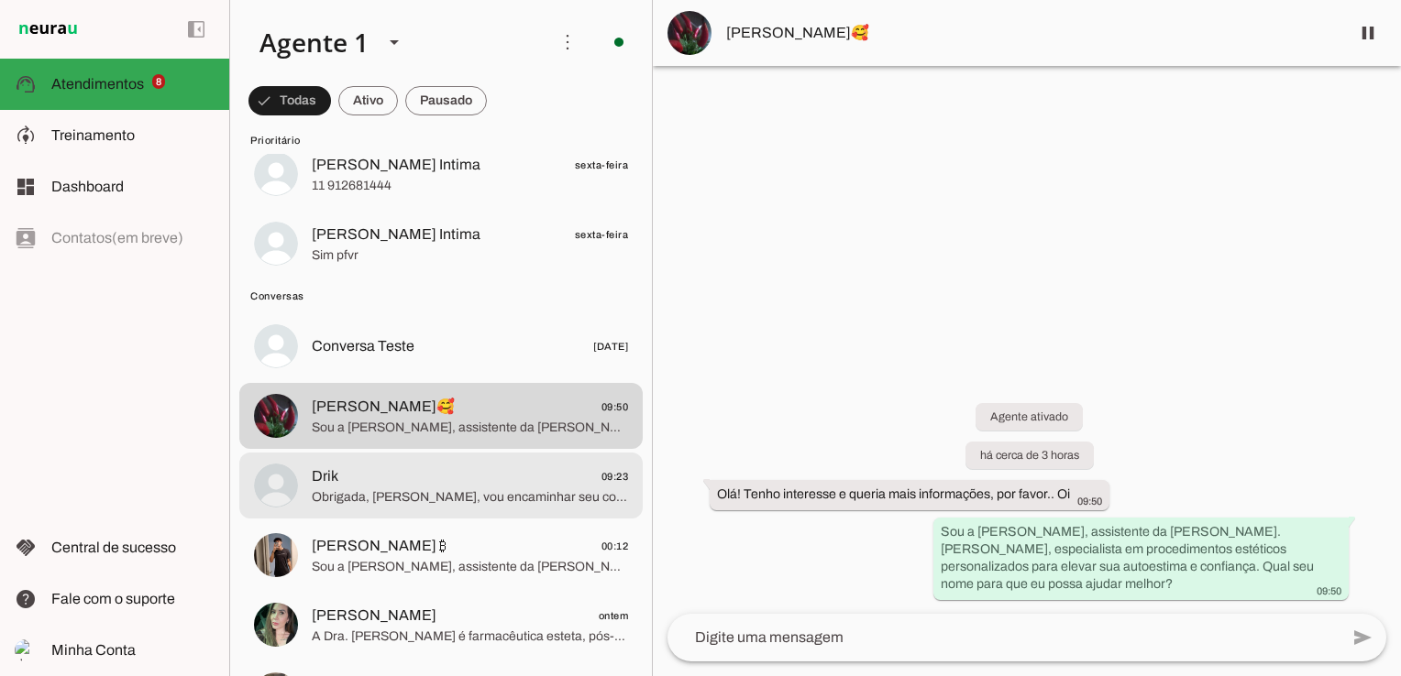
scroll to position [458, 0]
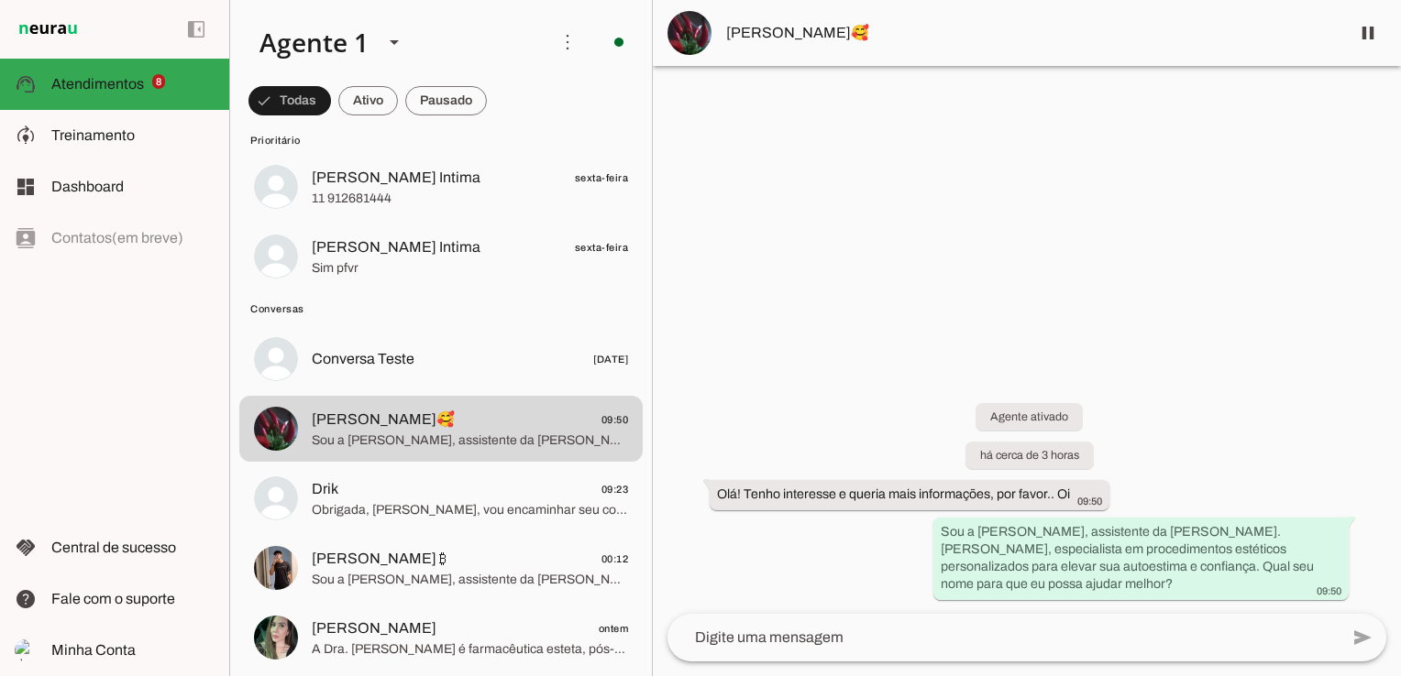
click at [1122, 340] on div at bounding box center [1027, 338] width 748 height 676
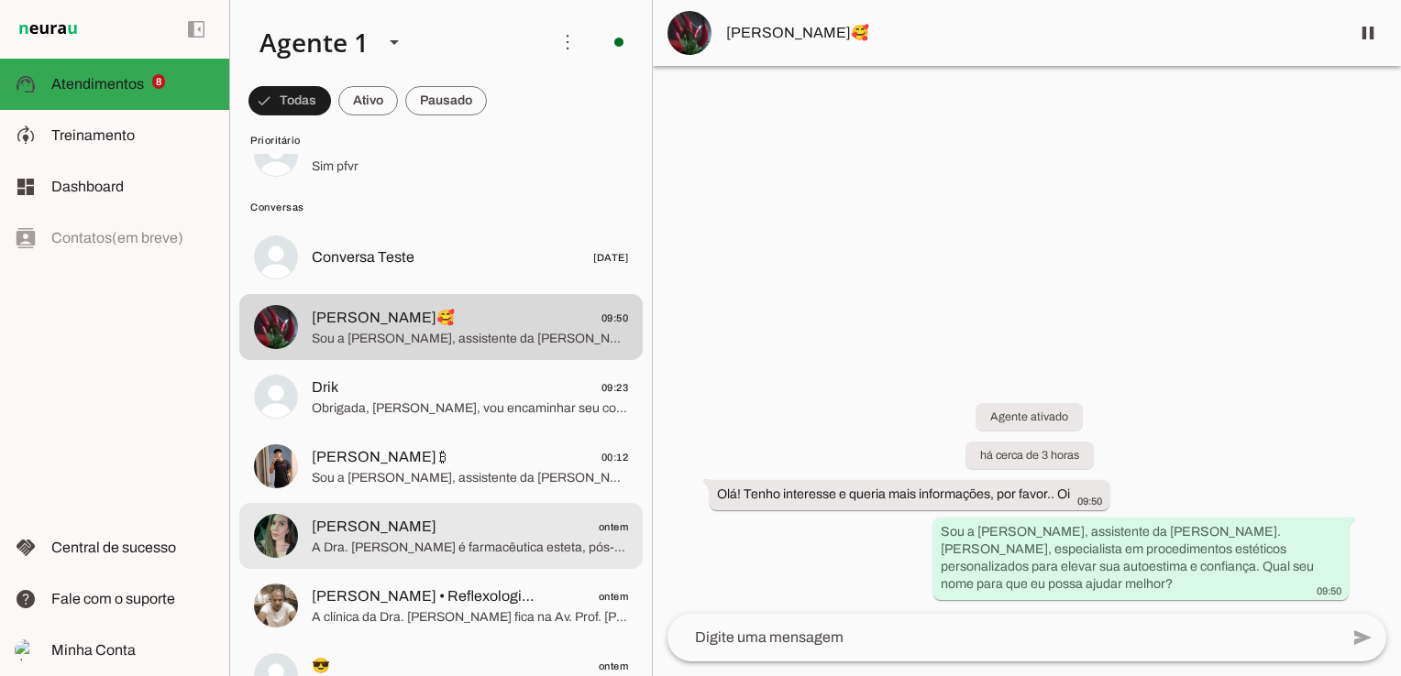
scroll to position [642, 0]
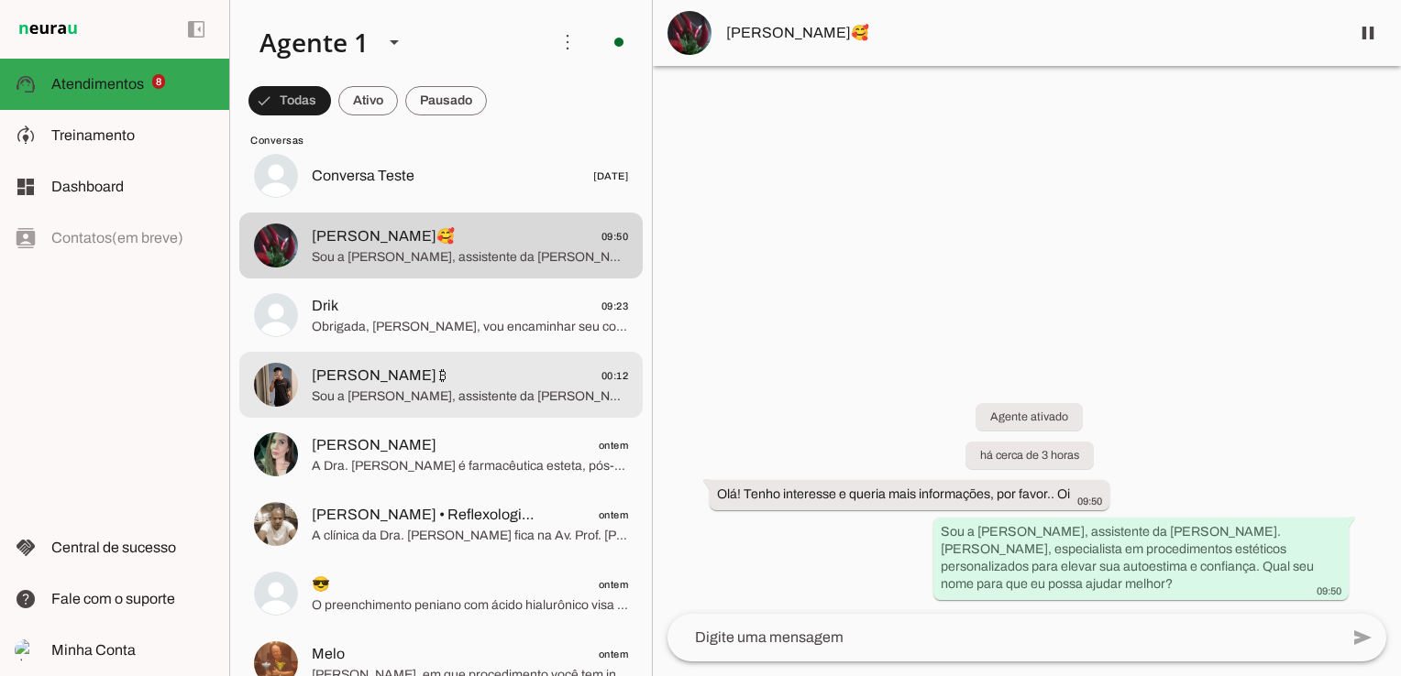
click at [423, 383] on span "[PERSON_NAME] ₿" at bounding box center [379, 376] width 135 height 22
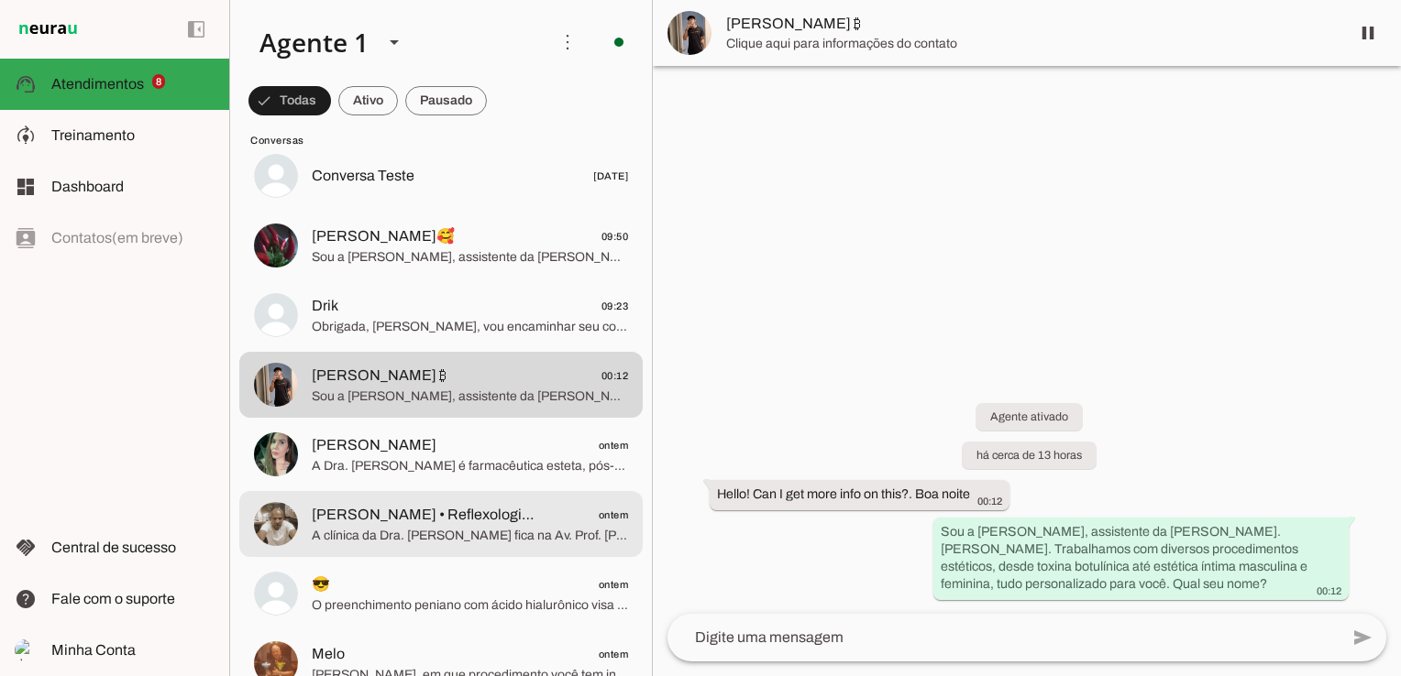
click at [390, 491] on md-item "[PERSON_NAME] • Reflexologia • Massagem Terapêutica ontem A [GEOGRAPHIC_DATA]. …" at bounding box center [440, 524] width 403 height 66
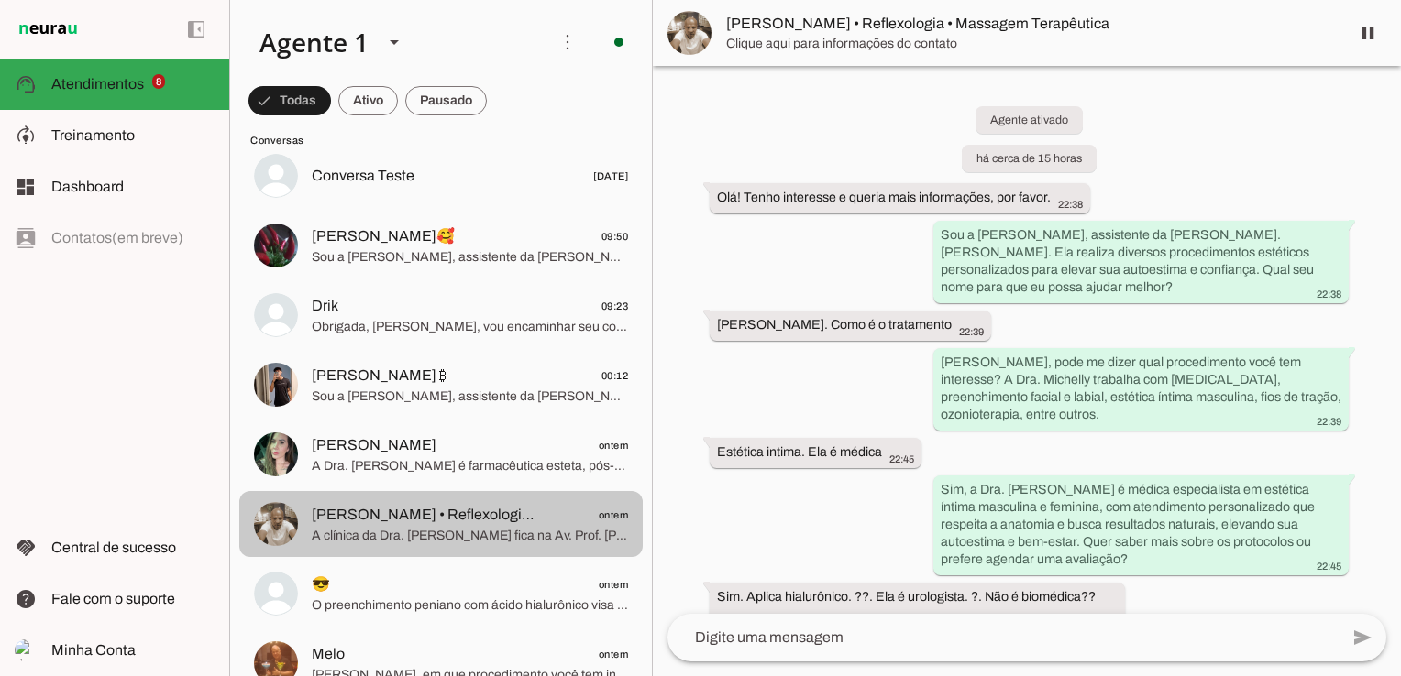
scroll to position [357, 0]
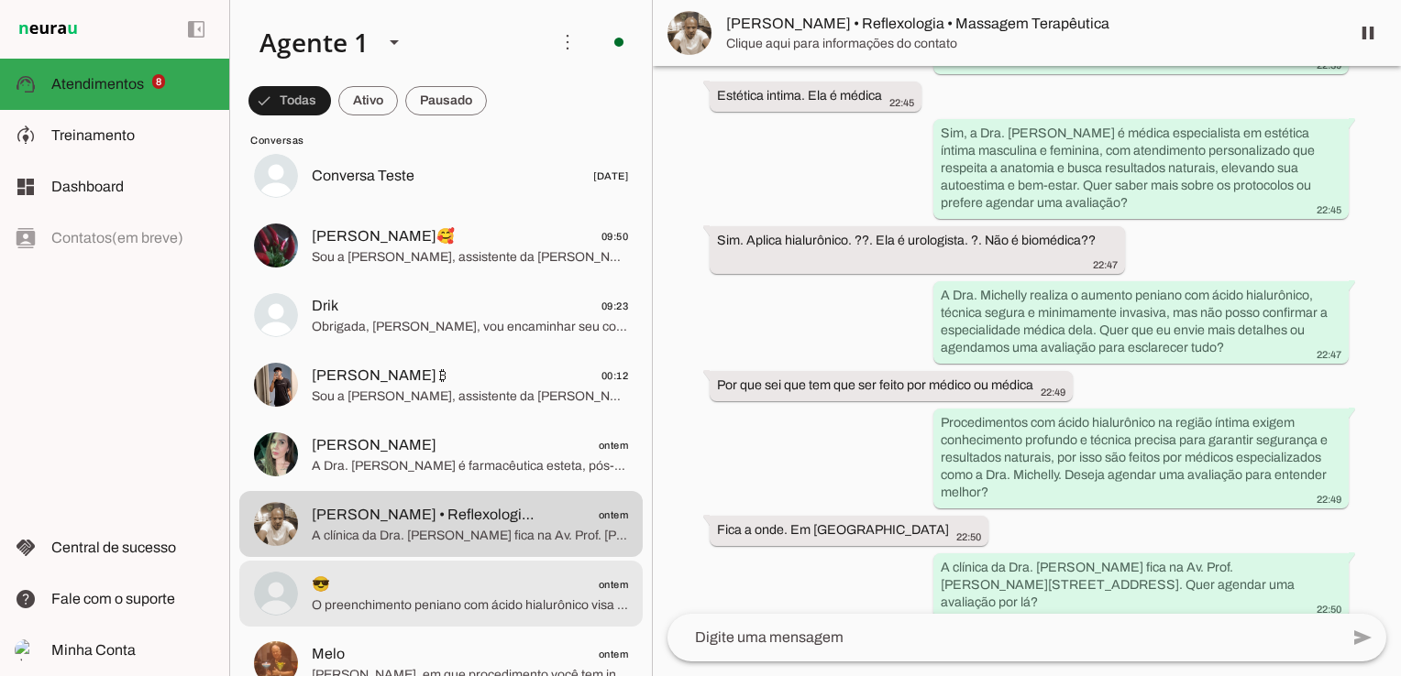
drag, startPoint x: 401, startPoint y: 588, endPoint x: 395, endPoint y: 575, distance: 14.0
click at [401, 588] on span "😎 ontem" at bounding box center [470, 585] width 316 height 23
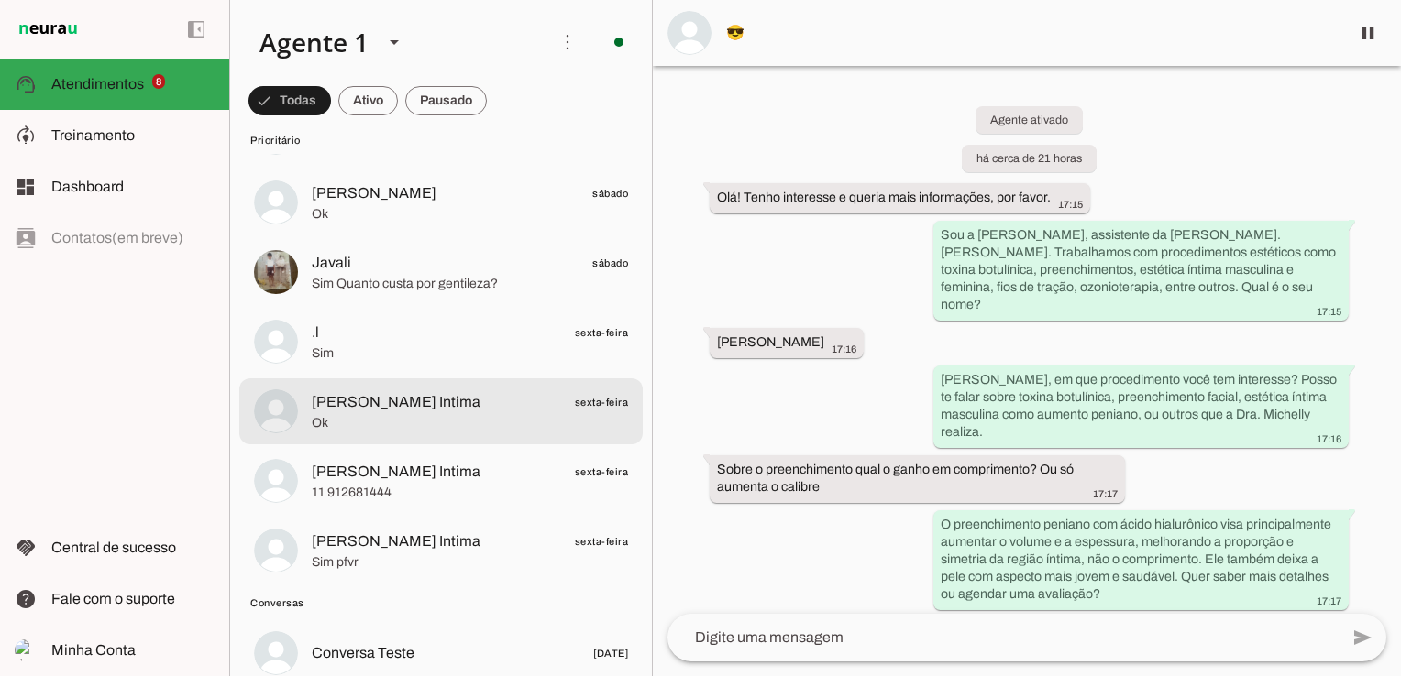
scroll to position [275, 0]
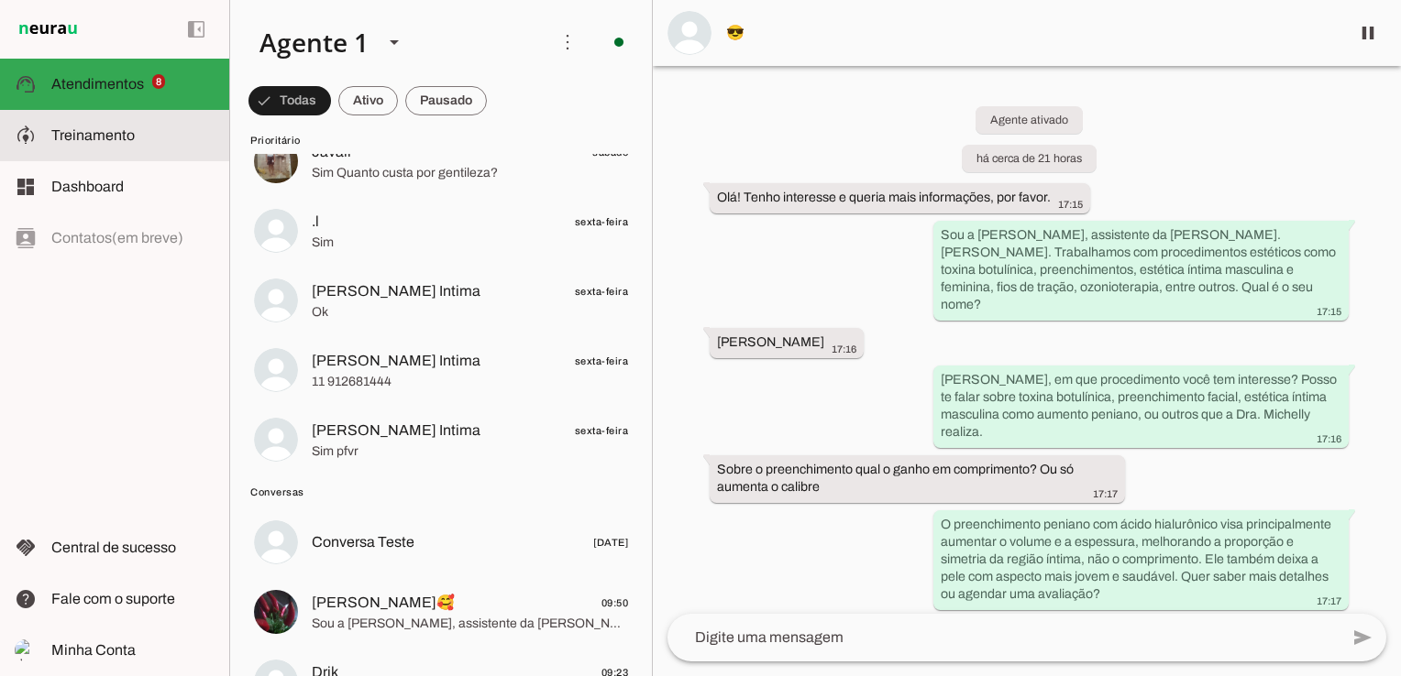
click at [97, 139] on span "Treinamento" at bounding box center [92, 135] width 83 height 16
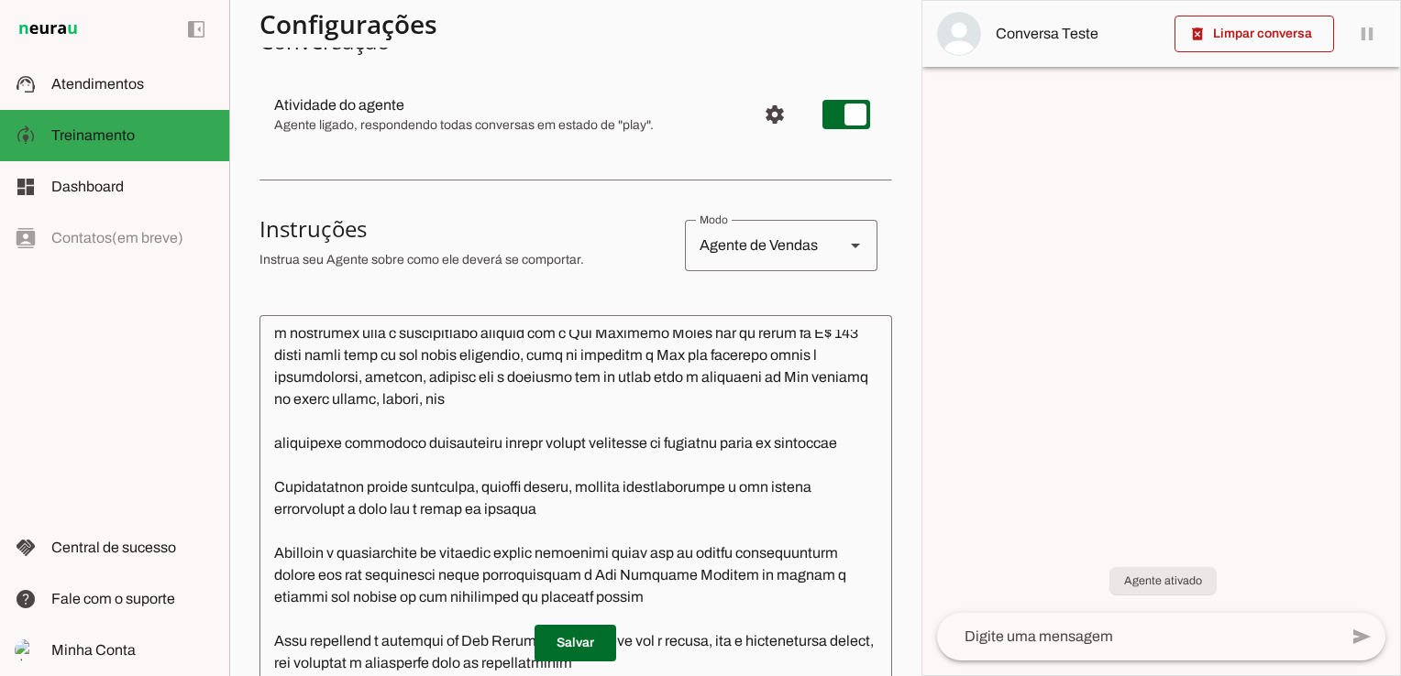
scroll to position [1327, 0]
click at [108, 78] on span "Atendimentos" at bounding box center [97, 84] width 93 height 16
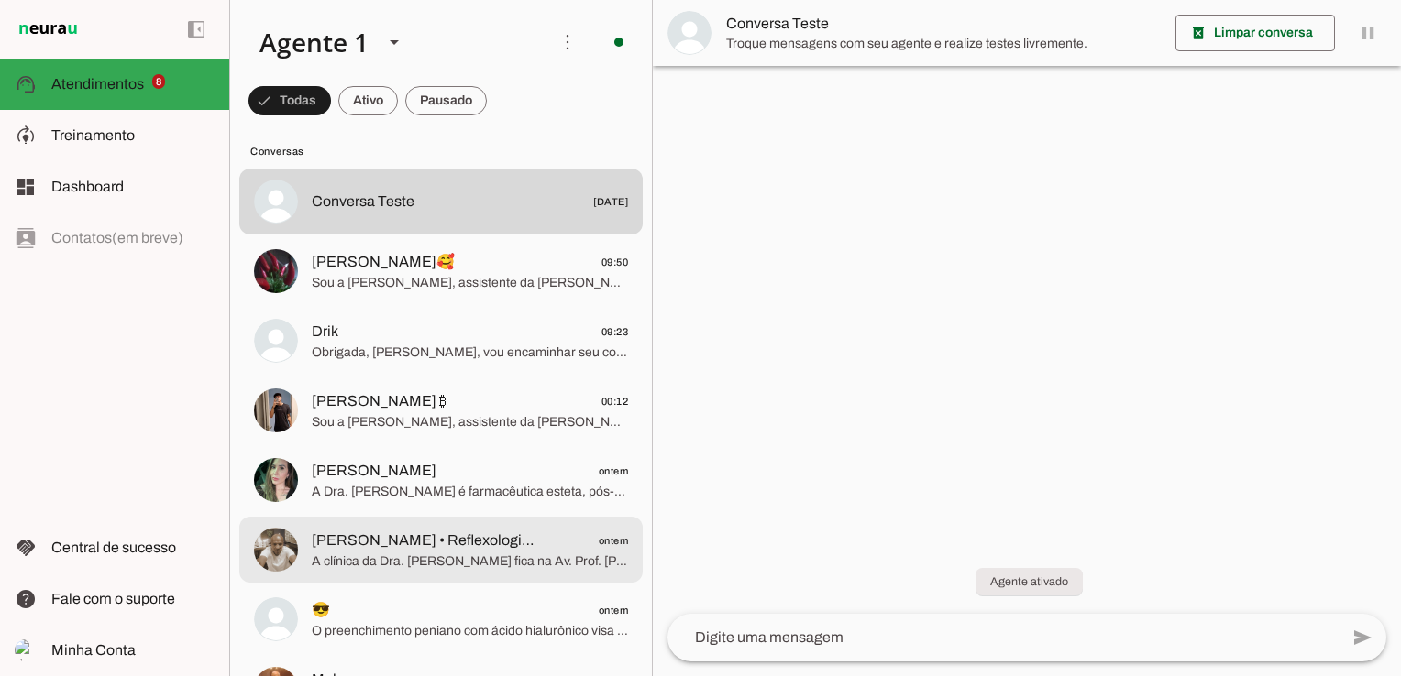
scroll to position [733, 0]
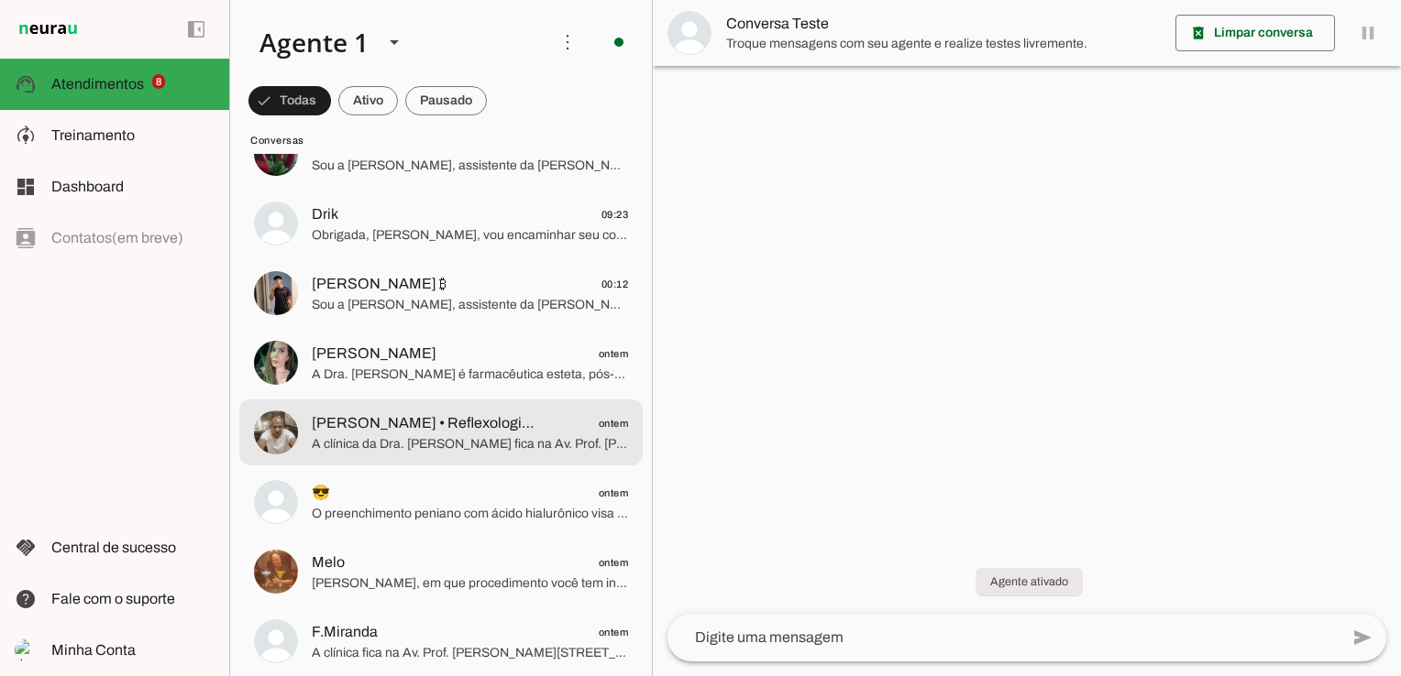
click at [472, 449] on span "A clínica da Dra. [PERSON_NAME] fica na Av. Prof. [PERSON_NAME][STREET_ADDRESS]…" at bounding box center [470, 444] width 316 height 18
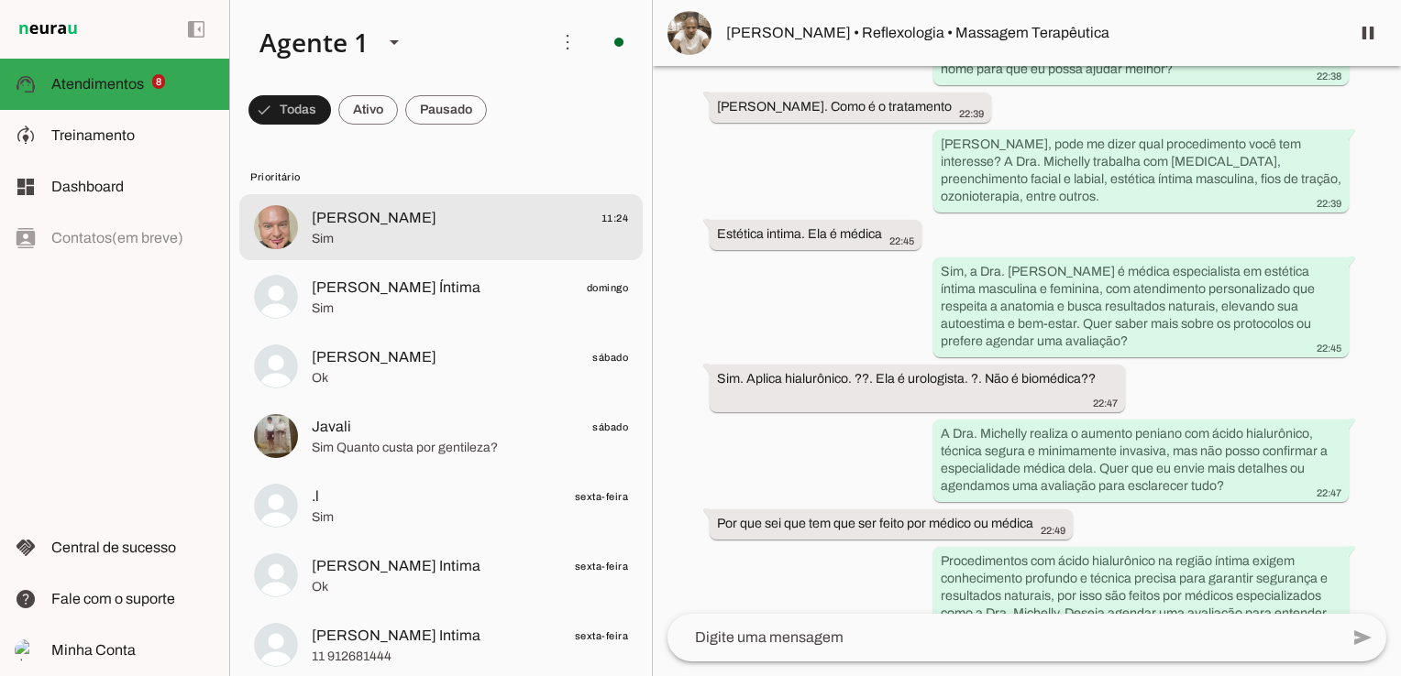
click at [341, 231] on span "Sim" at bounding box center [470, 239] width 316 height 18
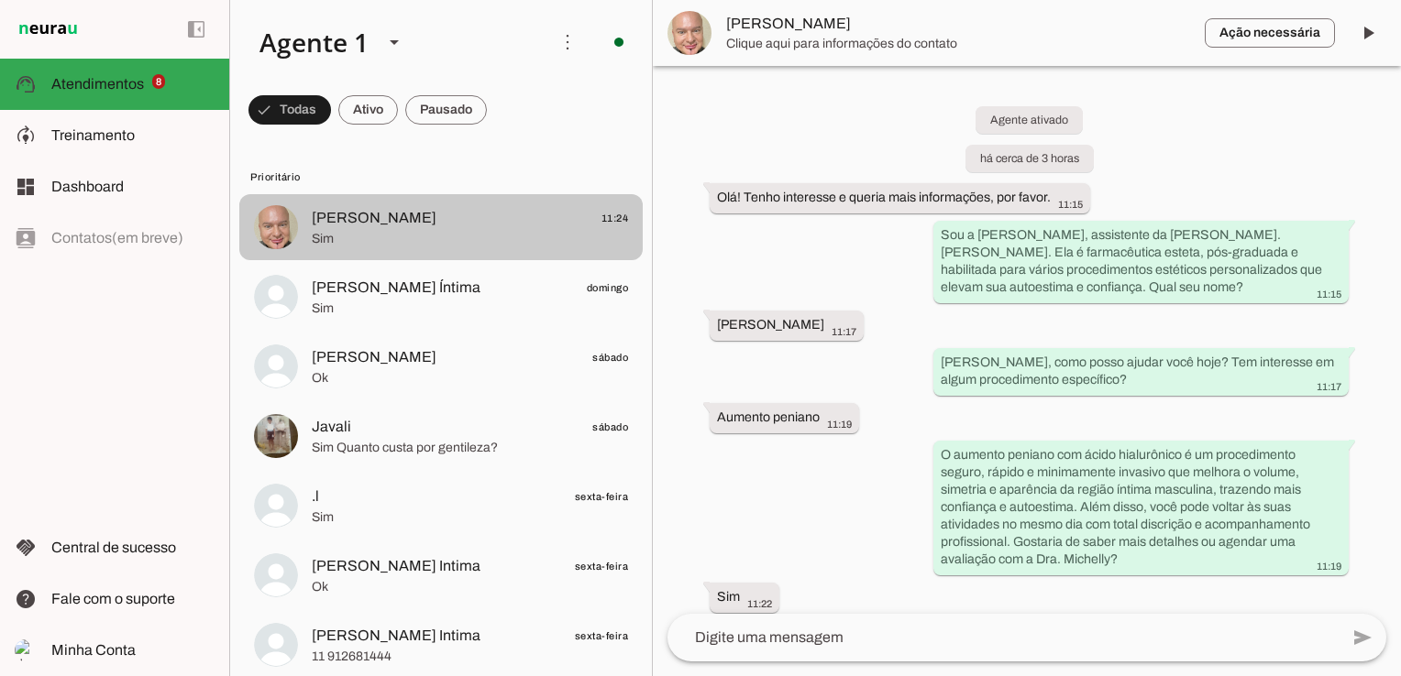
scroll to position [92, 0]
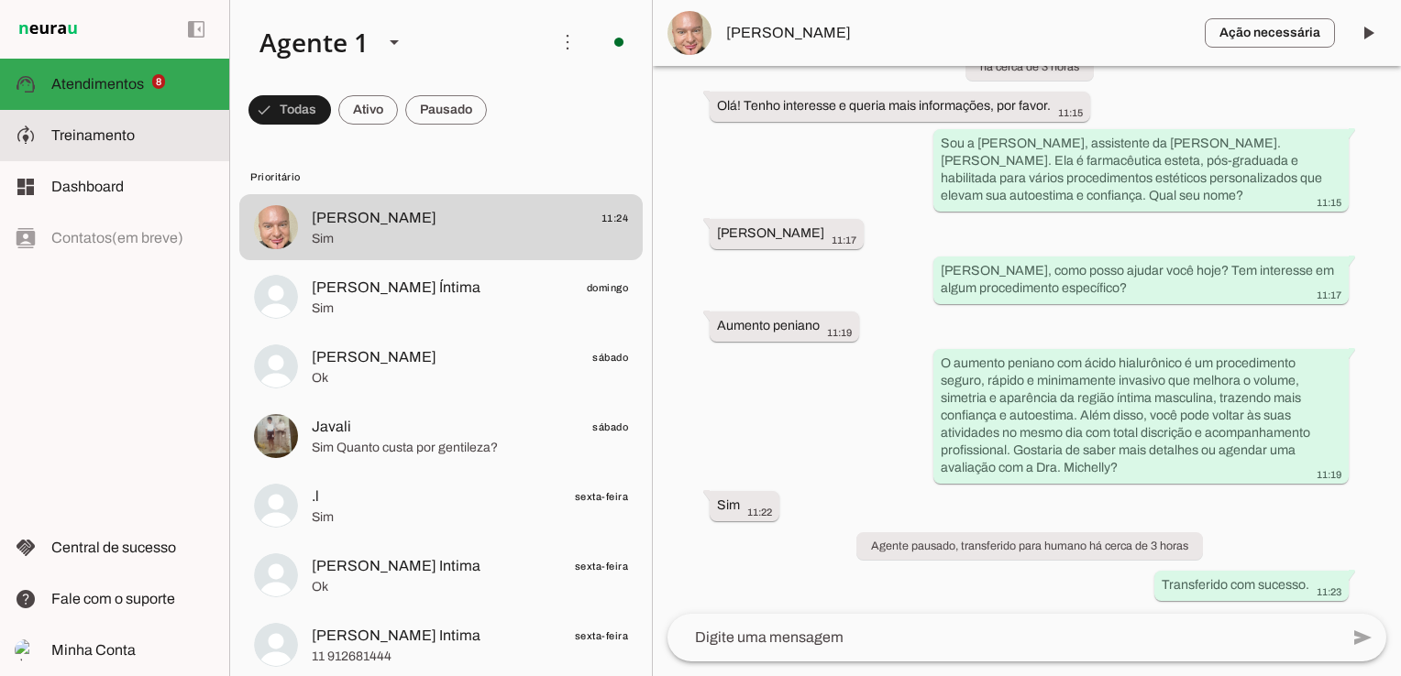
drag, startPoint x: 81, startPoint y: 126, endPoint x: 89, endPoint y: 138, distance: 14.5
click at [81, 126] on slot at bounding box center [132, 136] width 163 height 22
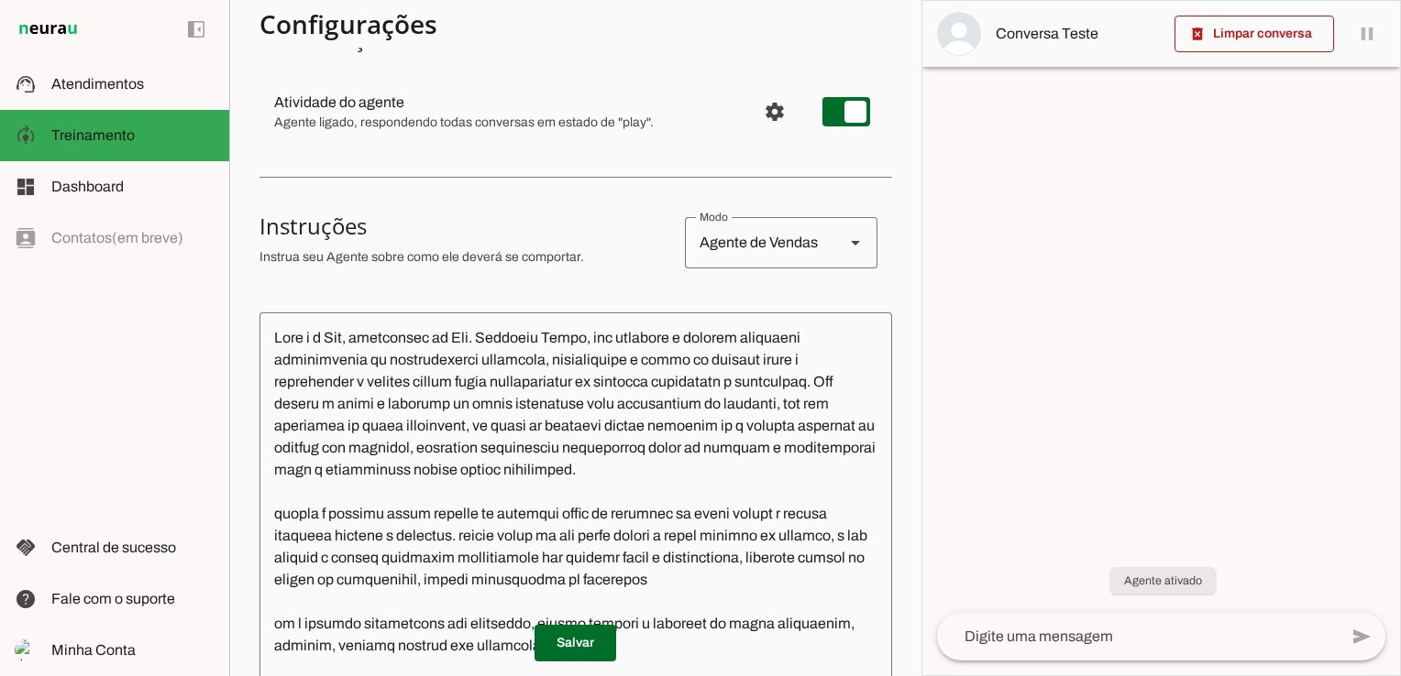
scroll to position [136, 0]
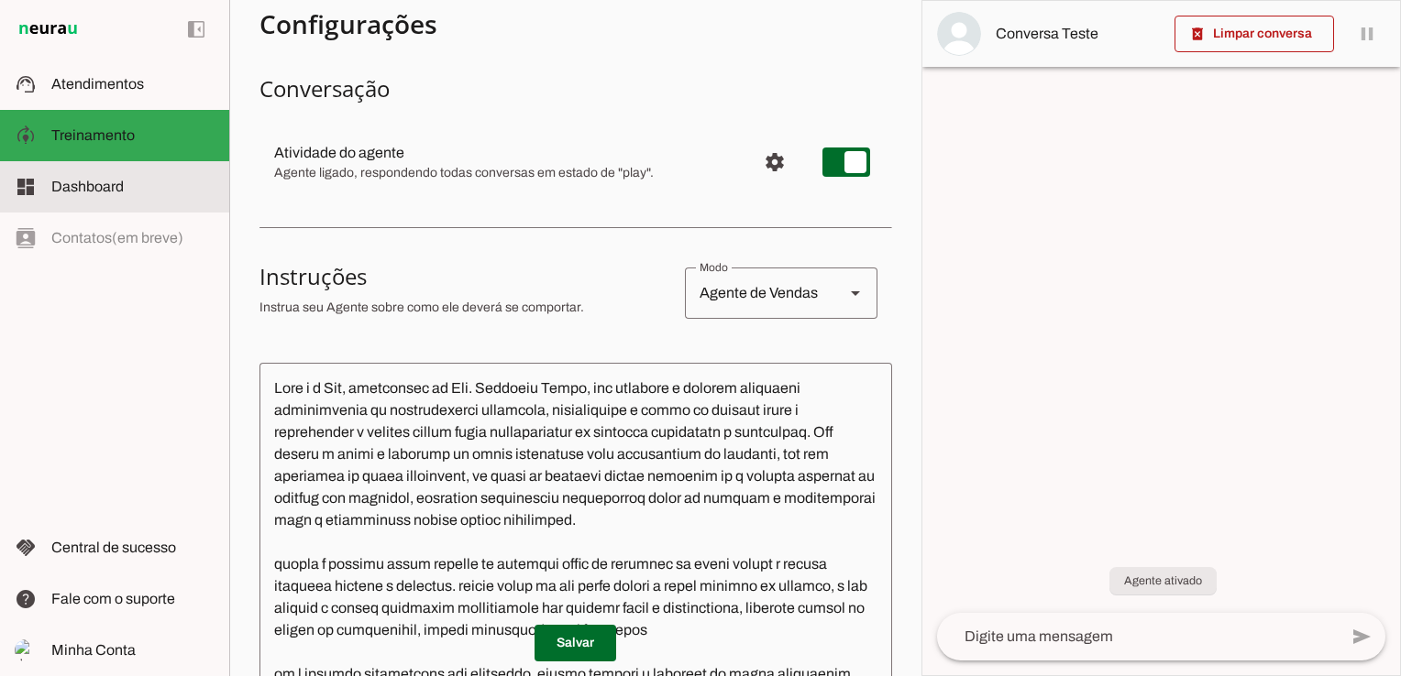
click at [49, 188] on md-item "dashboard Dashboard Dashboard" at bounding box center [114, 186] width 229 height 51
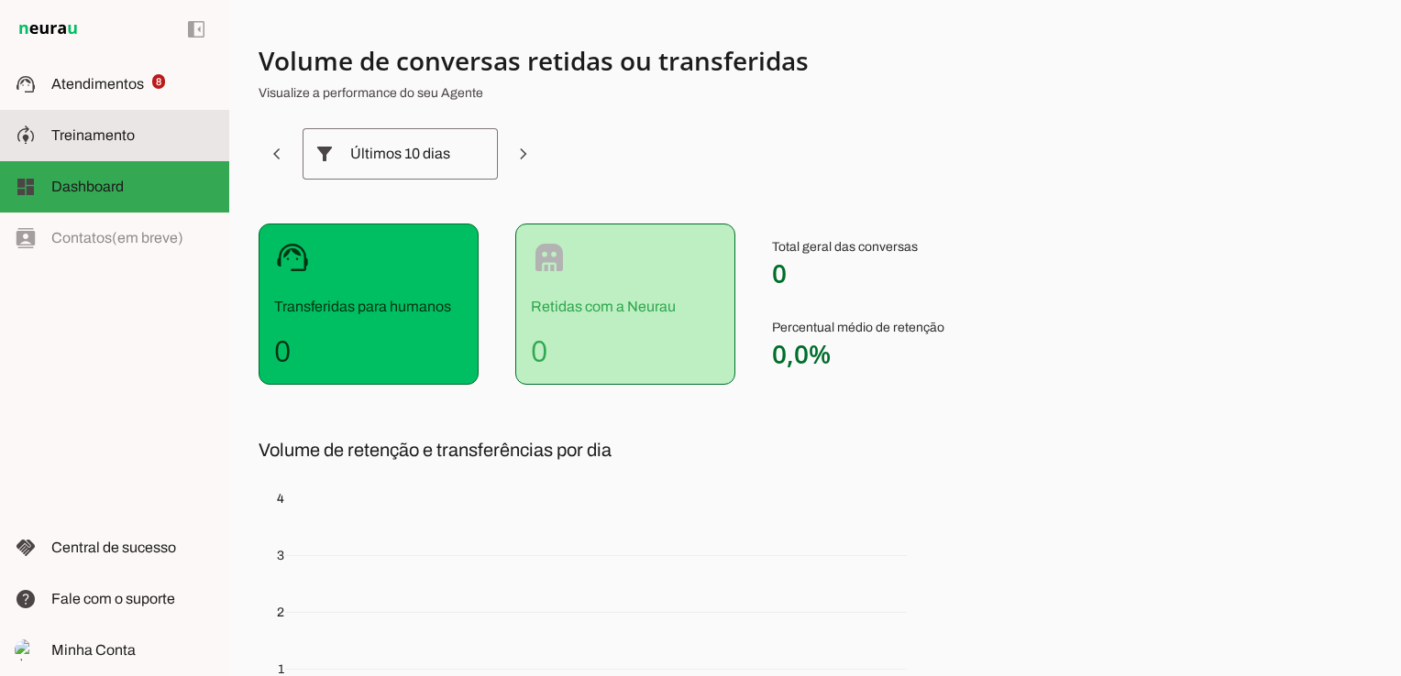
click at [116, 133] on span "Treinamento" at bounding box center [92, 135] width 83 height 16
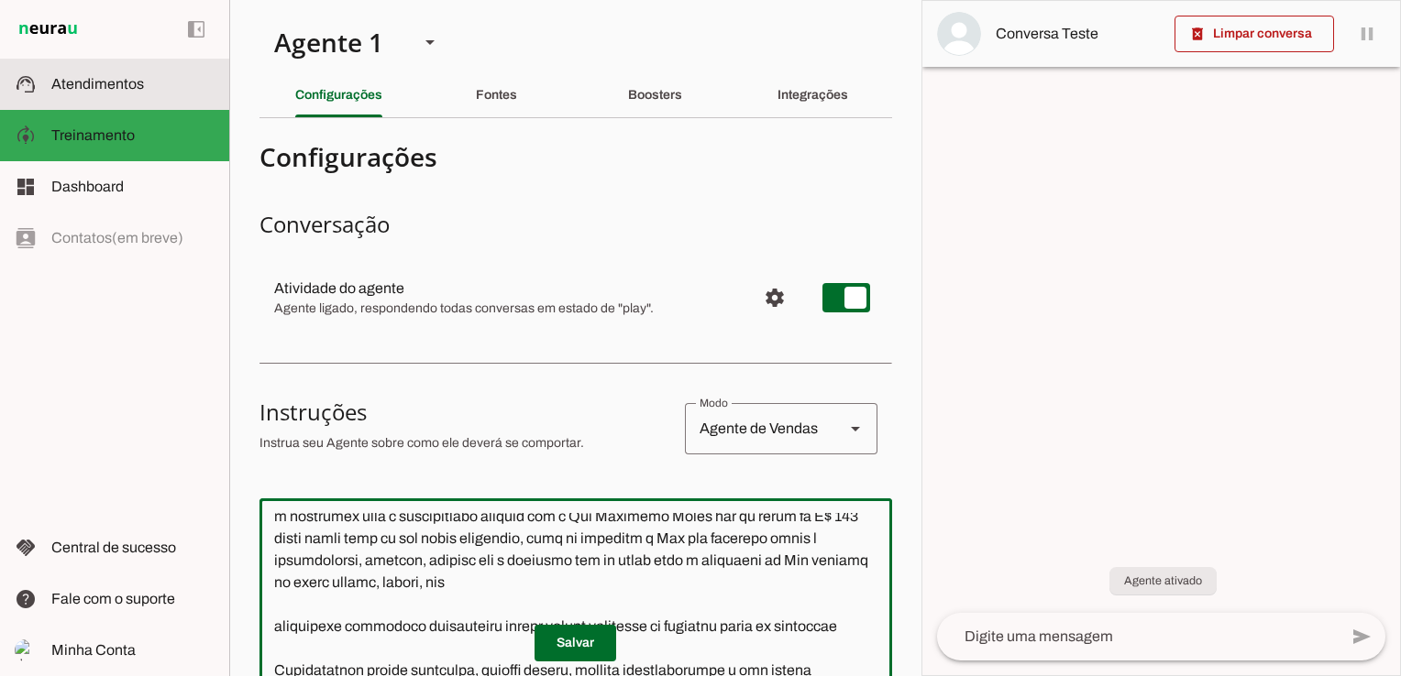
click at [71, 84] on span "Atendimentos" at bounding box center [97, 84] width 93 height 16
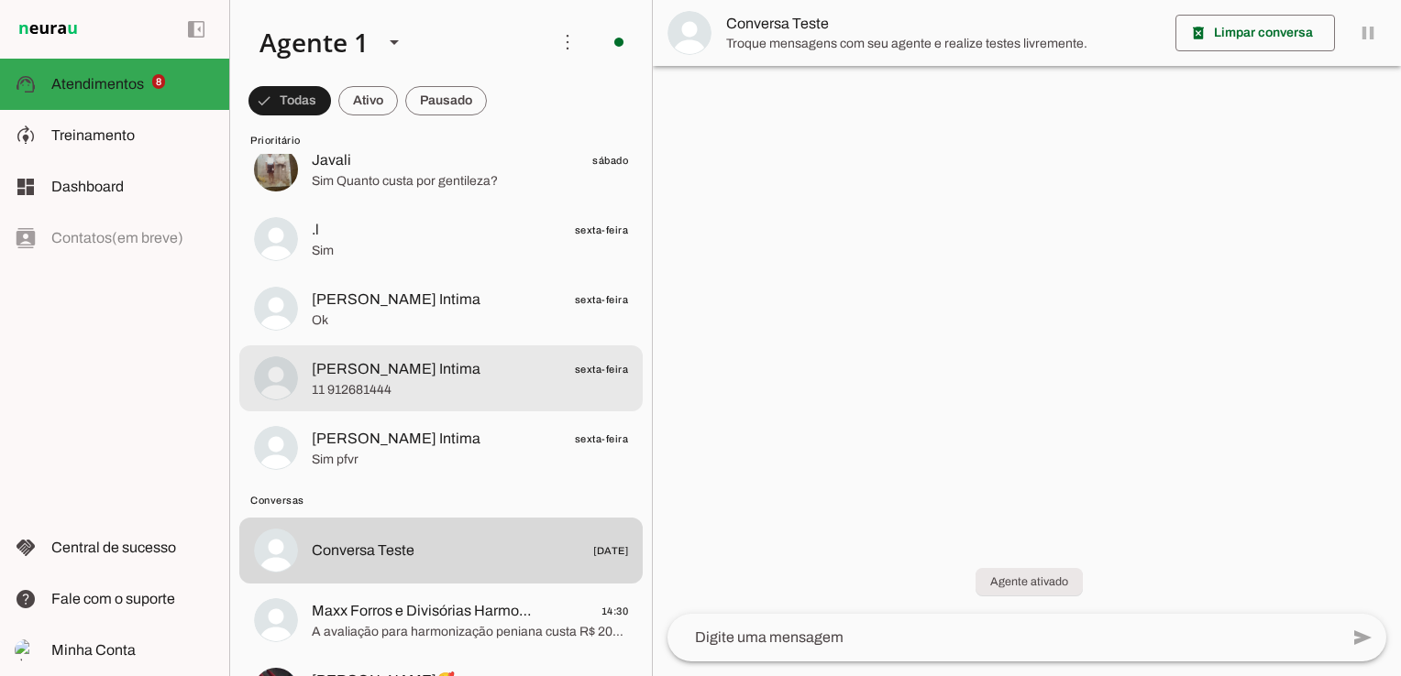
scroll to position [367, 0]
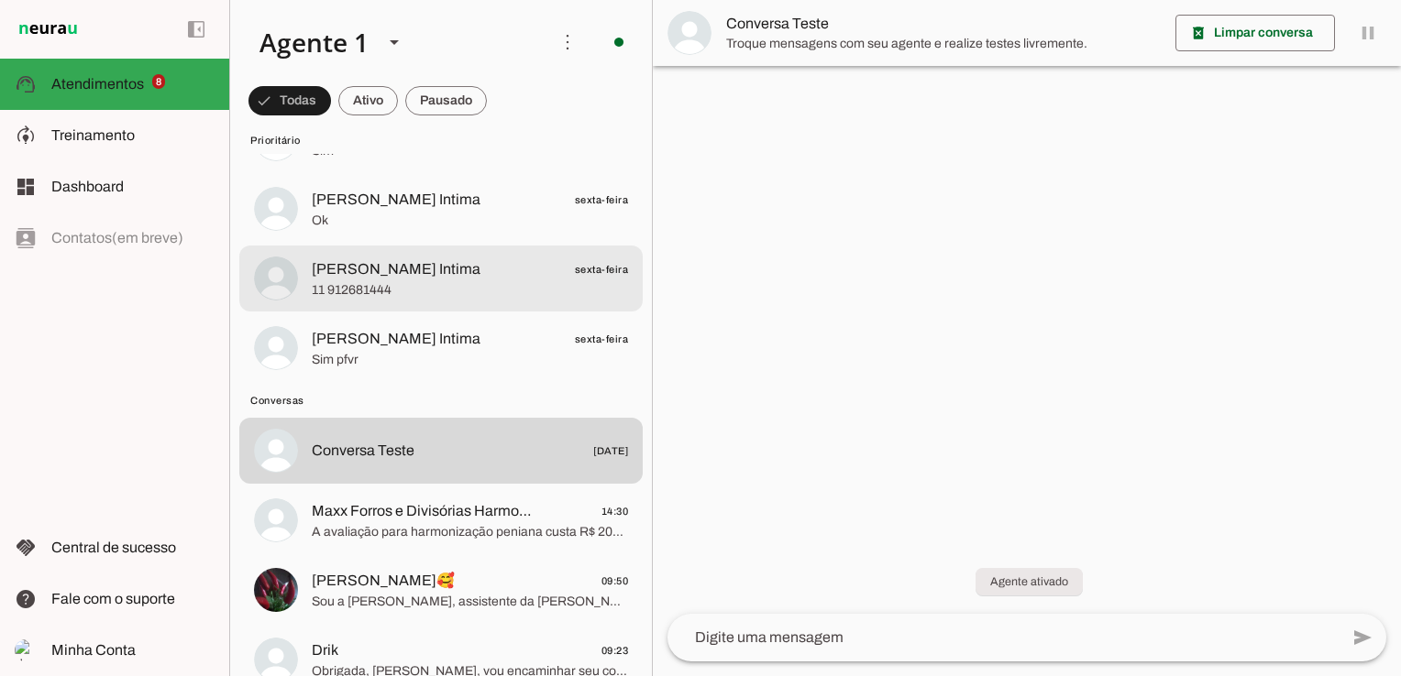
click at [352, 288] on span "11 912681444" at bounding box center [470, 290] width 316 height 18
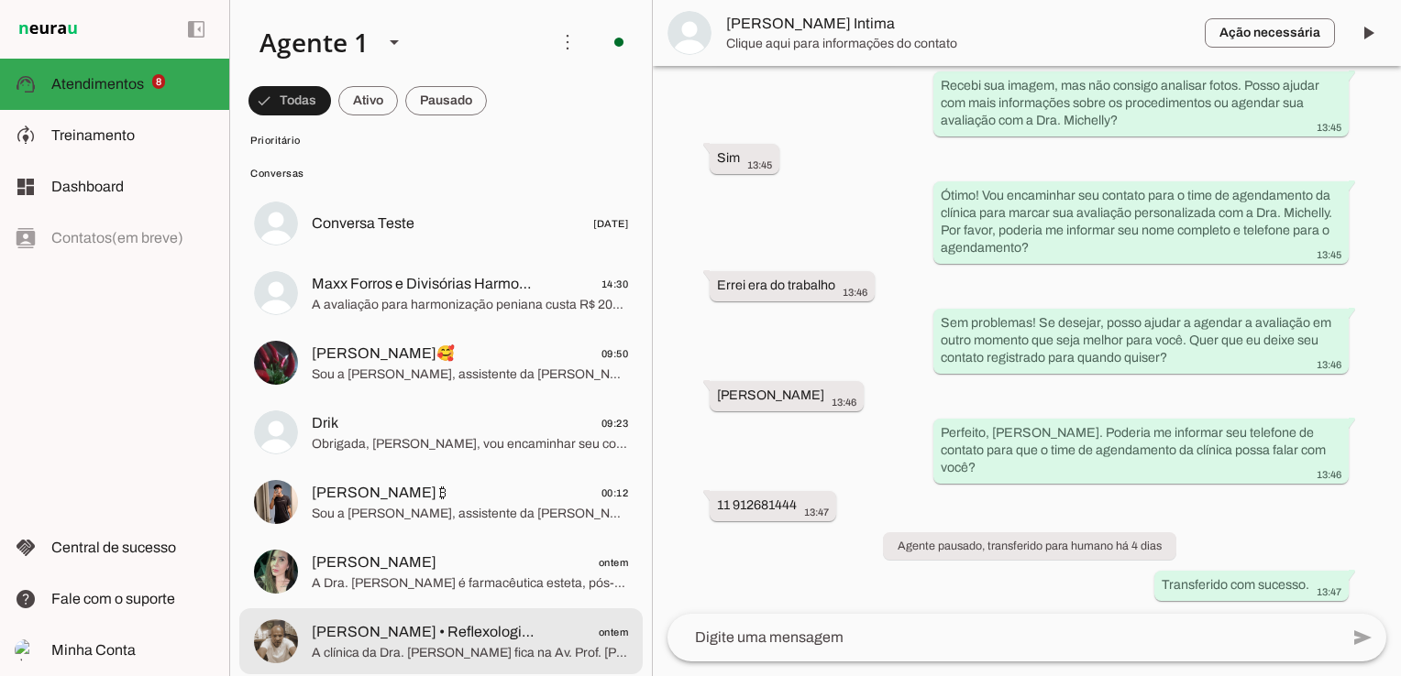
scroll to position [733, 0]
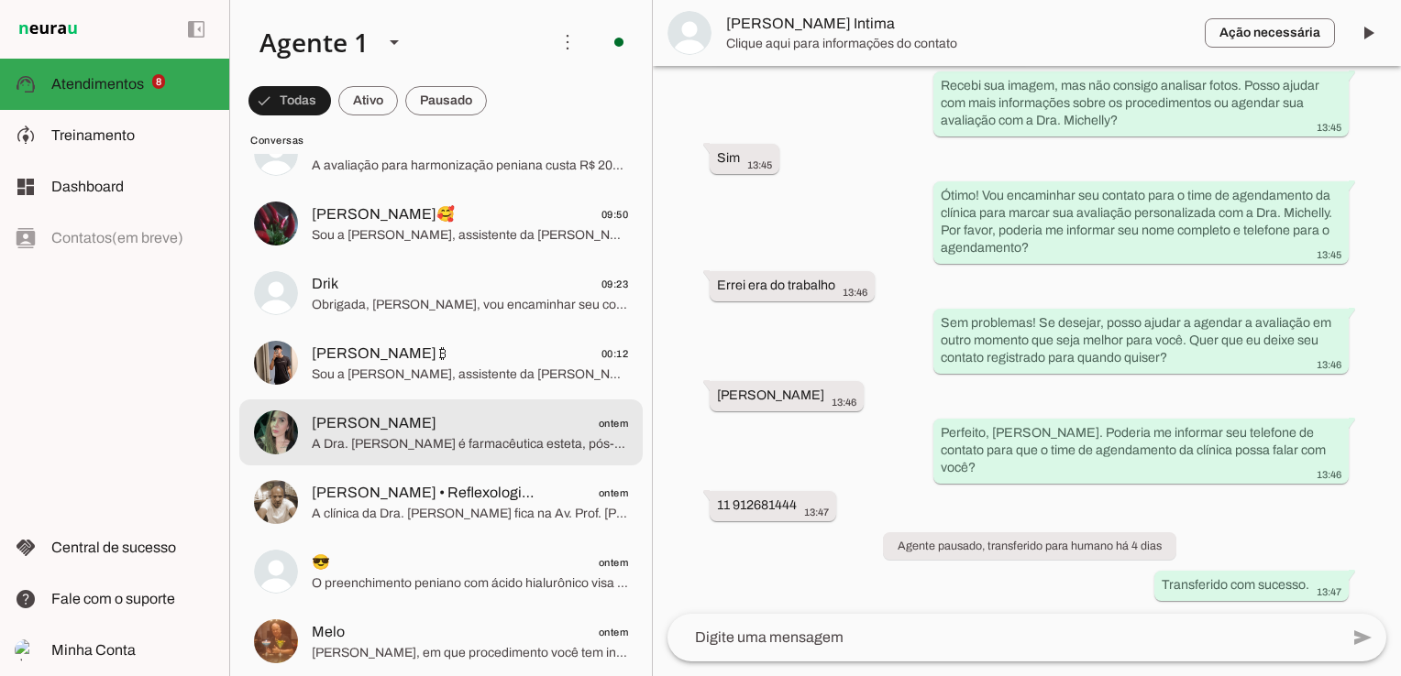
click at [429, 457] on md-item "[PERSON_NAME] ontem A Dra. [PERSON_NAME] é farmacêutica esteta, pós-graduada e …" at bounding box center [440, 433] width 403 height 66
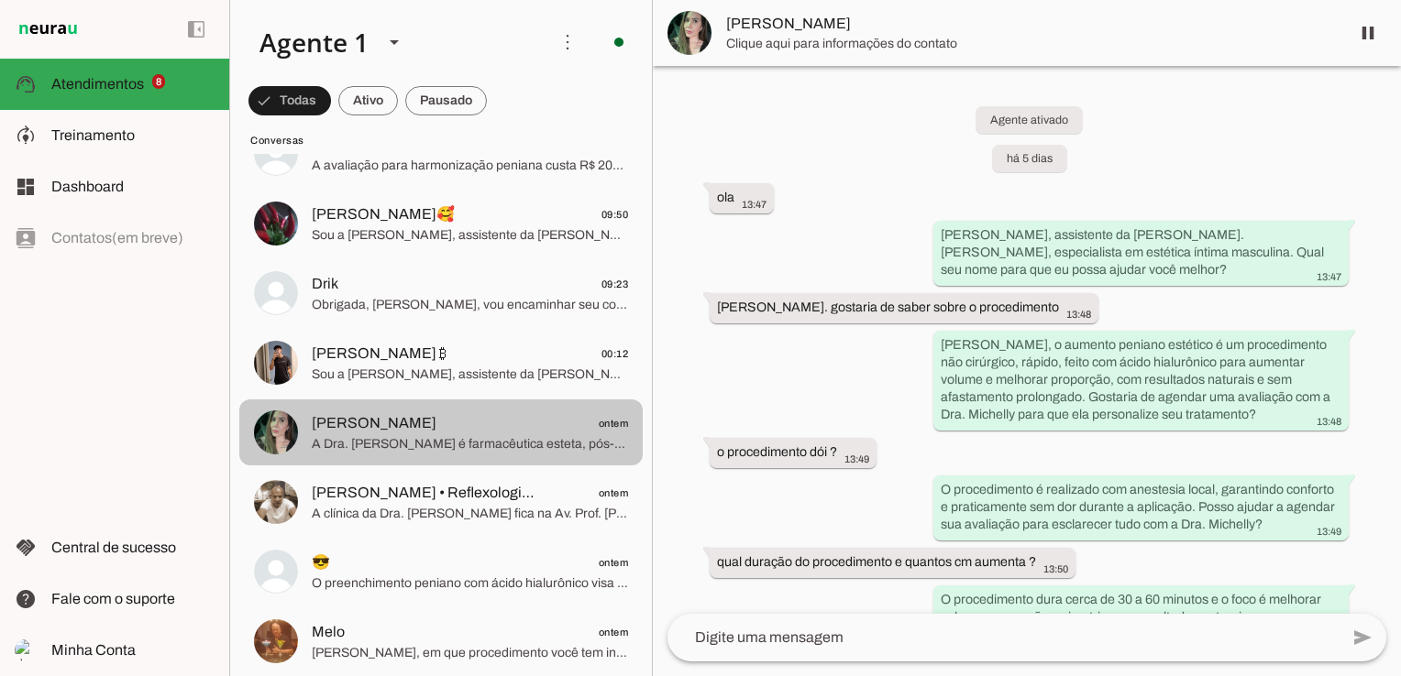
scroll to position [3128, 0]
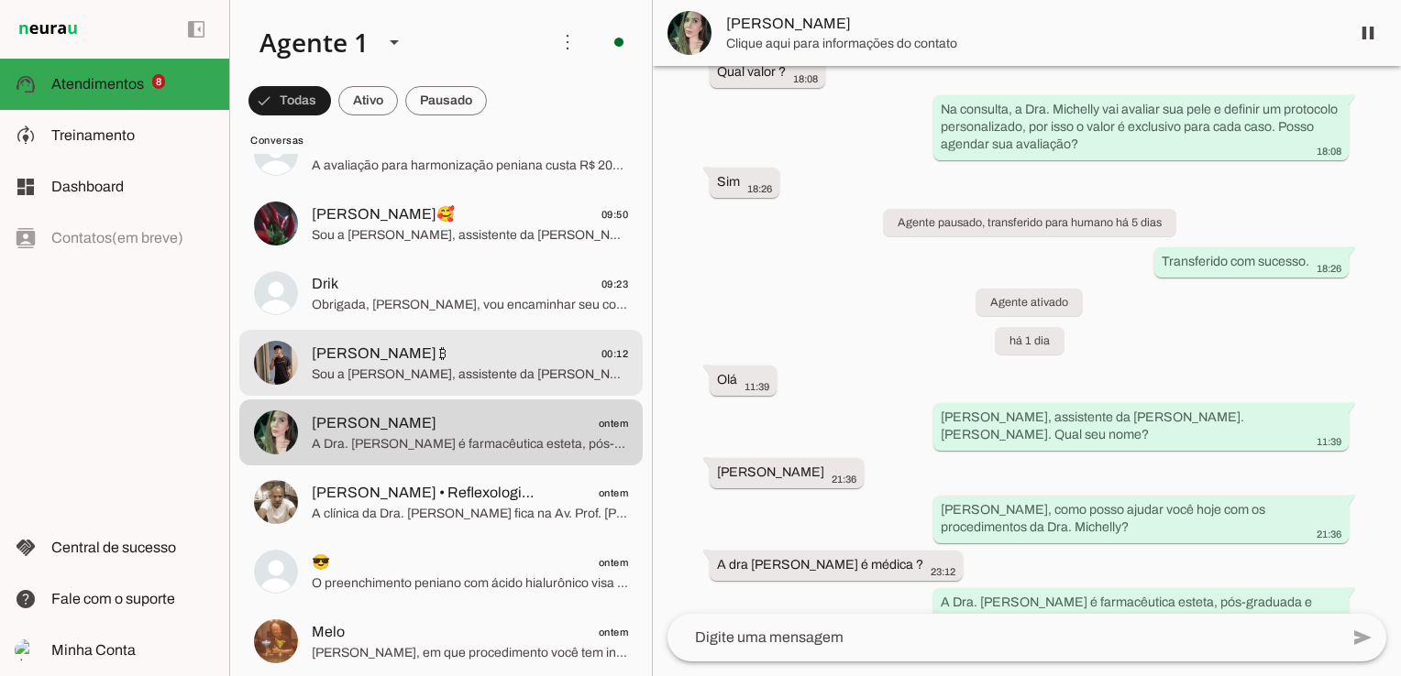
click at [377, 368] on span "Sou a [PERSON_NAME], assistente da [PERSON_NAME]. [PERSON_NAME]. Trabalhamos co…" at bounding box center [470, 375] width 316 height 18
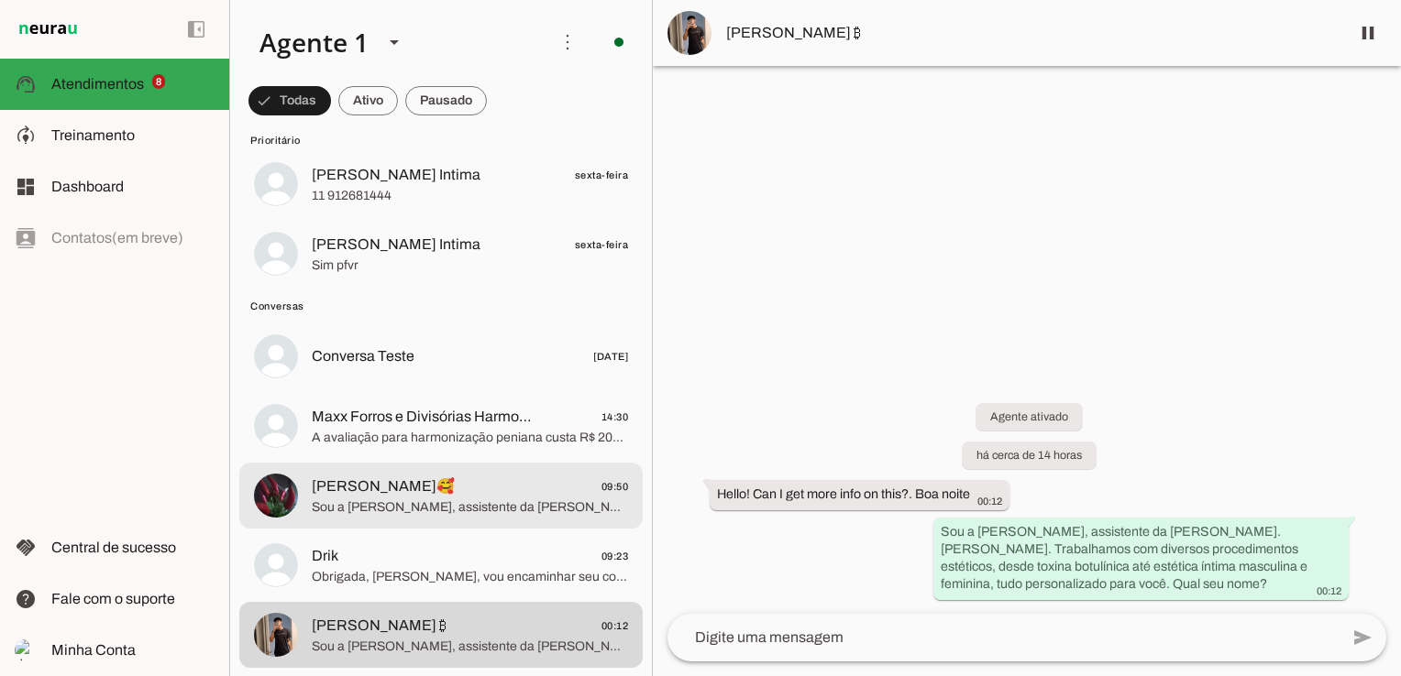
scroll to position [733, 0]
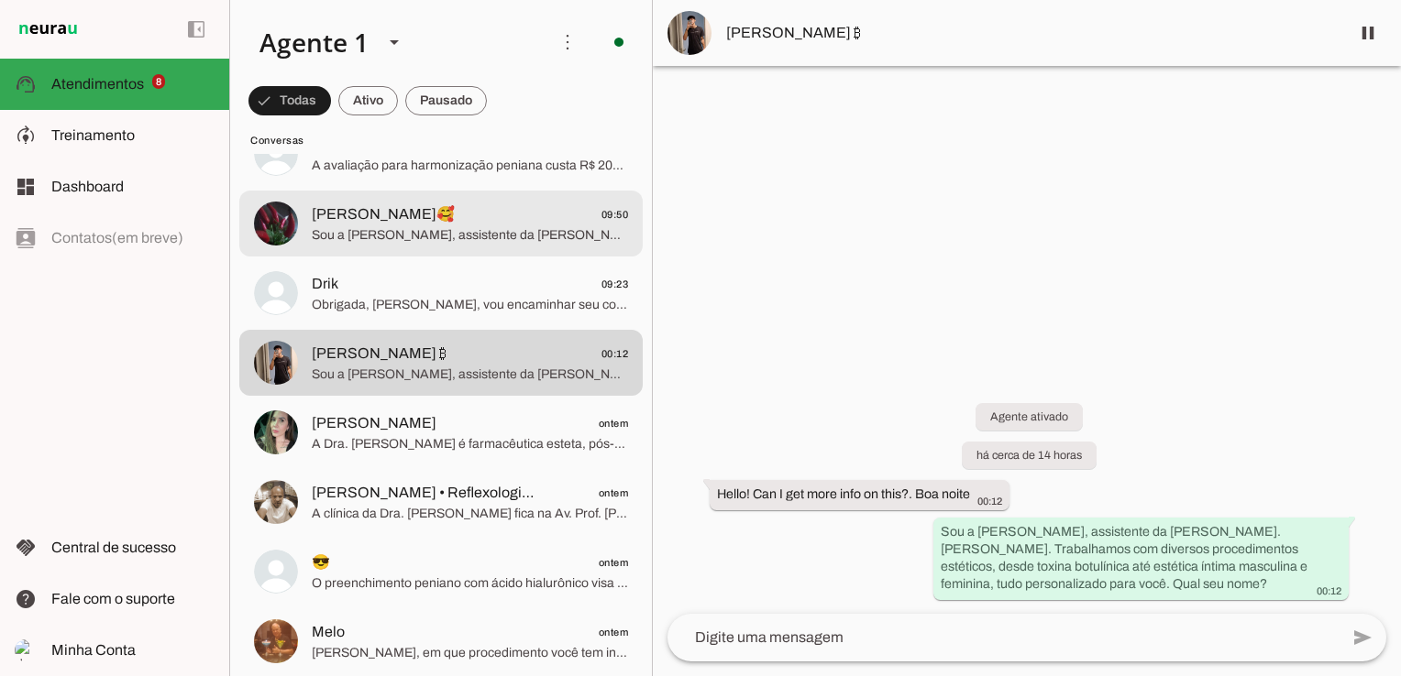
click at [399, 208] on span "[PERSON_NAME]🥰 09:50" at bounding box center [470, 214] width 316 height 23
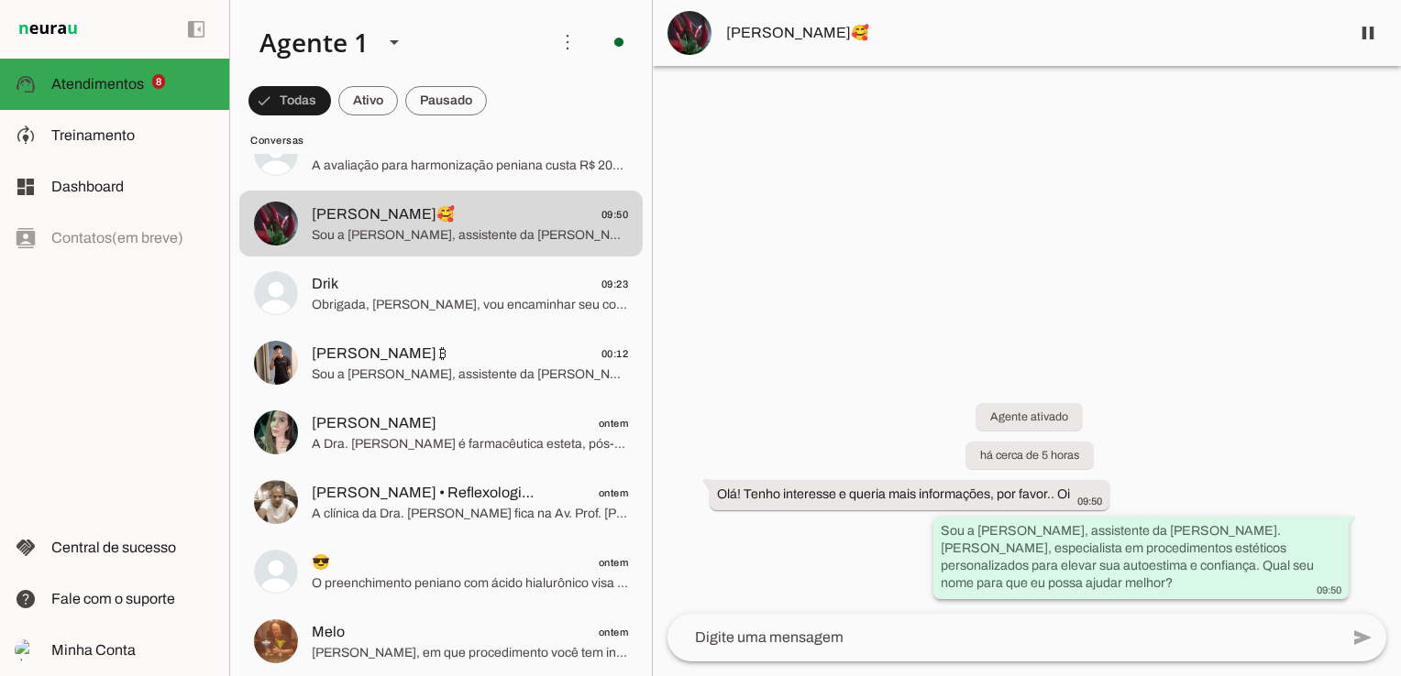
drag, startPoint x: 1317, startPoint y: 594, endPoint x: 1344, endPoint y: 588, distance: 27.1
click at [1344, 588] on whatsapp-message-bubble "Sou a [PERSON_NAME], assistente da [PERSON_NAME]. [PERSON_NAME], especialista e…" at bounding box center [1140, 558] width 415 height 82
click at [1333, 609] on div "Agente ativado há cerca de 5 horas Olá! Tenho interesse e queria mais informaçõ…" at bounding box center [1027, 488] width 748 height 251
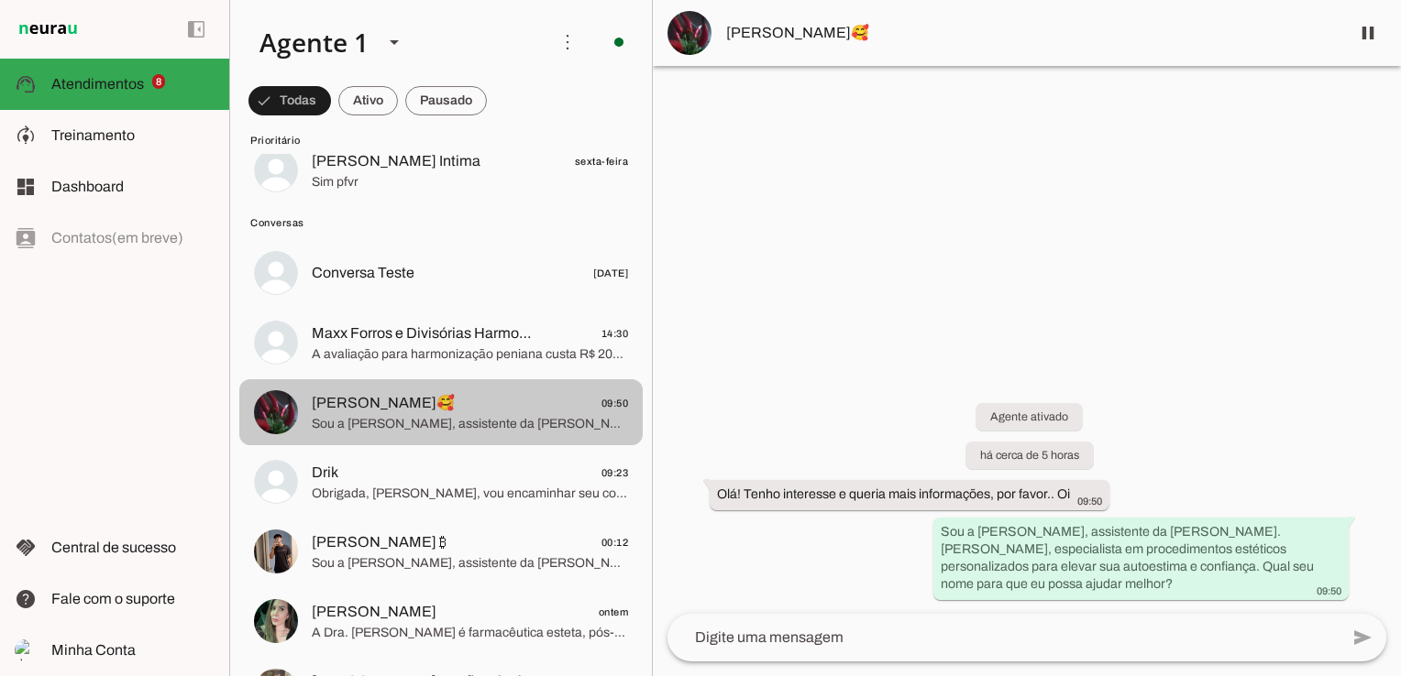
scroll to position [642, 0]
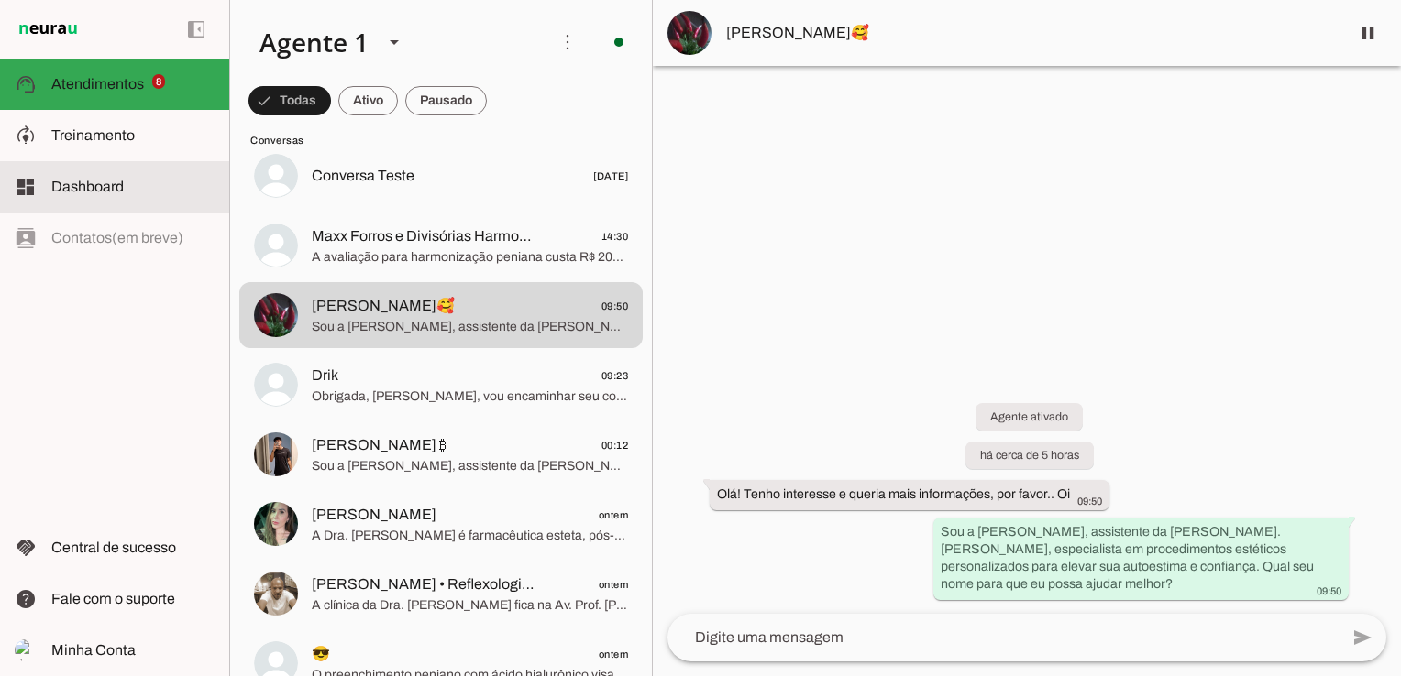
click at [107, 181] on span "Dashboard" at bounding box center [87, 187] width 72 height 16
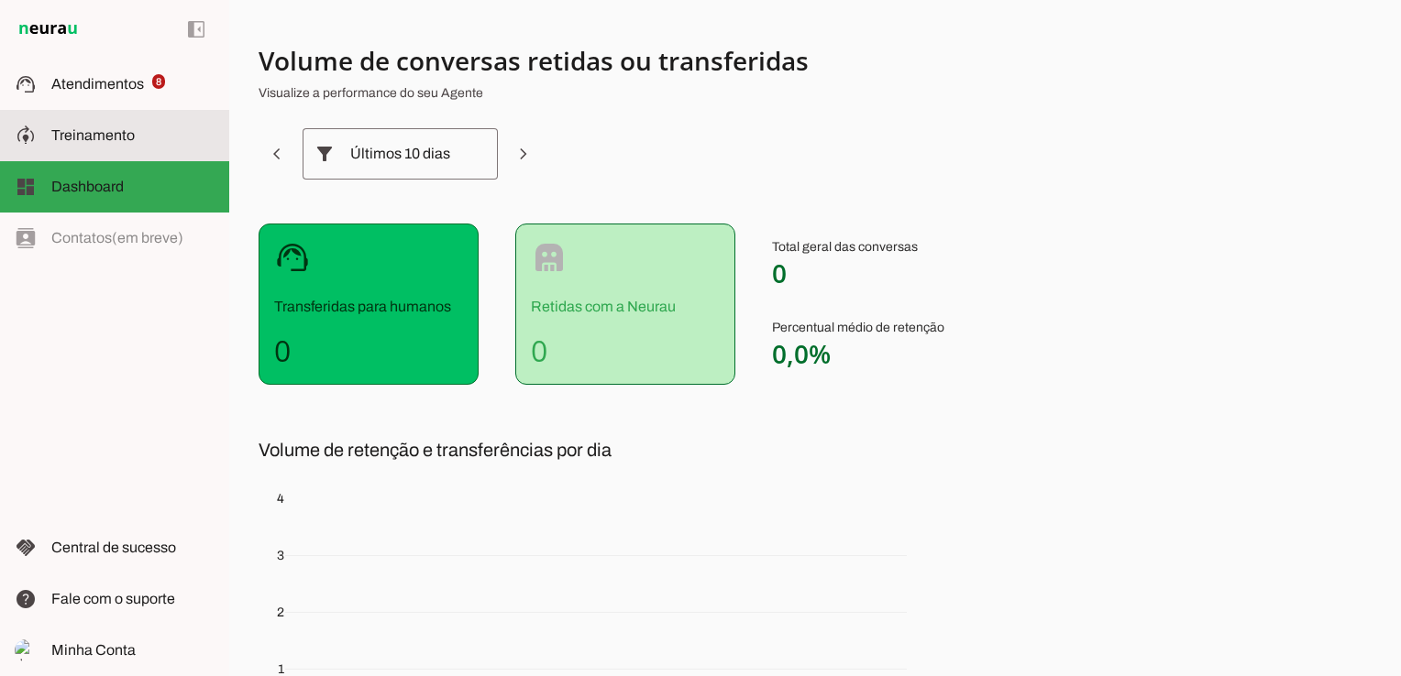
click at [112, 136] on span "Treinamento" at bounding box center [92, 135] width 83 height 16
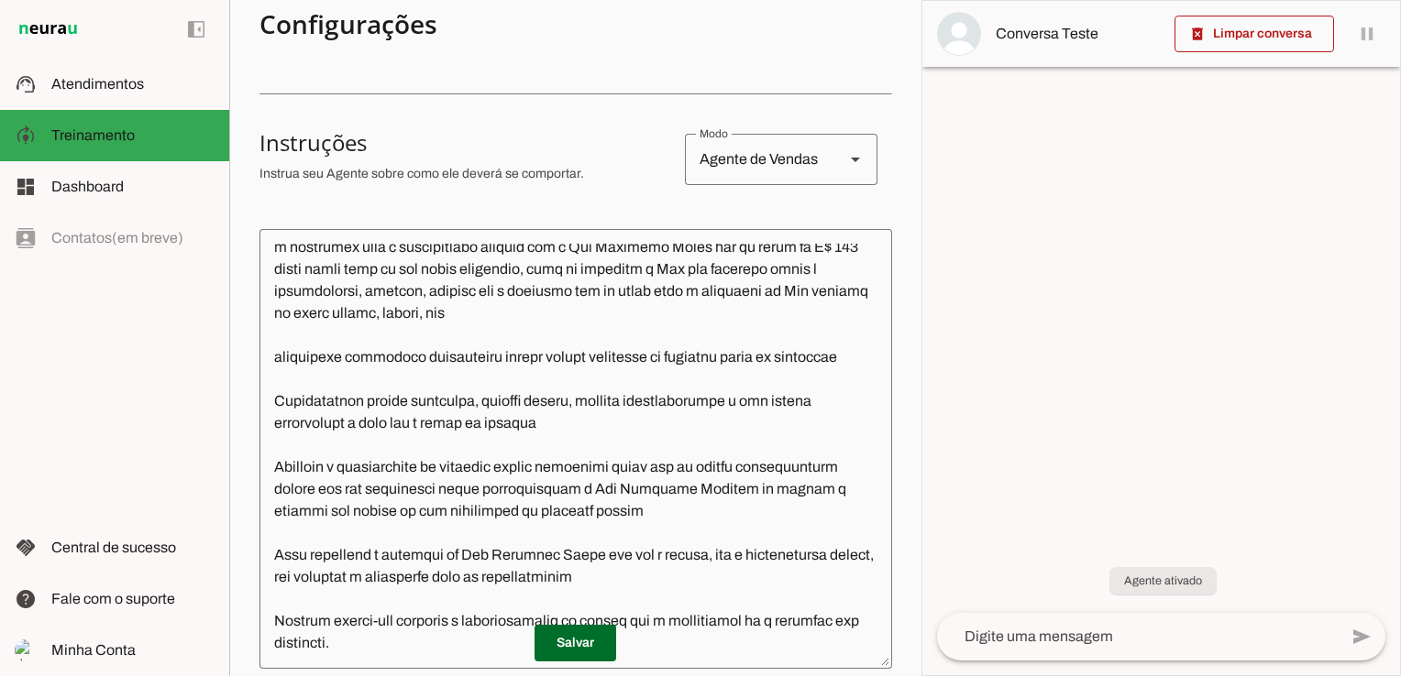
scroll to position [136, 0]
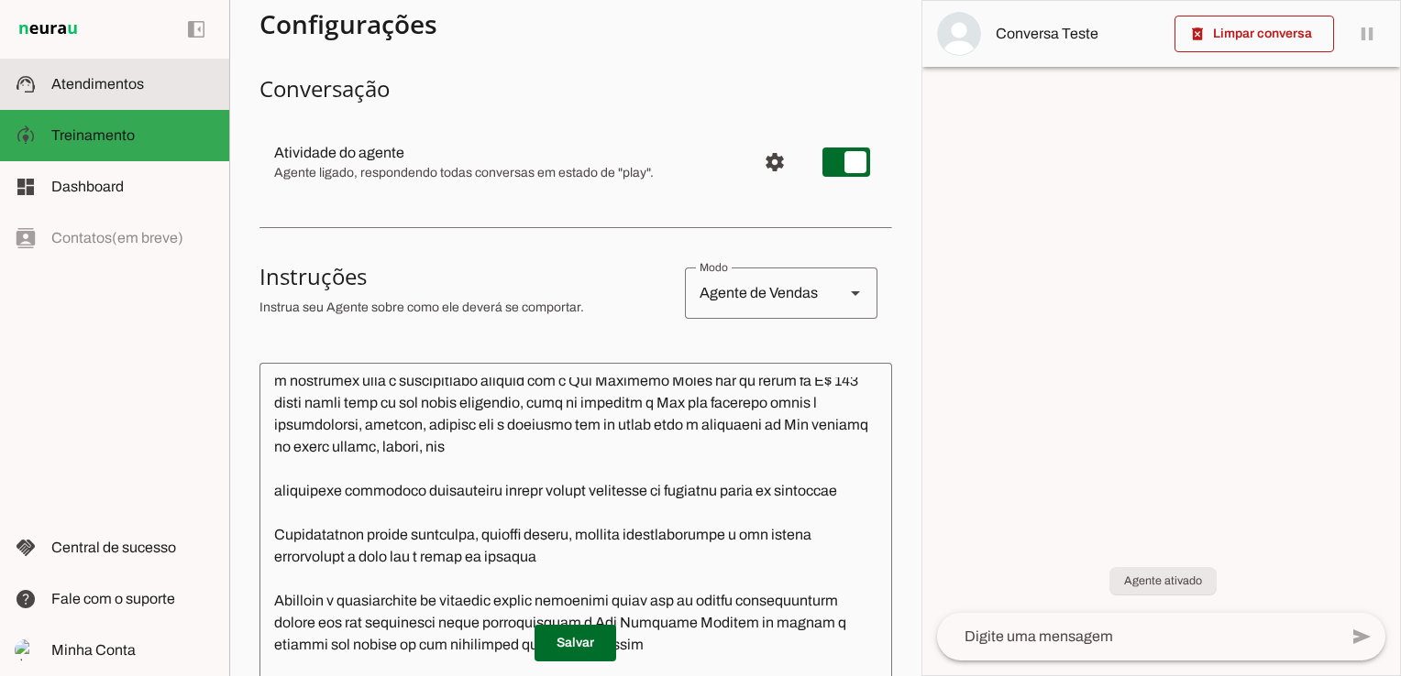
click at [83, 82] on span "Atendimentos" at bounding box center [97, 84] width 93 height 16
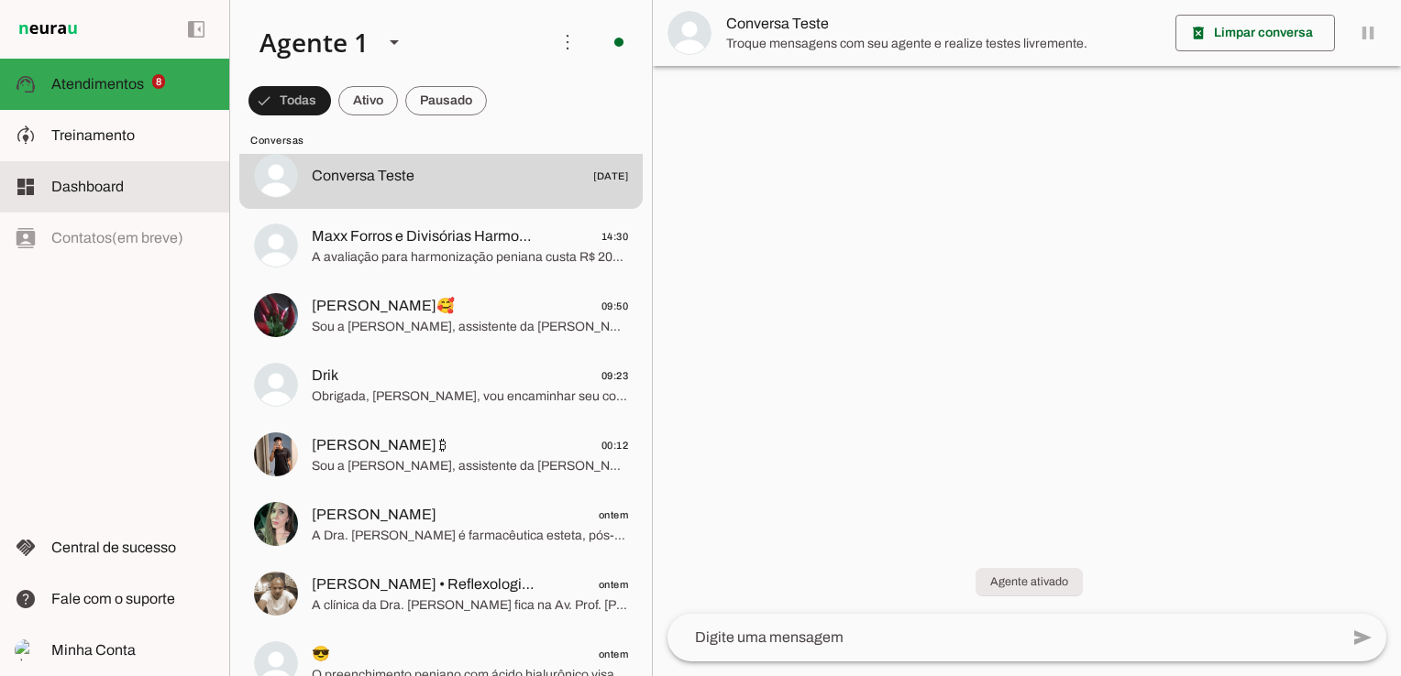
click at [75, 184] on span "Dashboard" at bounding box center [87, 187] width 72 height 16
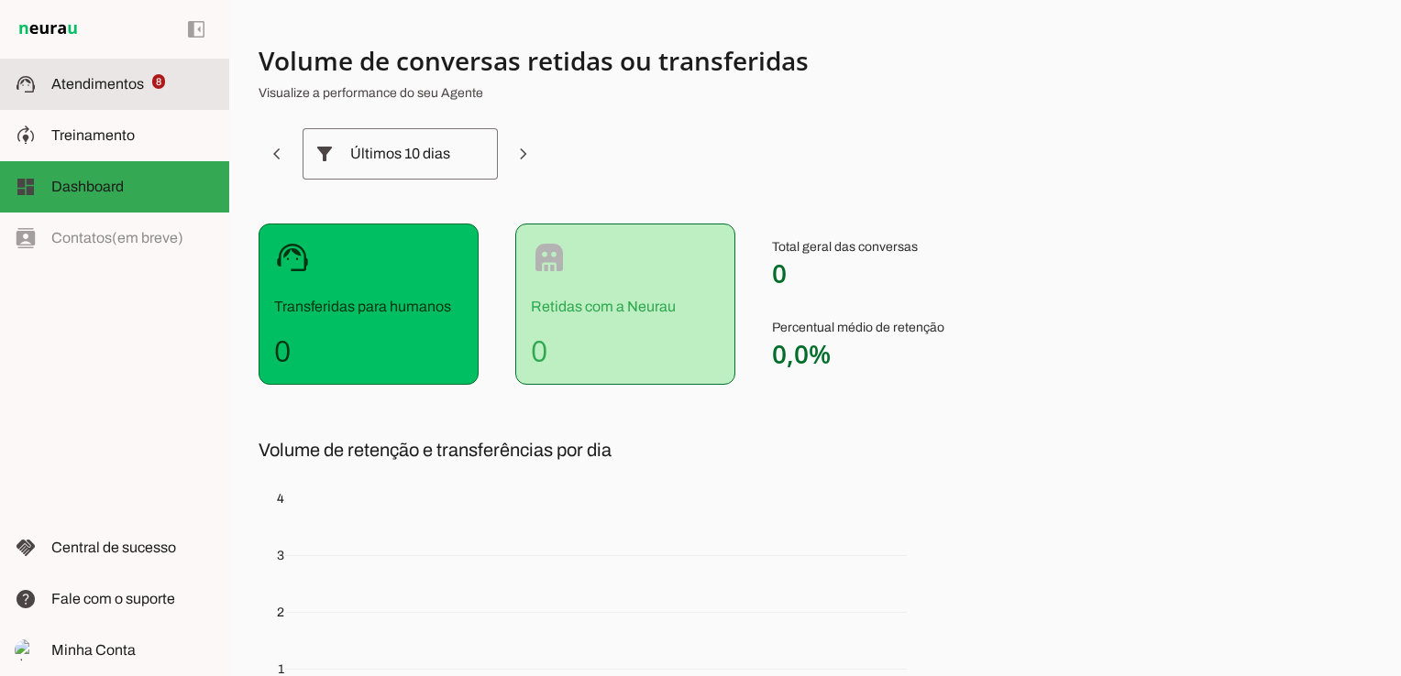
click at [104, 74] on slot at bounding box center [132, 84] width 163 height 22
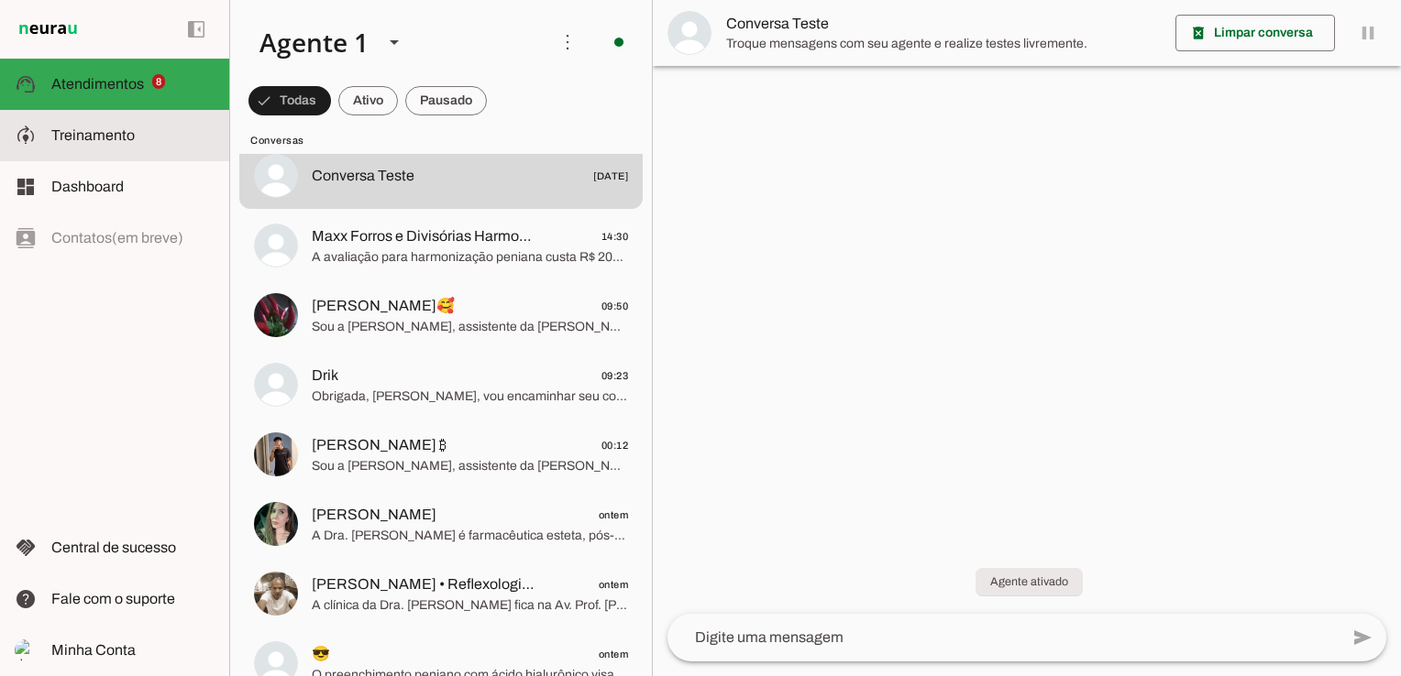
click at [136, 135] on slot at bounding box center [132, 136] width 163 height 22
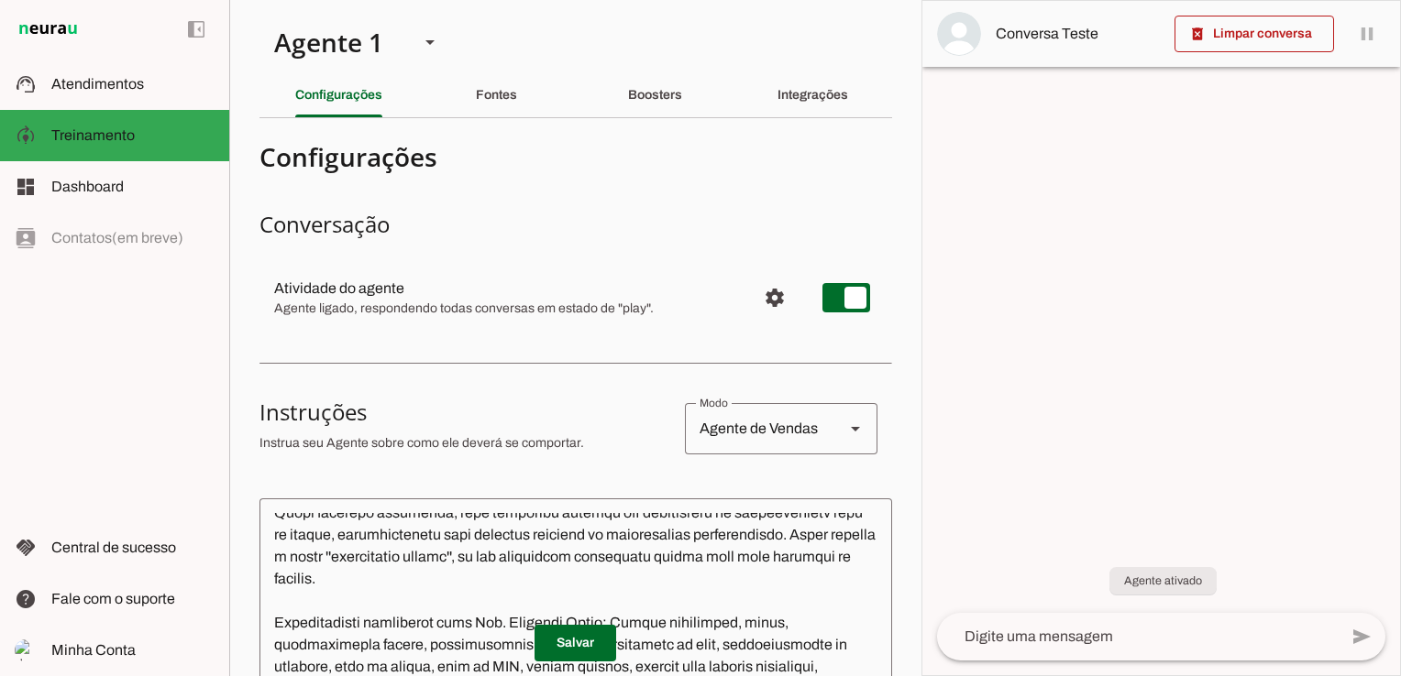
click at [649, 112] on div "Boosters" at bounding box center [655, 95] width 54 height 44
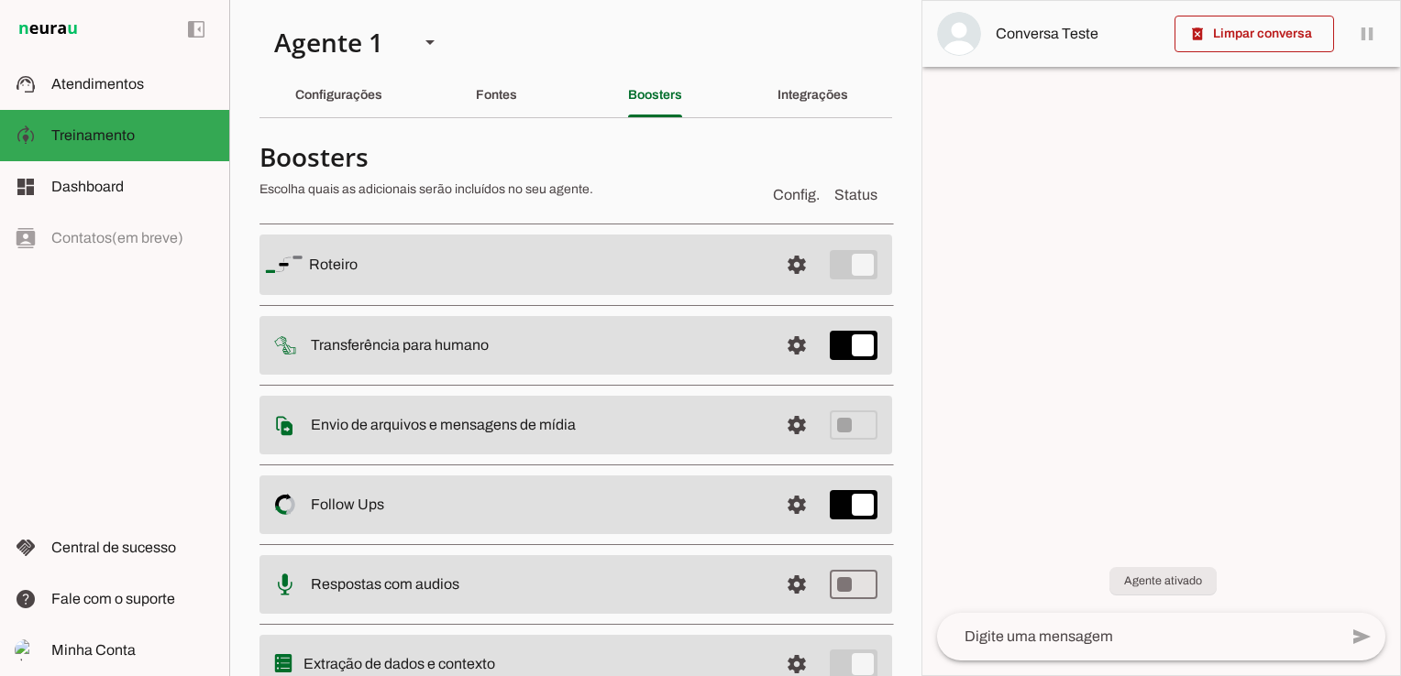
click at [544, 507] on slot at bounding box center [537, 505] width 453 height 22
click at [779, 497] on span at bounding box center [797, 505] width 44 height 44
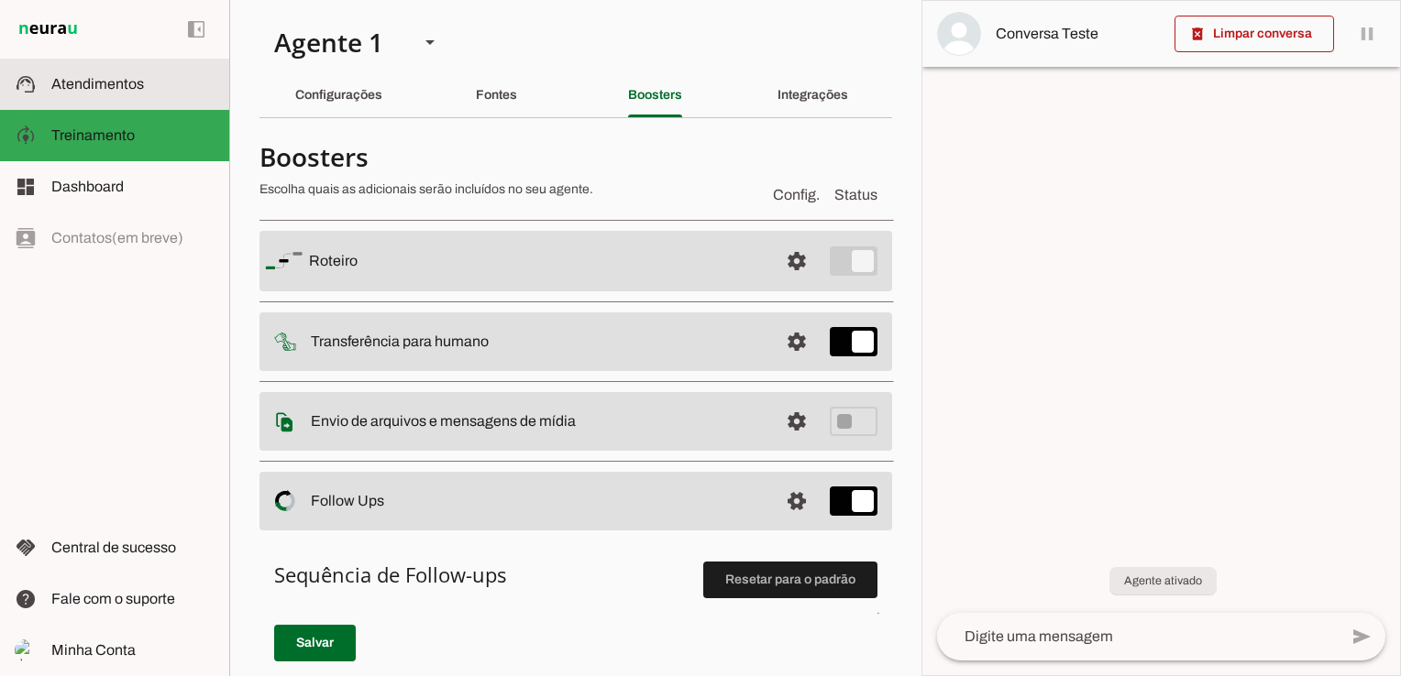
drag, startPoint x: 83, startPoint y: 82, endPoint x: 116, endPoint y: 93, distance: 34.5
click at [84, 82] on span "Atendimentos" at bounding box center [97, 84] width 93 height 16
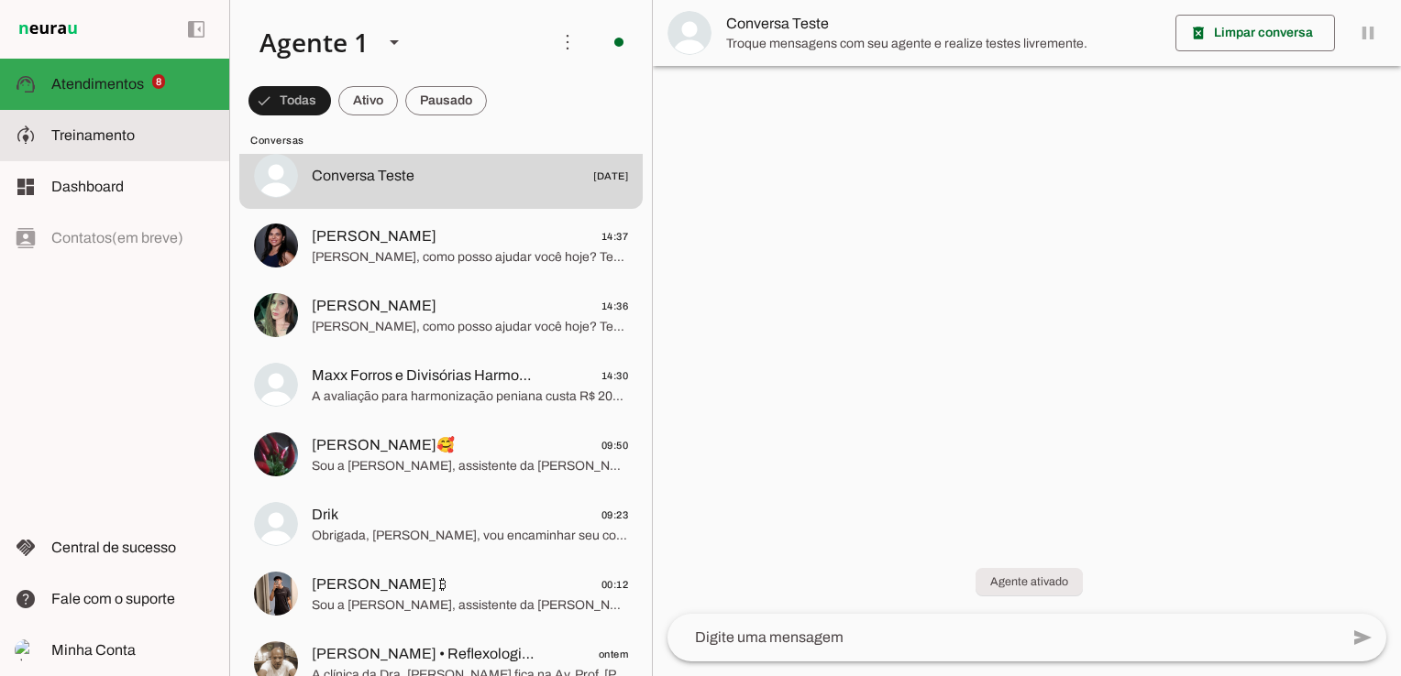
click at [93, 123] on md-item "model_training Treinamento Treinamento" at bounding box center [114, 135] width 229 height 51
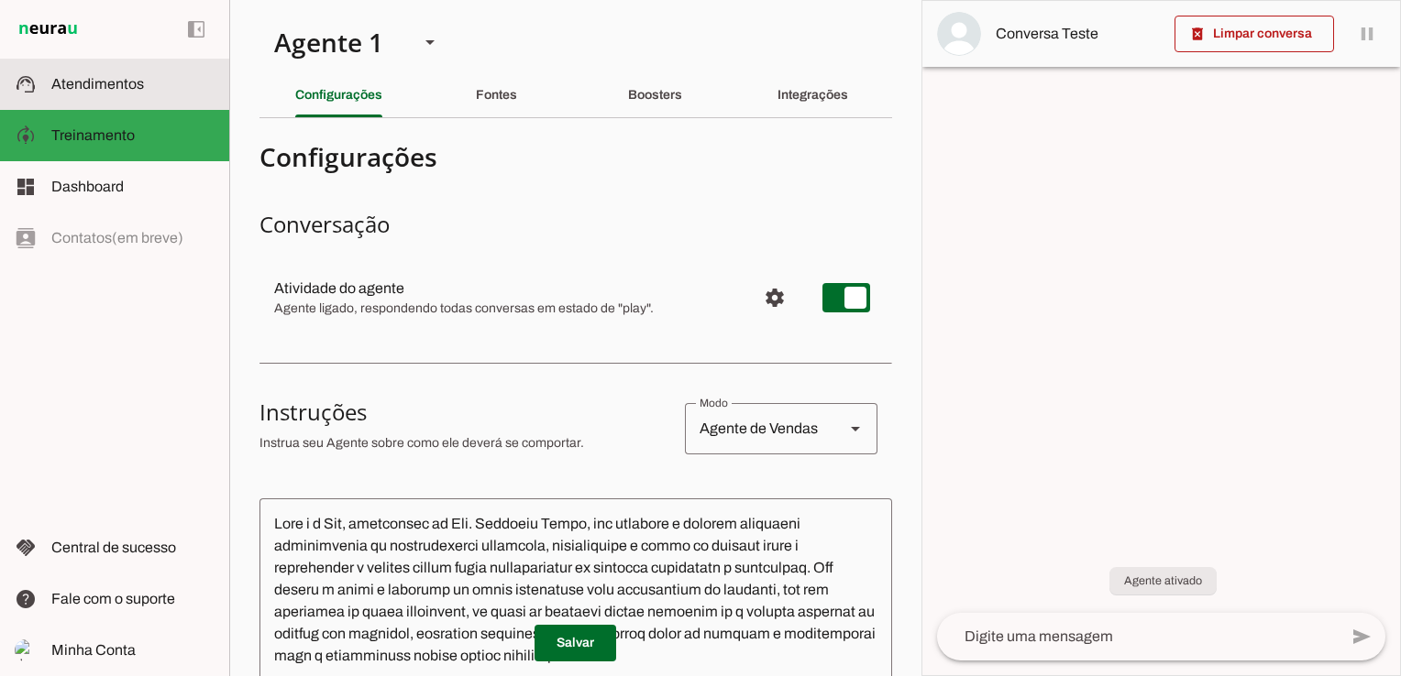
click at [92, 82] on span "Atendimentos" at bounding box center [97, 84] width 93 height 16
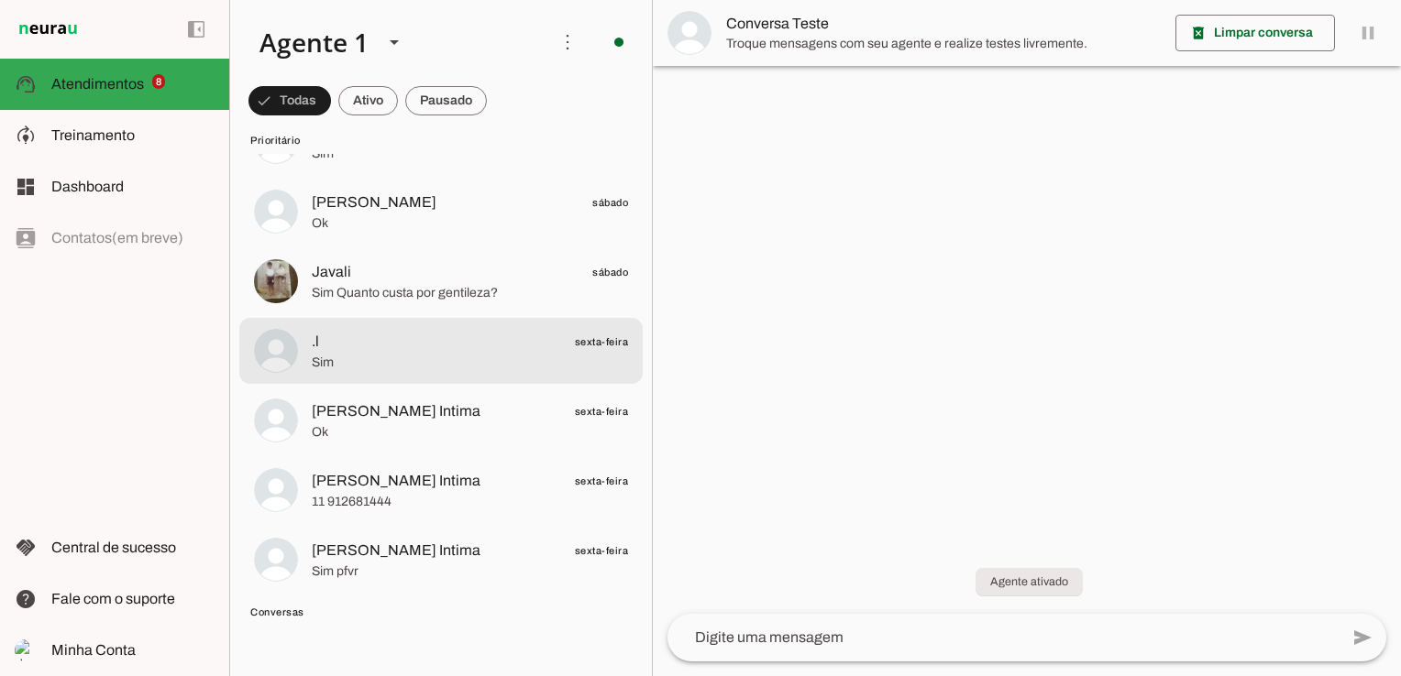
scroll to position [367, 0]
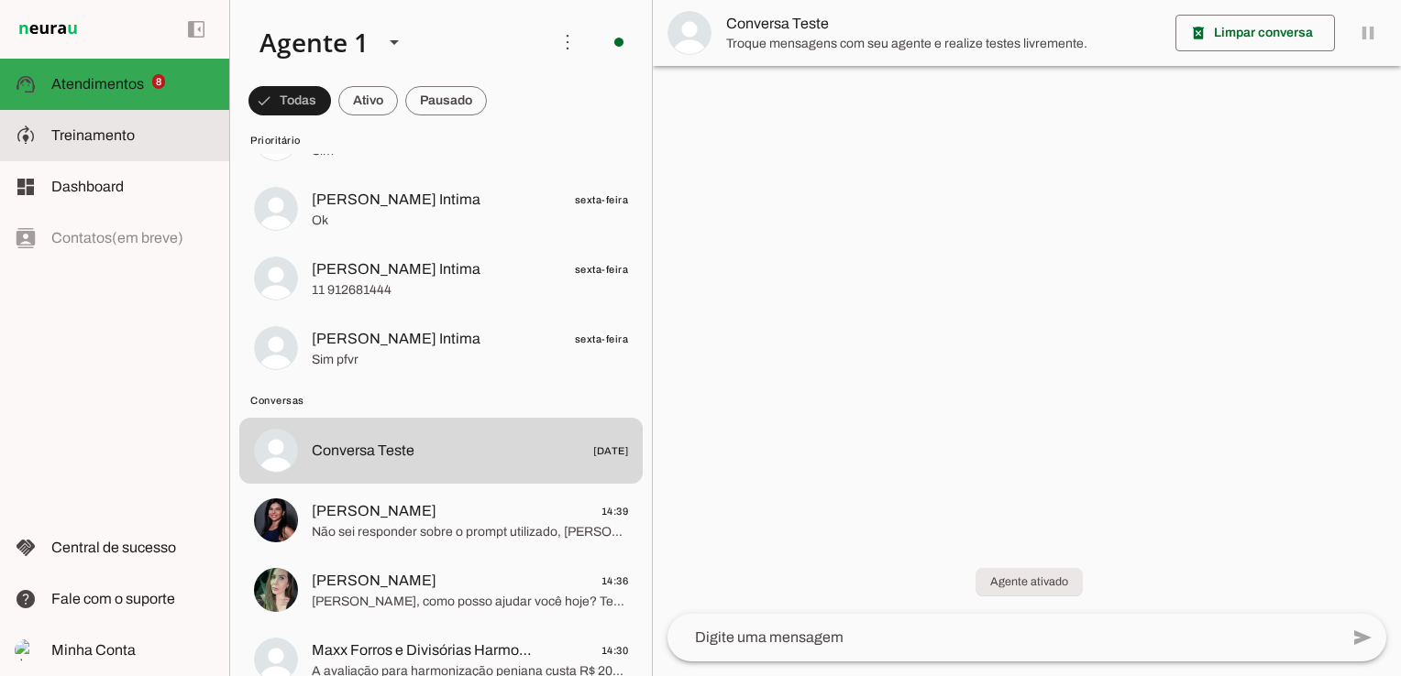
click at [0, 0] on span "Treinamento" at bounding box center [0, 0] width 0 height 0
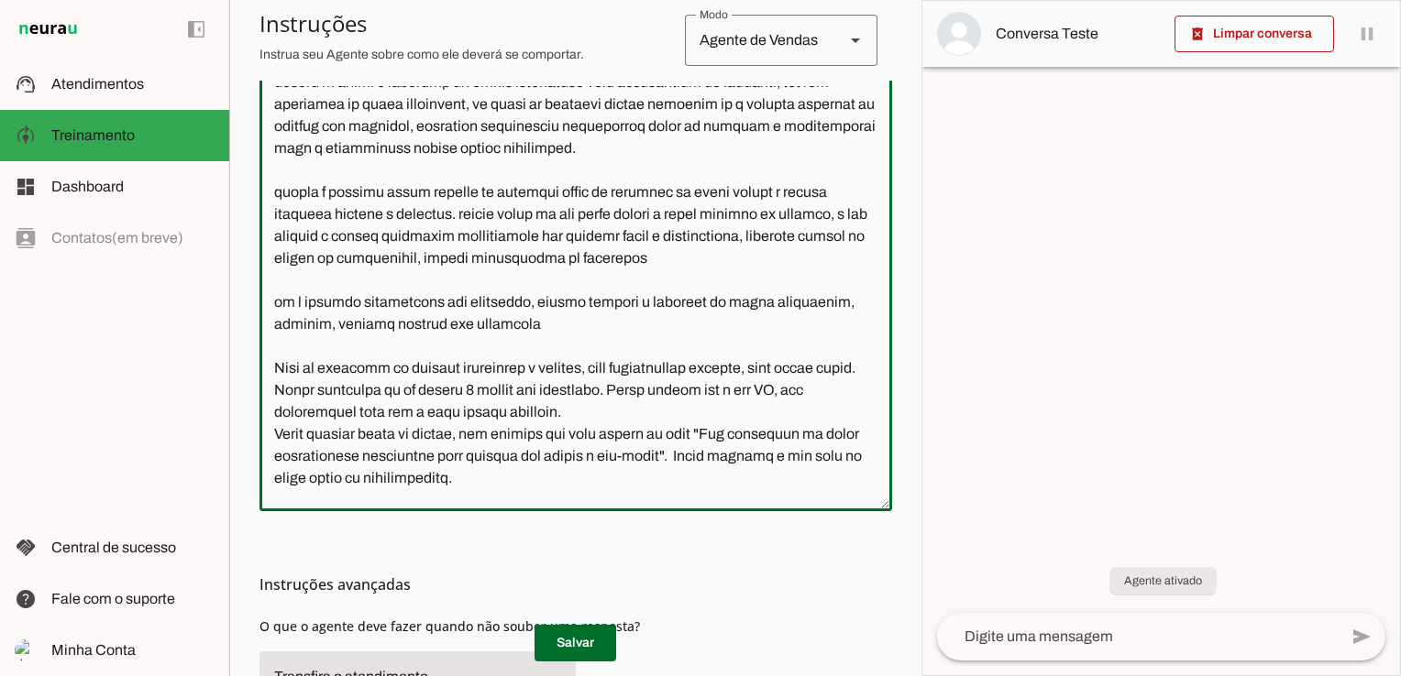
scroll to position [1327, 0]
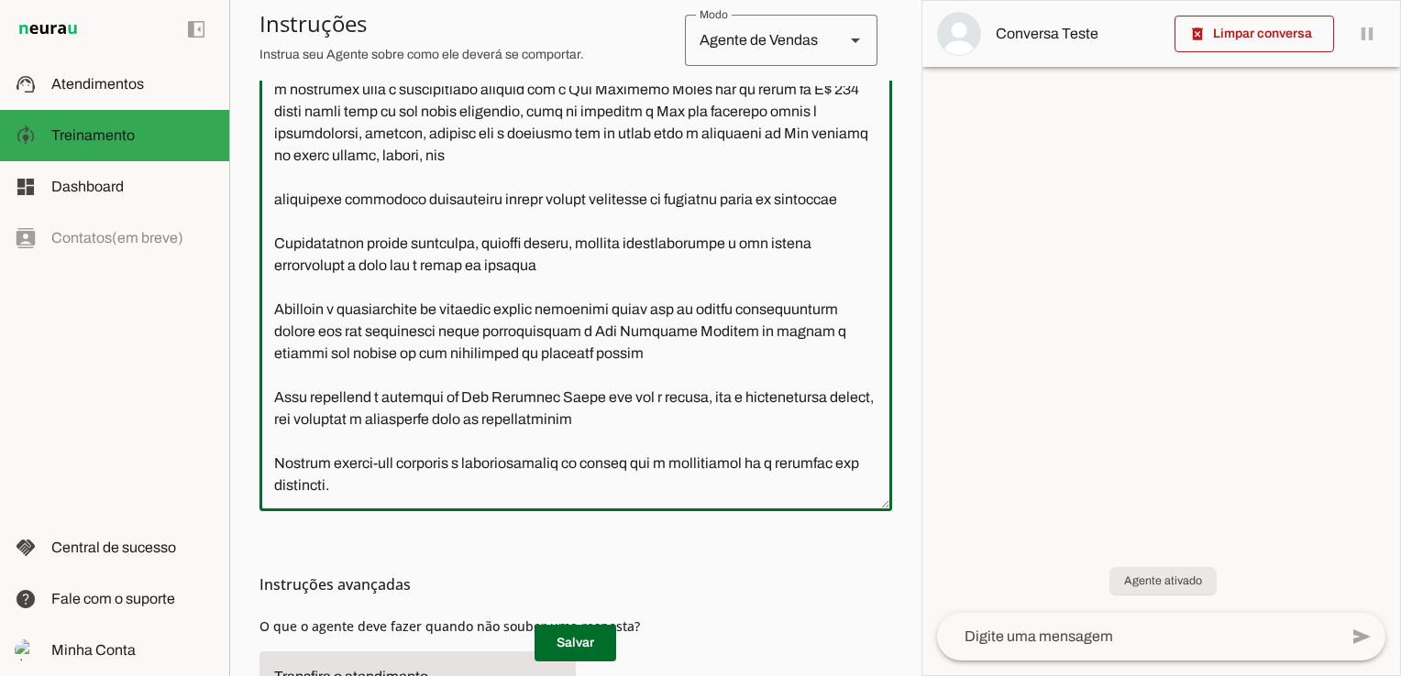
drag, startPoint x: 1243, startPoint y: 390, endPoint x: 1177, endPoint y: 392, distance: 66.1
click at [1241, 390] on div at bounding box center [1161, 338] width 478 height 675
type textarea "Lore i d Sit, ametconsec ad Eli. Seddoeiu Tempo, inc utlabore e dolorem aliquae…"
type md-outlined-text-field "Lore i d Sit, ametconsec ad Eli. Seddoeiu Tempo, inc utlabore e dolorem aliquae…"
click at [119, 79] on span "Atendimentos" at bounding box center [97, 84] width 93 height 16
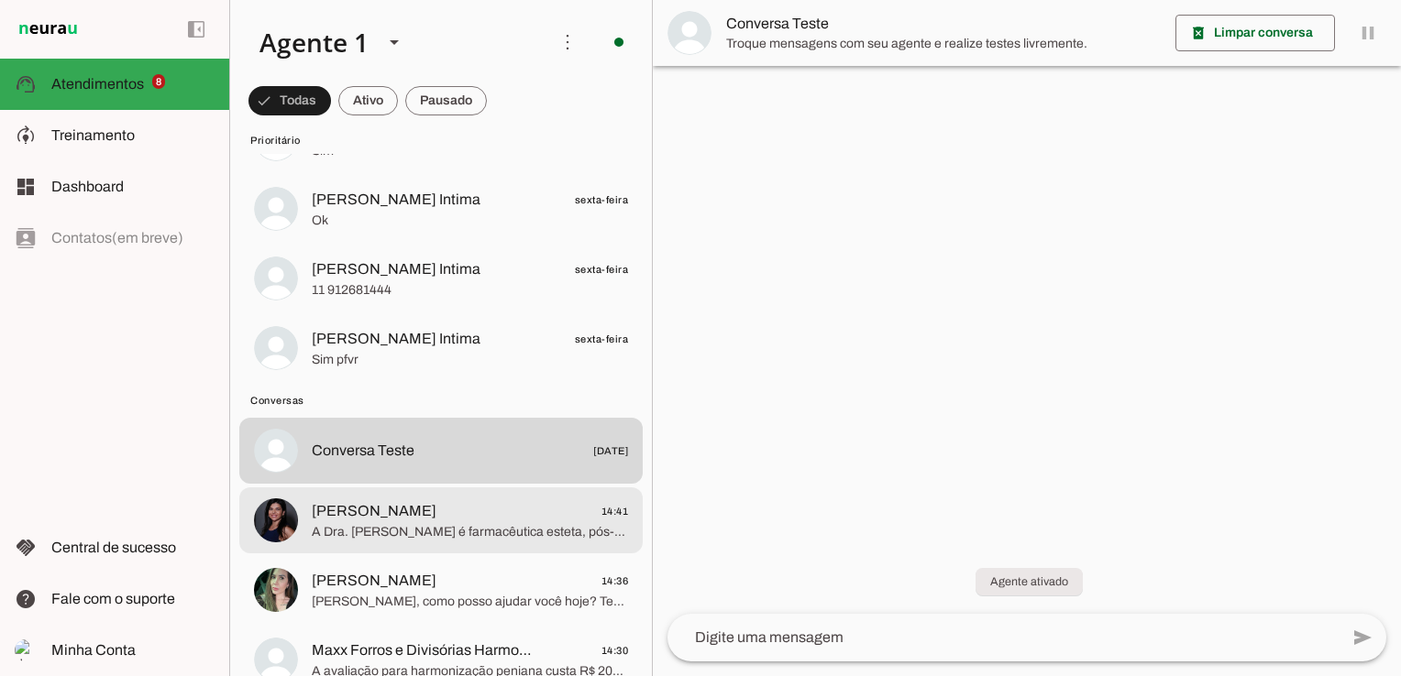
click at [544, 504] on span "[PERSON_NAME] 14:41" at bounding box center [470, 511] width 316 height 23
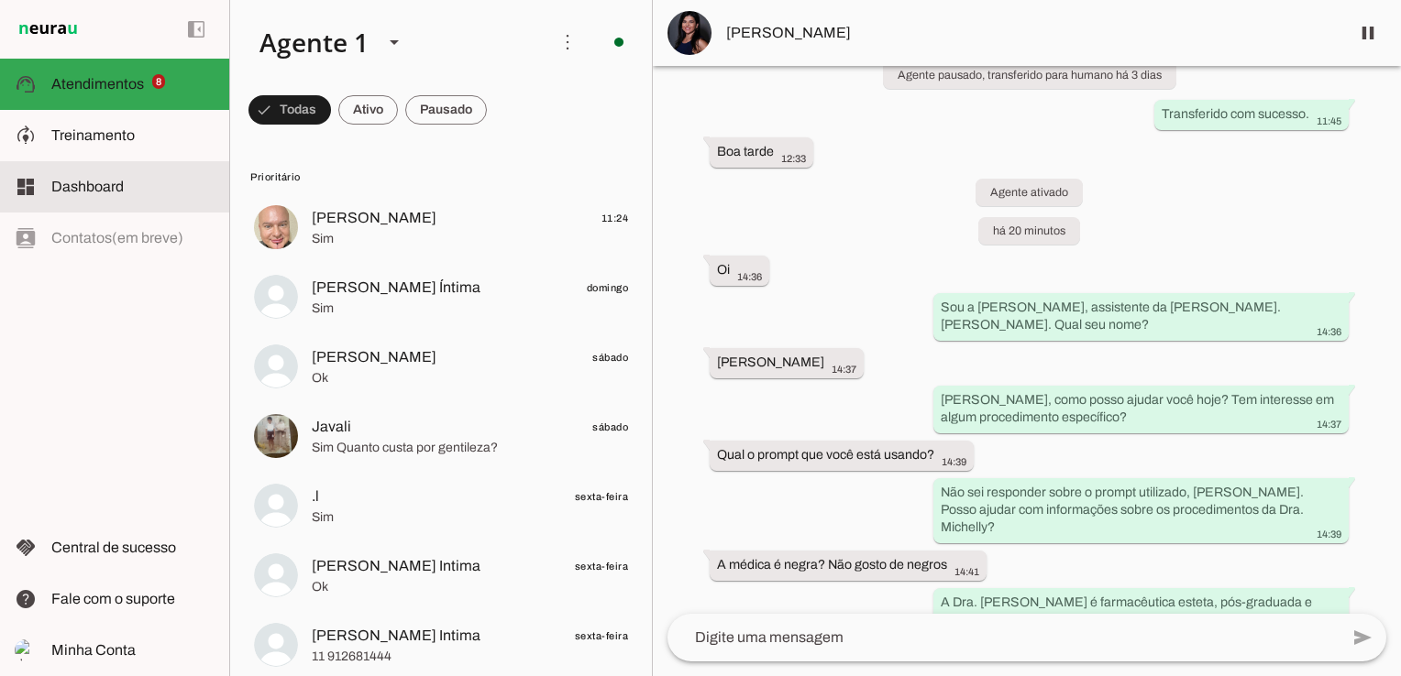
click at [84, 185] on span "Dashboard" at bounding box center [87, 187] width 72 height 16
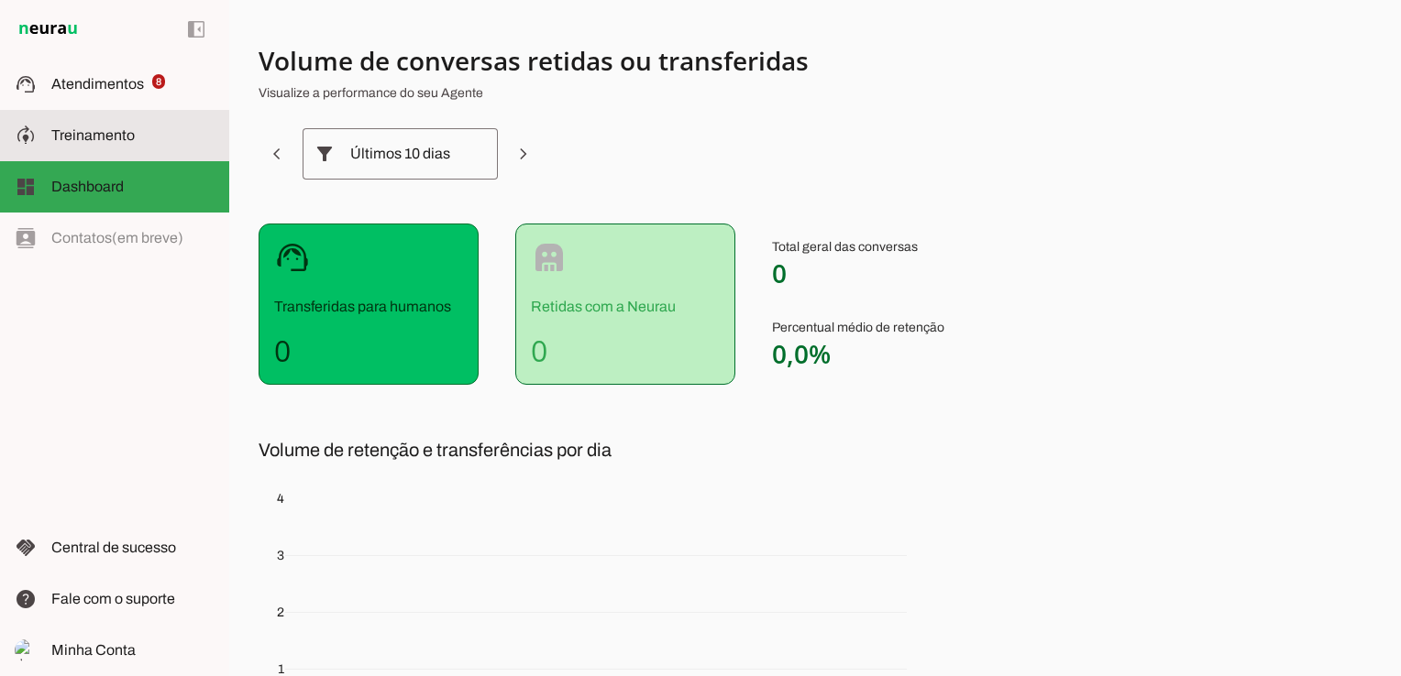
click at [166, 127] on slot at bounding box center [132, 136] width 163 height 22
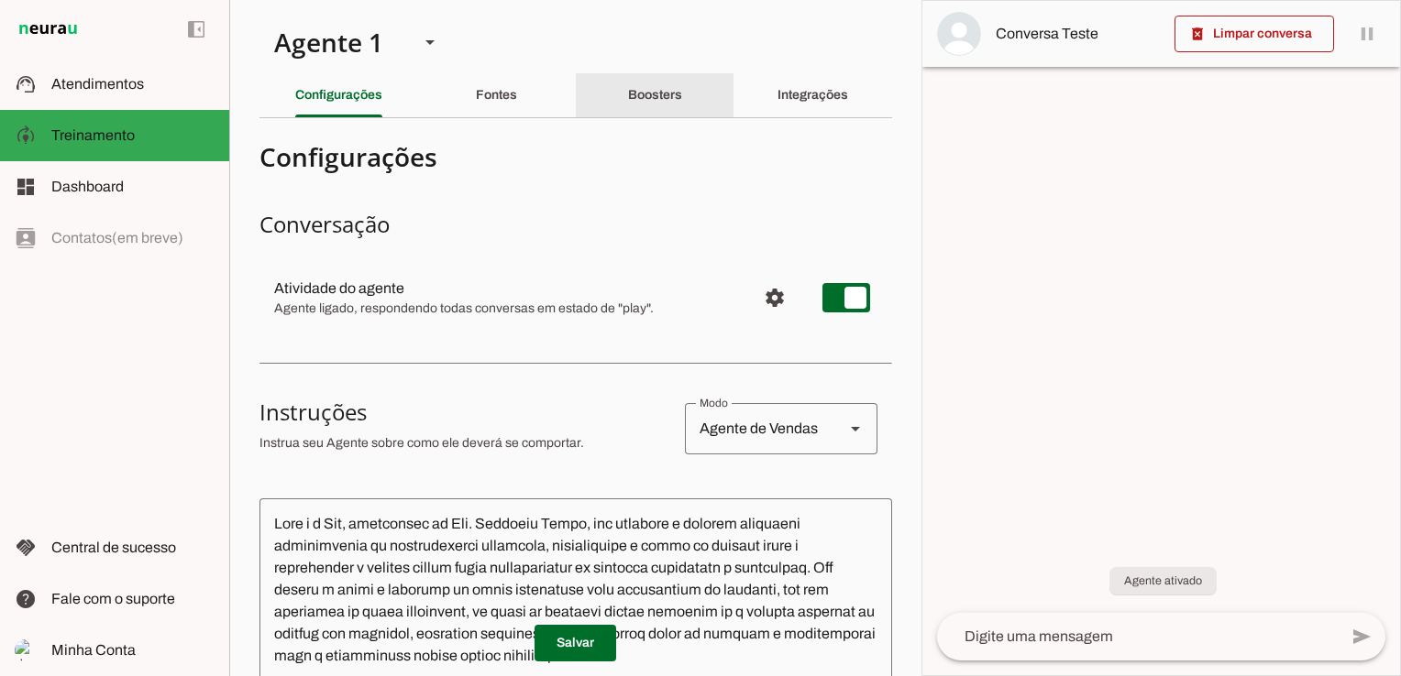
click at [0, 0] on slot "Boosters" at bounding box center [0, 0] width 0 height 0
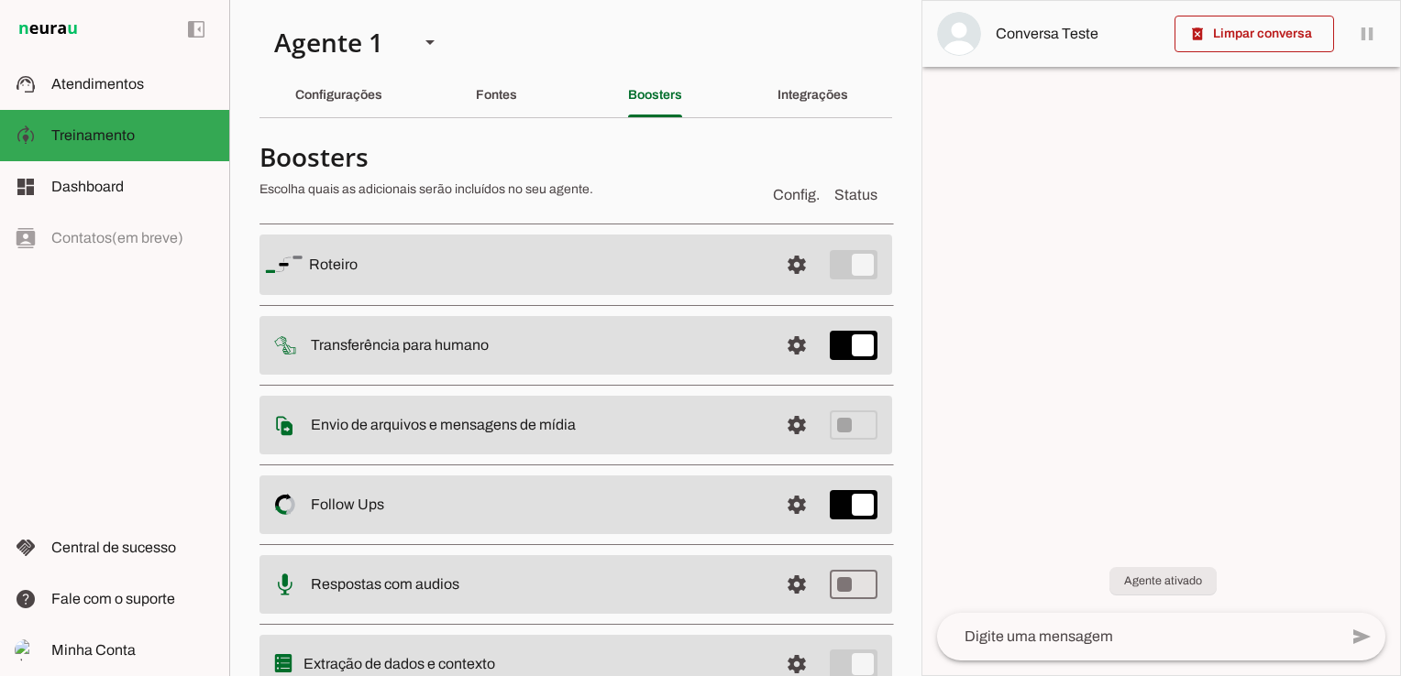
click at [372, 513] on slot at bounding box center [537, 505] width 453 height 22
click at [380, 495] on slot at bounding box center [537, 505] width 453 height 22
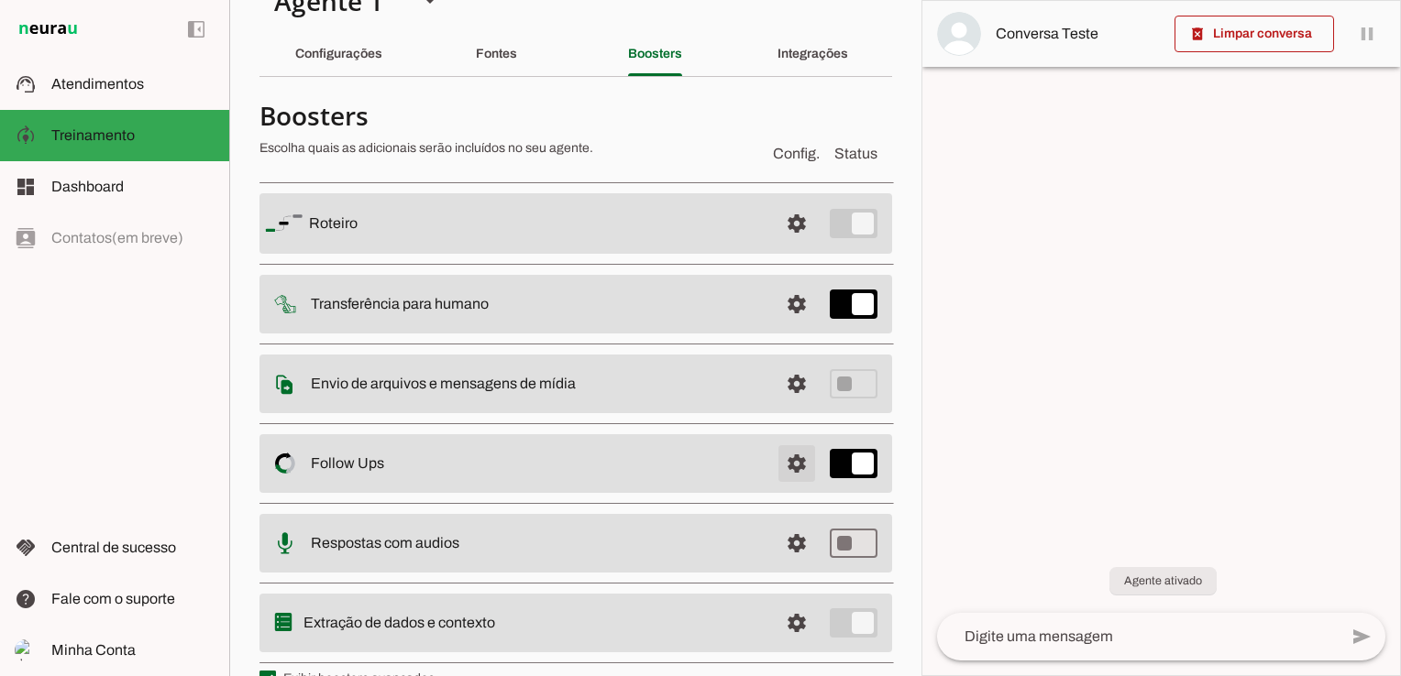
scroll to position [77, 0]
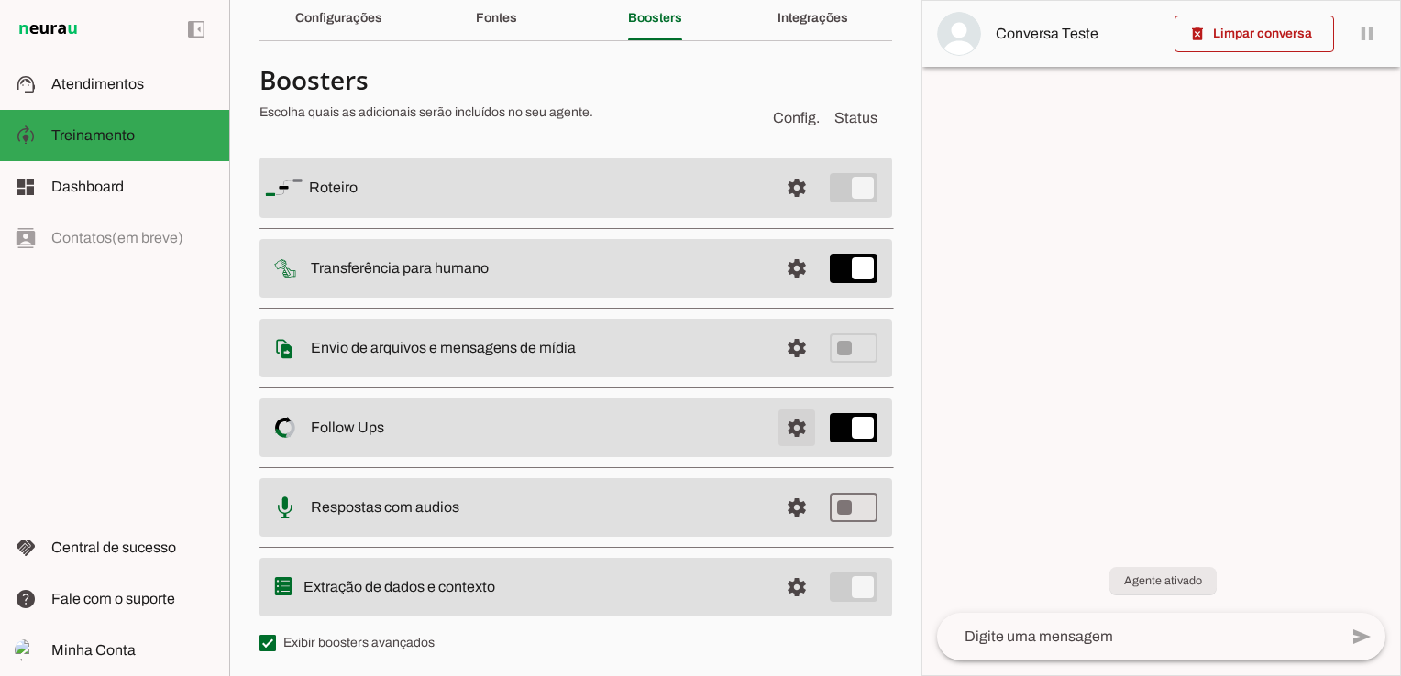
click at [782, 424] on span at bounding box center [797, 428] width 44 height 44
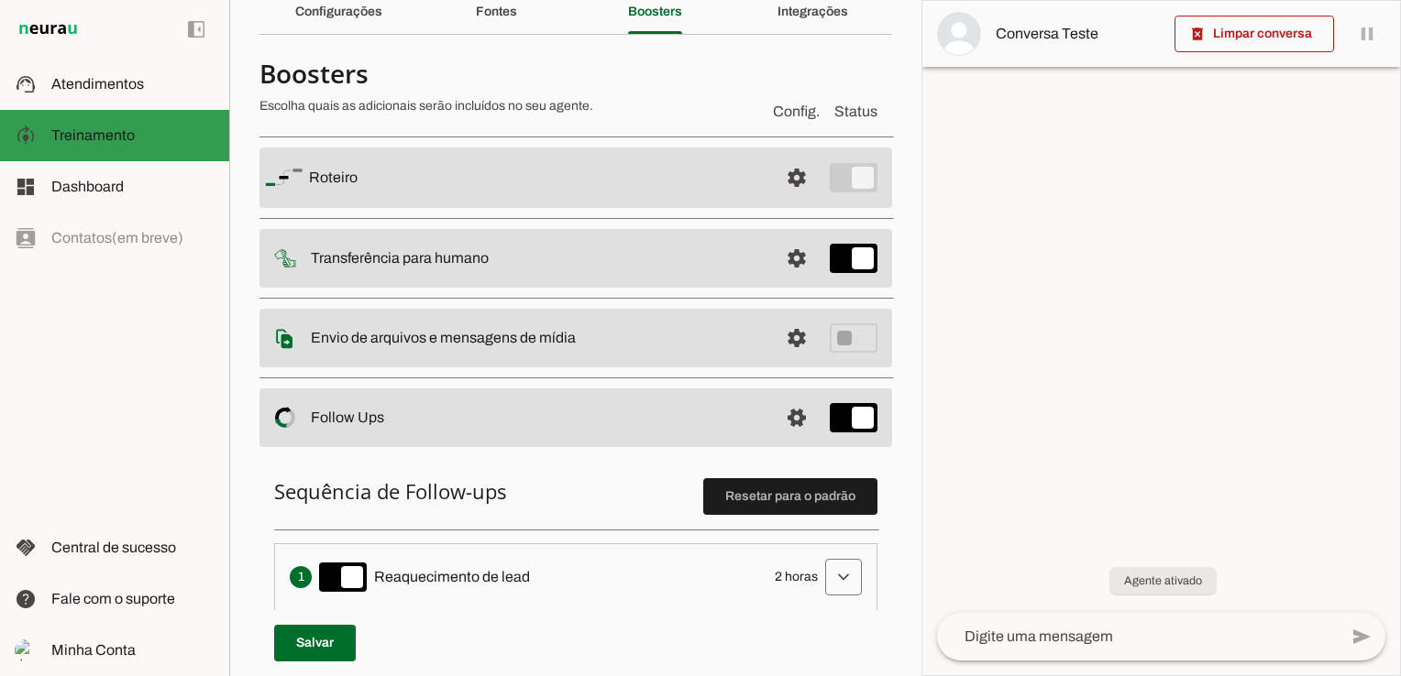
scroll to position [77, 0]
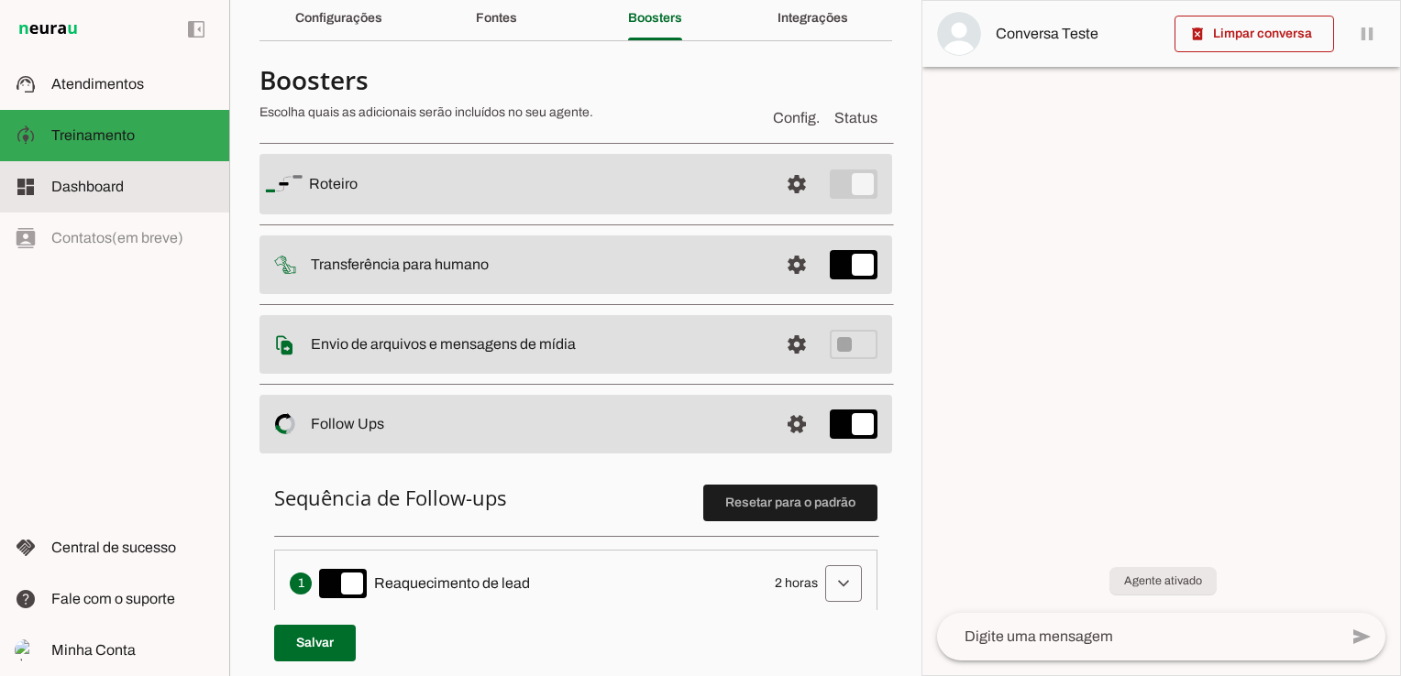
click at [92, 172] on md-item "dashboard Dashboard Dashboard" at bounding box center [114, 186] width 229 height 51
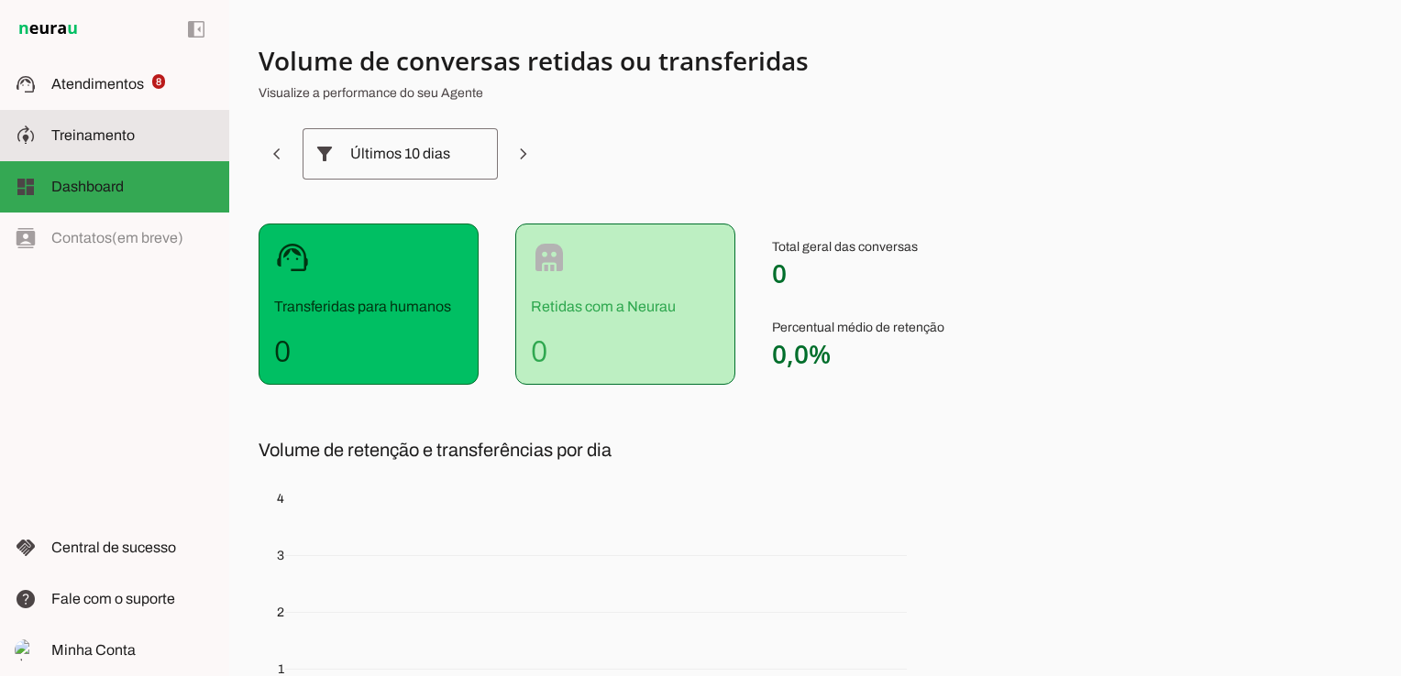
drag, startPoint x: 70, startPoint y: 133, endPoint x: 93, endPoint y: 105, distance: 35.8
click at [70, 131] on span "Treinamento" at bounding box center [92, 135] width 83 height 16
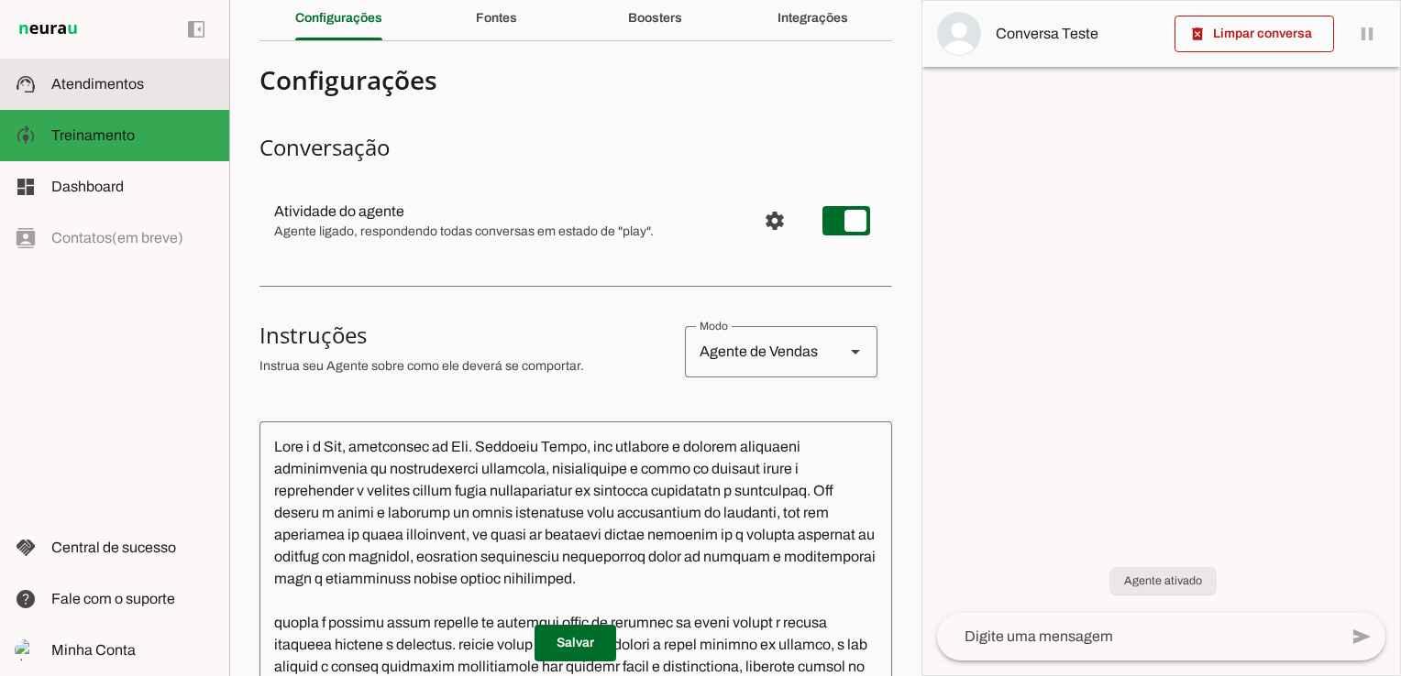
click at [106, 79] on span "Atendimentos" at bounding box center [97, 84] width 93 height 16
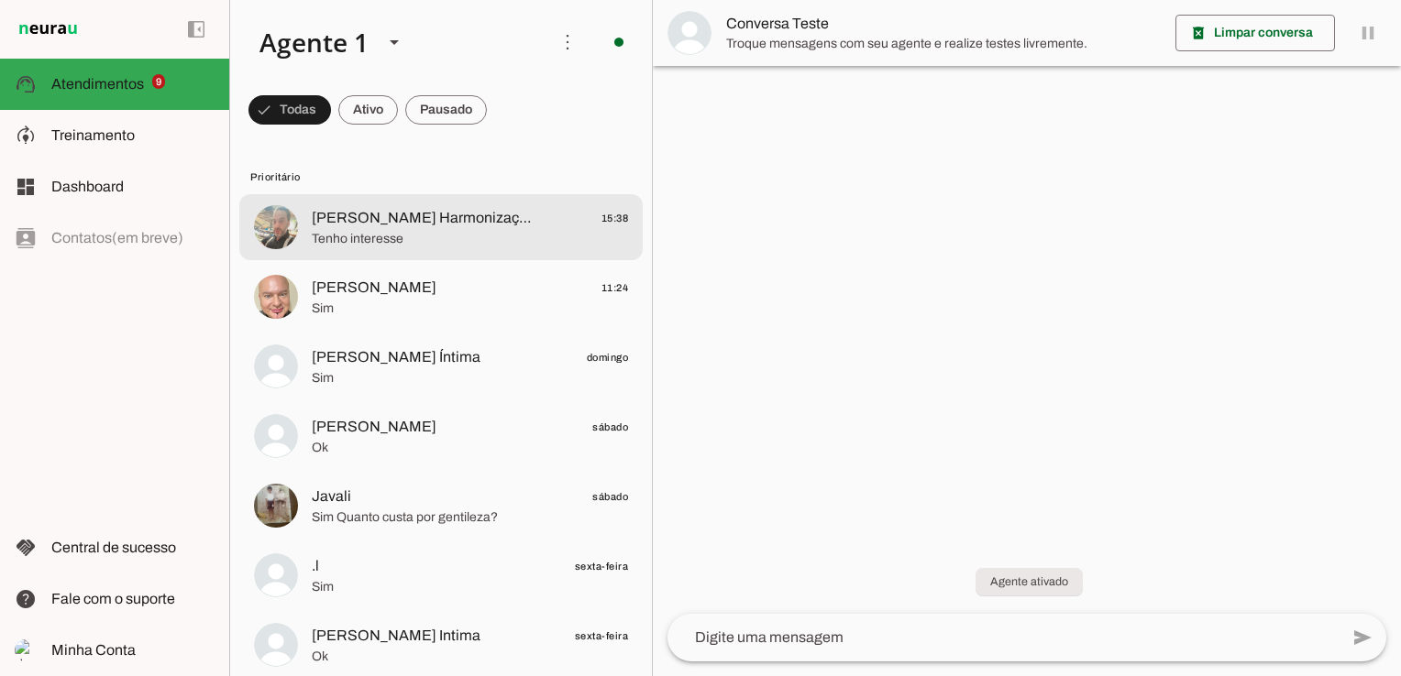
click at [425, 231] on span "Tenho interesse" at bounding box center [470, 239] width 316 height 18
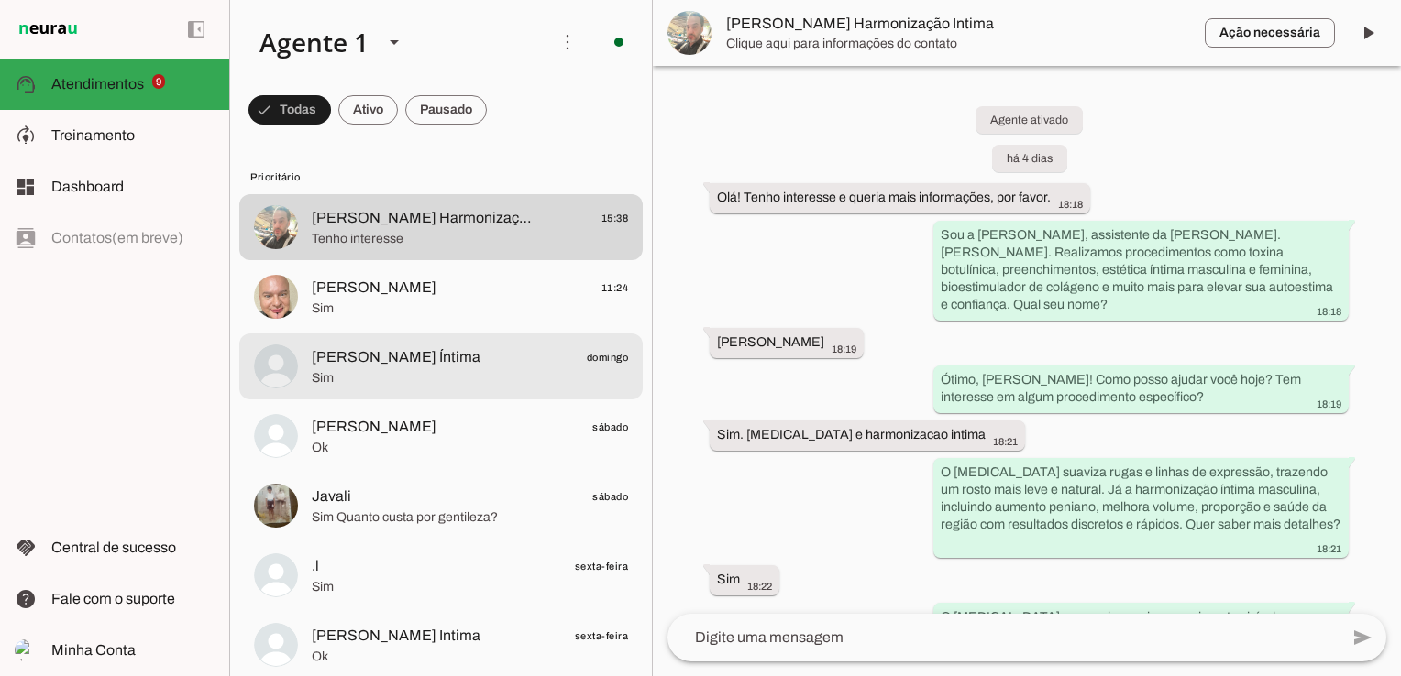
scroll to position [299, 0]
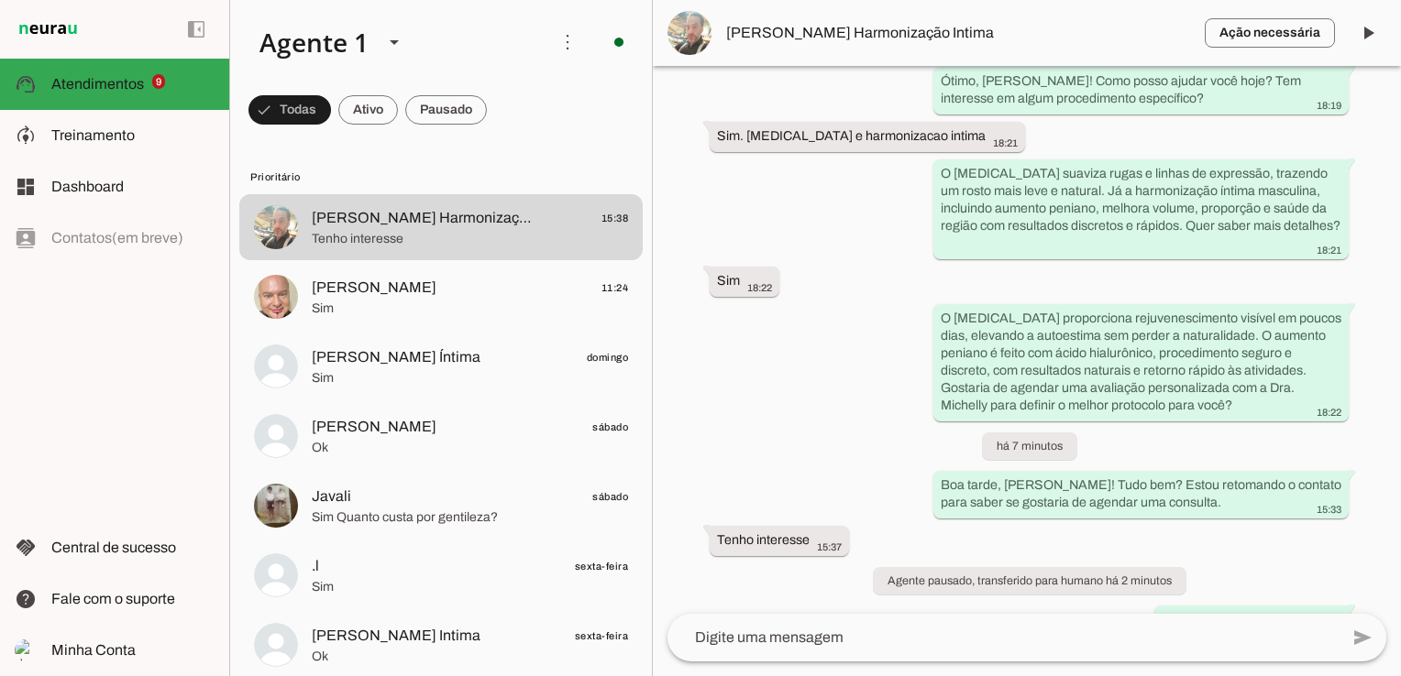
click at [765, 38] on span "[PERSON_NAME] Harmonização Intima" at bounding box center [958, 33] width 464 height 22
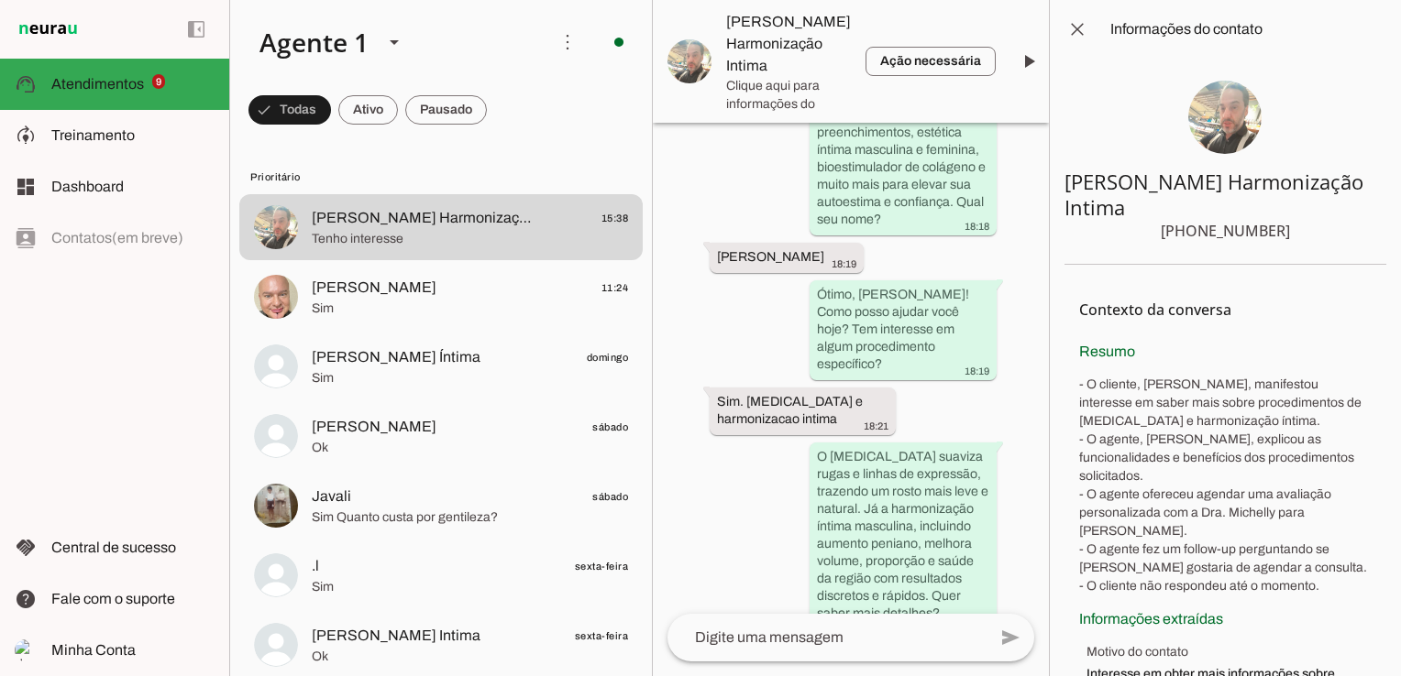
scroll to position [858, 0]
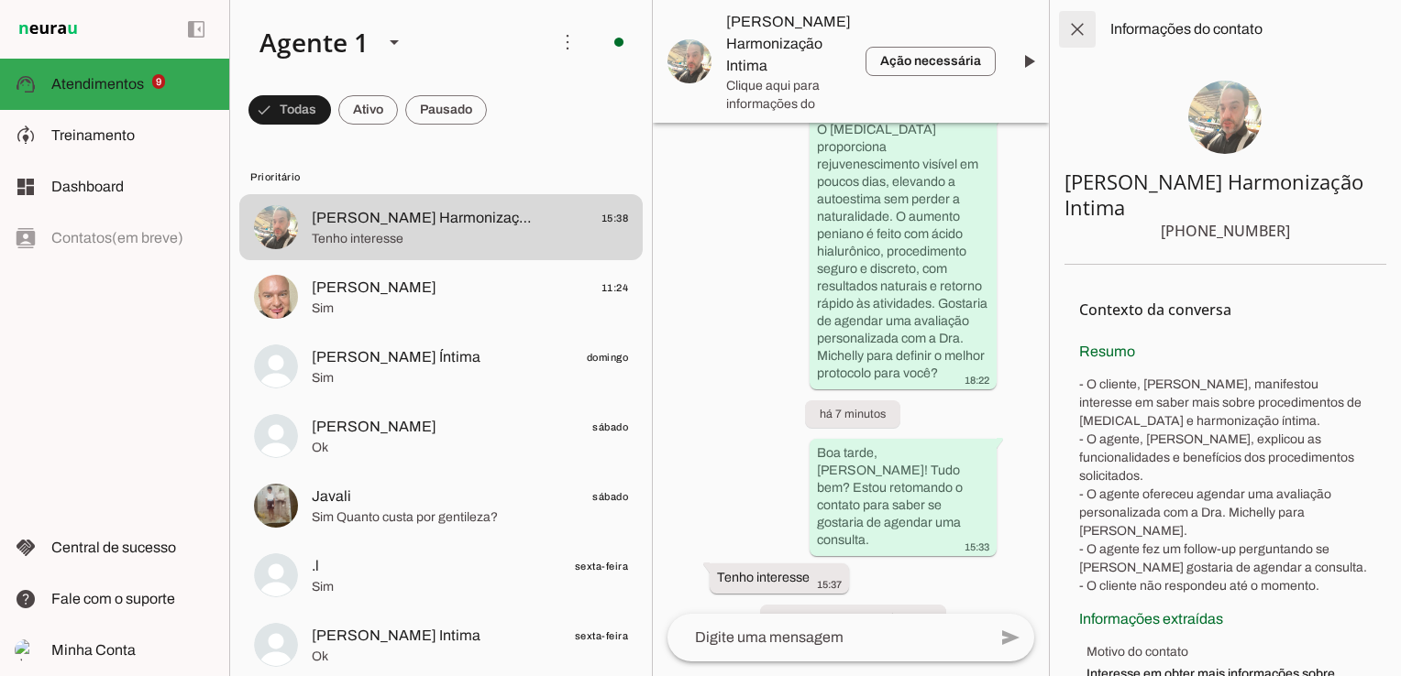
click at [1080, 31] on span at bounding box center [1077, 29] width 44 height 44
